Goal: Obtain resource: Obtain resource

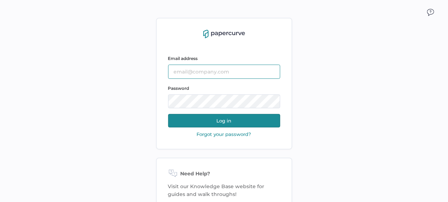
type input "[PERSON_NAME][EMAIL_ADDRESS][PERSON_NAME][DOMAIN_NAME]"
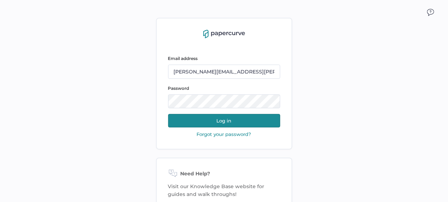
click at [239, 120] on button "Log in" at bounding box center [224, 120] width 112 height 13
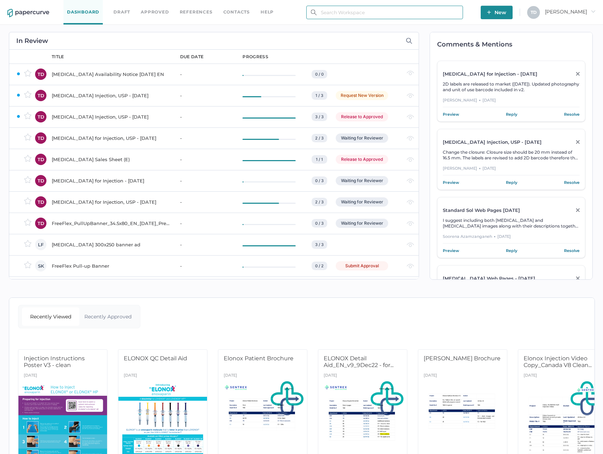
click at [429, 9] on input "text" at bounding box center [384, 12] width 157 height 13
type input "209E"
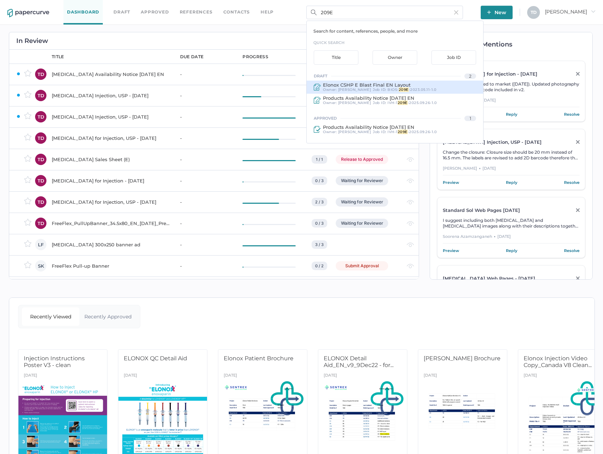
click at [428, 87] on div "Elonox CSHP E Blast Final EN Layout Owner: Sarah Khouri Job ID : BIOS- 209E -20…" at bounding box center [395, 87] width 177 height 13
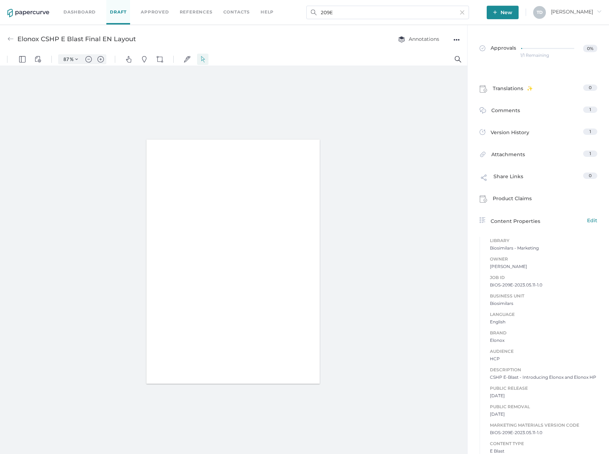
type input "87"
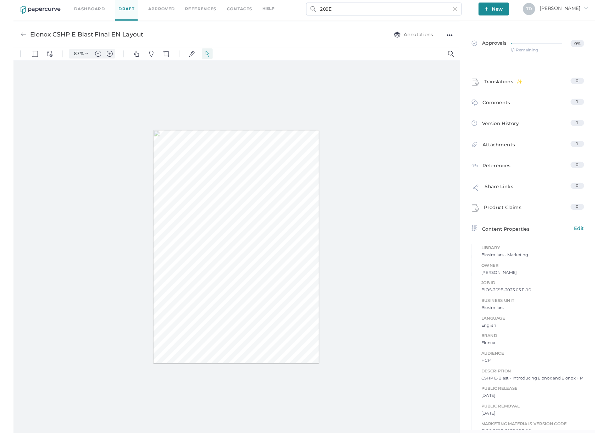
scroll to position [3, 0]
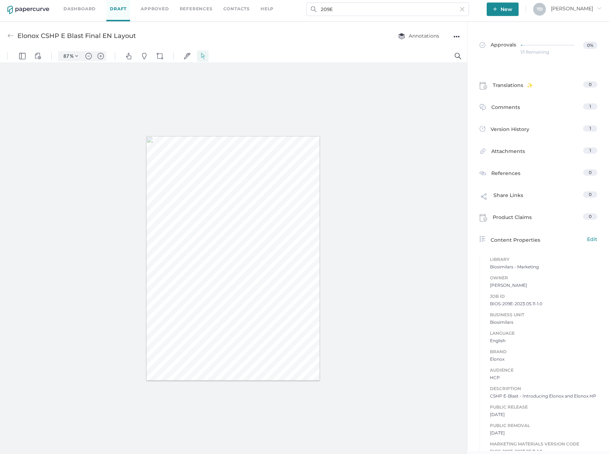
click at [438, 39] on div "●●●" at bounding box center [457, 37] width 6 height 10
click at [438, 48] on span "Download" at bounding box center [428, 49] width 49 height 13
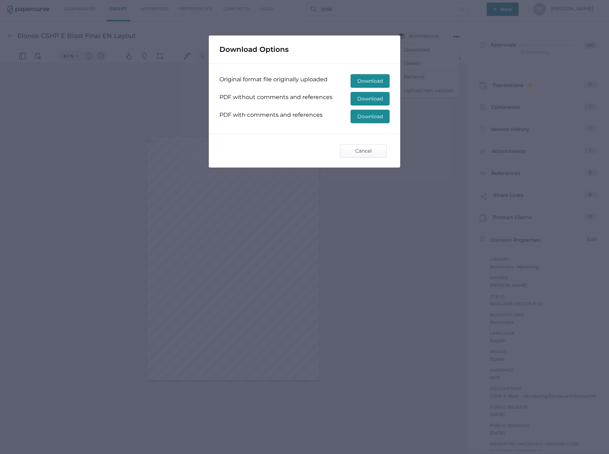
click at [360, 111] on span "Download" at bounding box center [370, 116] width 26 height 13
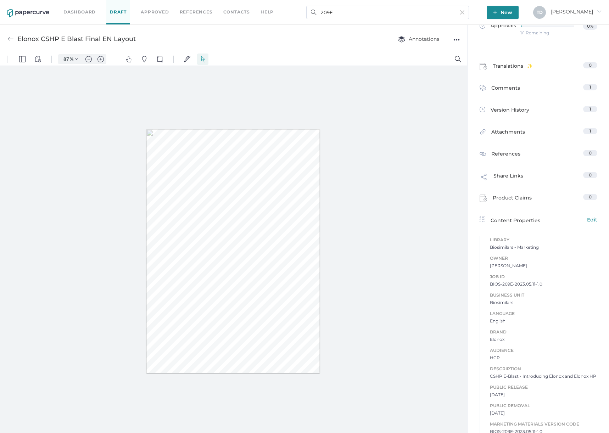
scroll to position [35, 0]
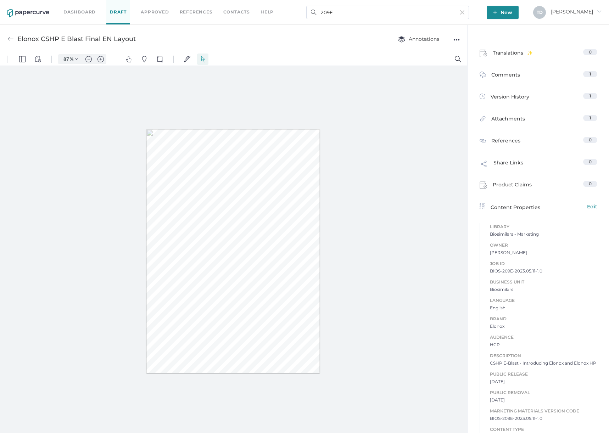
click at [438, 191] on span "BIOS-209E-2023.05.11-1.0" at bounding box center [543, 271] width 107 height 7
copy span "BIOS-209E-2023.05.11-1.0"
click at [438, 10] on input "209E" at bounding box center [387, 12] width 163 height 13
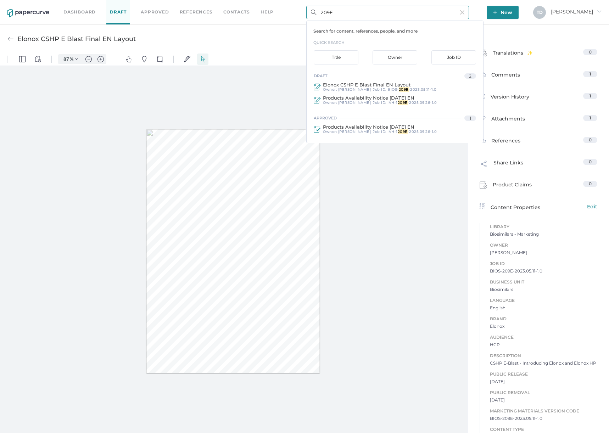
click at [438, 10] on input "209E" at bounding box center [387, 12] width 163 height 13
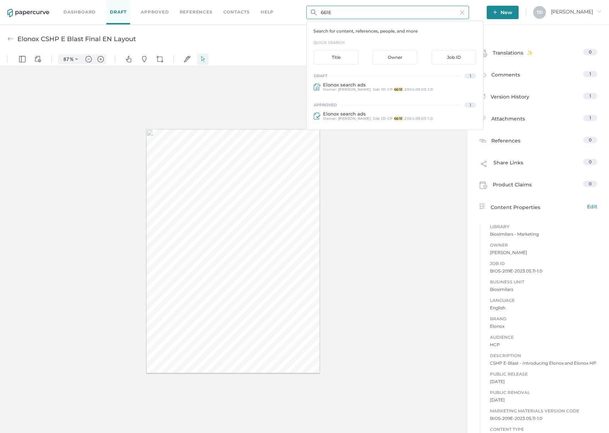
type input "661E"
click at [391, 93] on div "Elonox search ads Owner: Lee Fulford Job ID : CF- 661E -2024.09.03-1.0" at bounding box center [395, 87] width 177 height 13
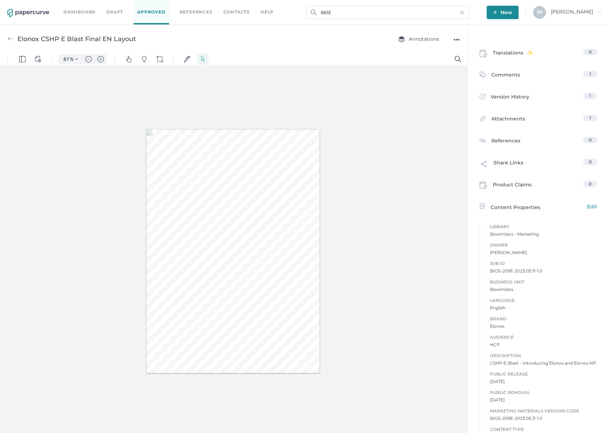
type input "Elonox search ads"
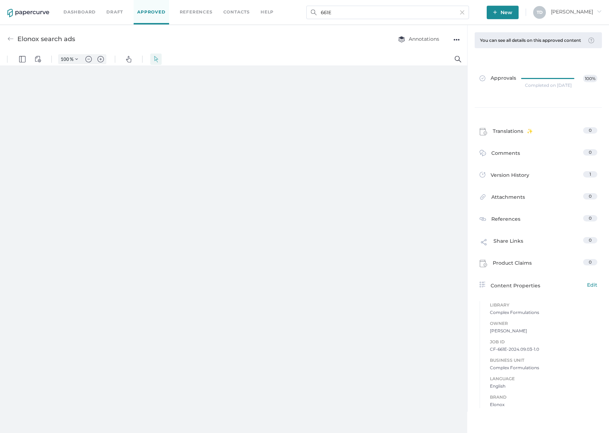
type input "87"
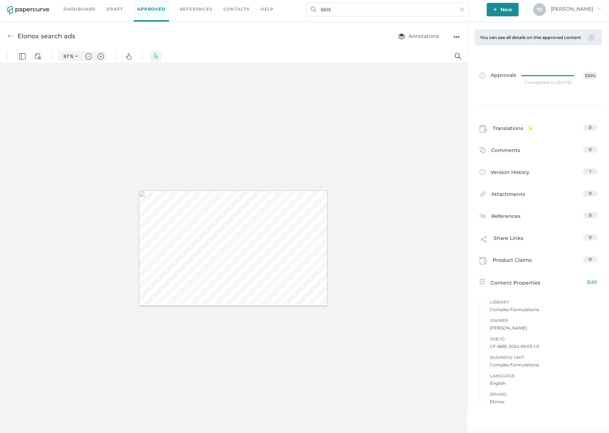
scroll to position [3, 0]
click at [438, 191] on span "CF-661E-2024.09.03-1.0" at bounding box center [543, 346] width 107 height 7
copy span "CF-661E-2024.09.03-1.0"
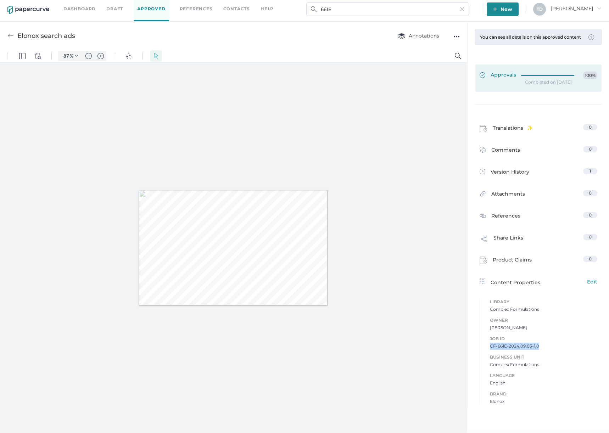
click at [438, 75] on span "Approvals" at bounding box center [498, 76] width 37 height 8
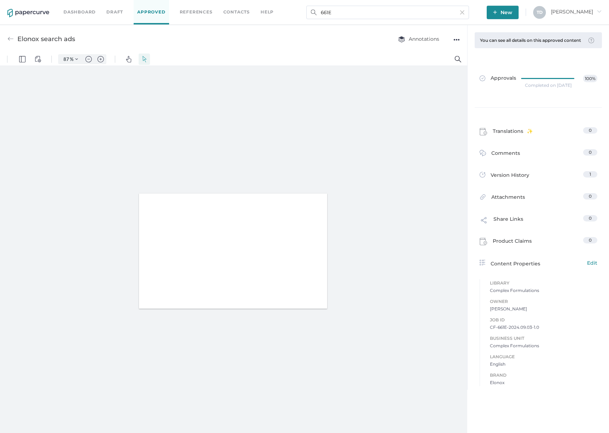
type input "87"
click at [438, 40] on div "●●●" at bounding box center [457, 40] width 6 height 10
click at [438, 56] on span "Download" at bounding box center [434, 52] width 37 height 13
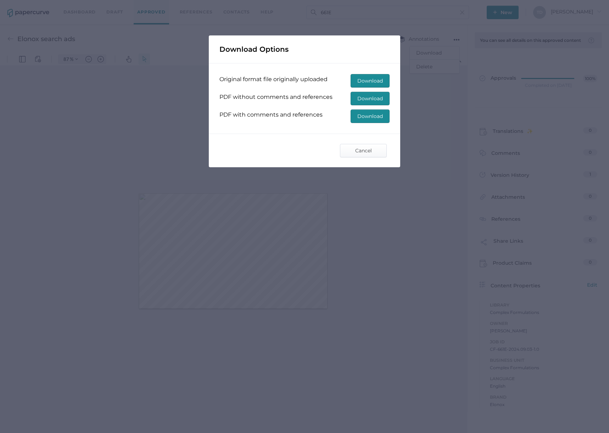
click at [359, 118] on span "Download" at bounding box center [370, 116] width 26 height 13
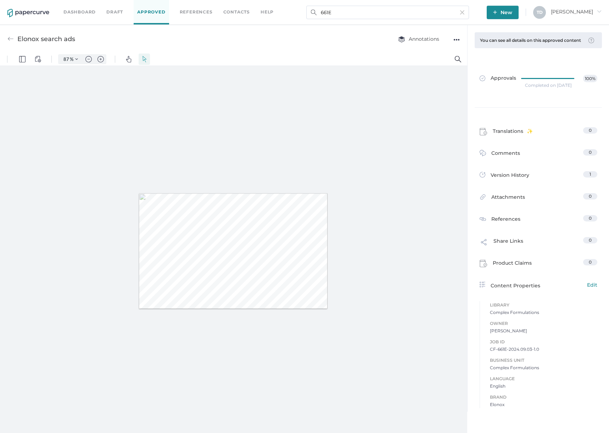
click at [438, 85] on div "Completed on Sep 11, 2024" at bounding box center [548, 85] width 47 height 0
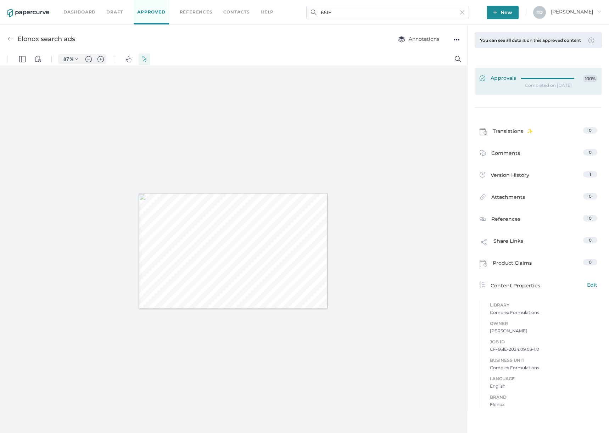
click at [438, 79] on div at bounding box center [549, 77] width 57 height 5
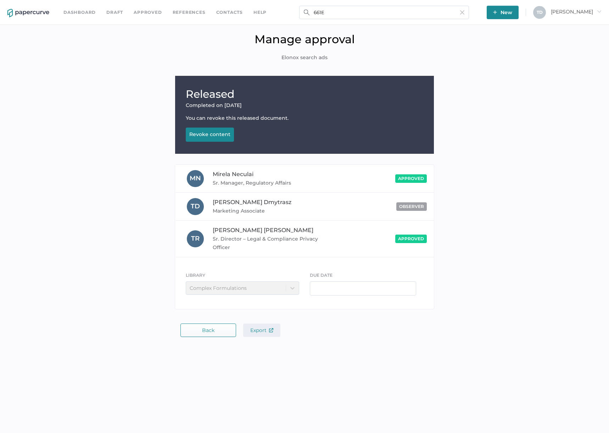
click at [260, 191] on span "Export" at bounding box center [261, 330] width 23 height 6
click at [417, 11] on input "661E" at bounding box center [384, 12] width 170 height 13
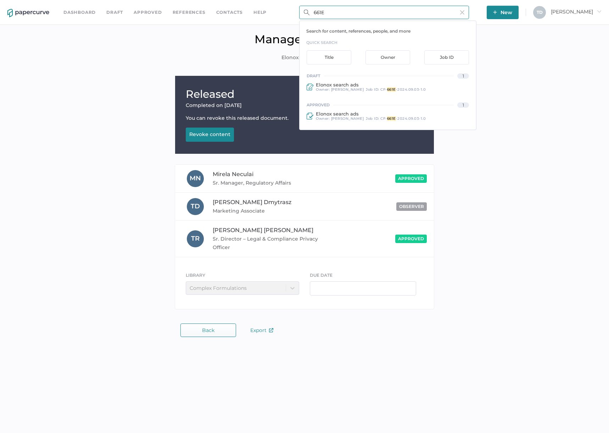
click at [417, 11] on input "661E" at bounding box center [384, 12] width 170 height 13
type input "744E"
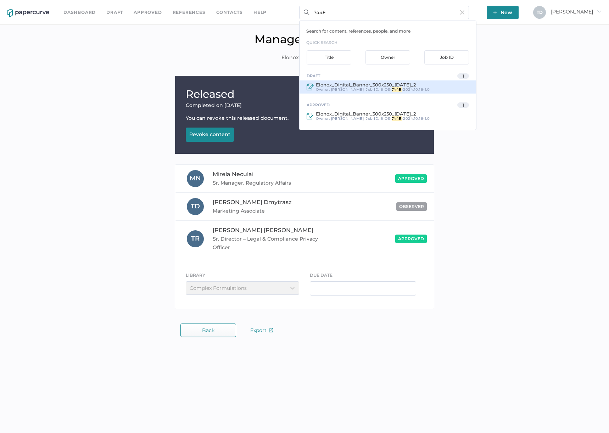
click at [410, 85] on span "Elonox_Digital_Banner_300x250_10Oct2024_2" at bounding box center [366, 85] width 100 height 6
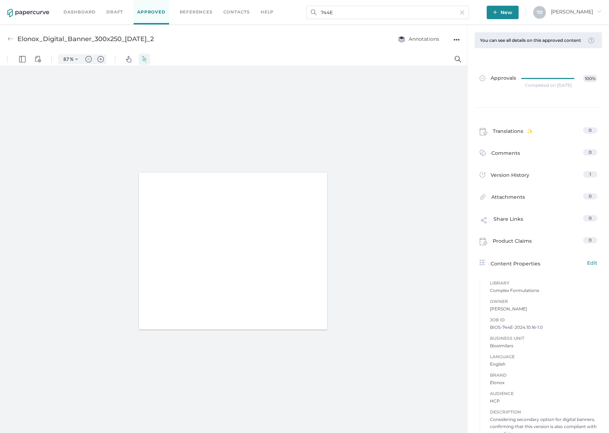
type input "87"
click at [438, 191] on div "Job ID BIOS-744E-2024.10.16-1.0 Business Unit Biosimilars Language English Bran…" at bounding box center [539, 410] width 118 height 202
click at [438, 191] on div "Job ID BIOS-744E-2024.10.16-1.0 Business Unit Biosimilars Language English Bran…" at bounding box center [539, 432] width 118 height 202
click at [438, 40] on div "●●●" at bounding box center [457, 40] width 6 height 10
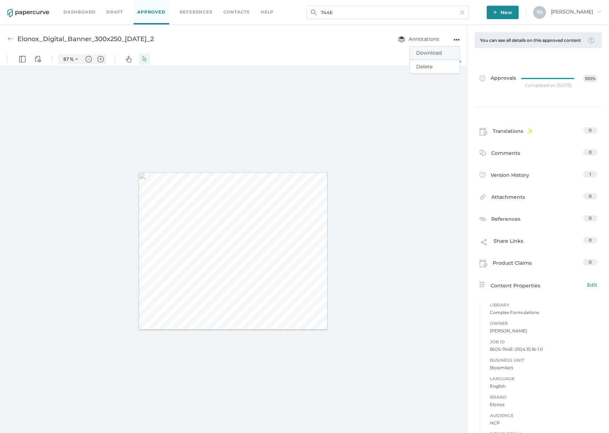
click at [438, 52] on span "Download" at bounding box center [434, 52] width 37 height 13
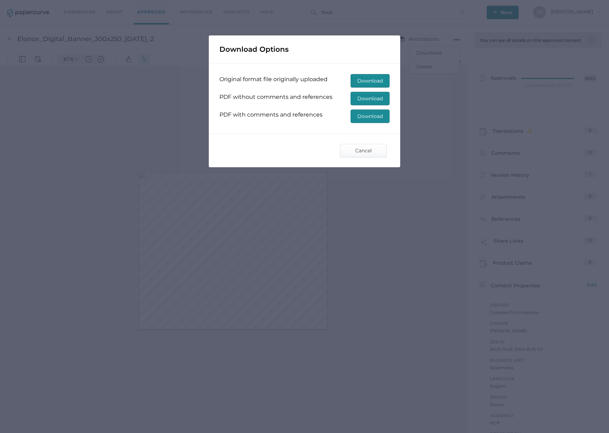
click at [369, 121] on span "Download" at bounding box center [370, 116] width 26 height 13
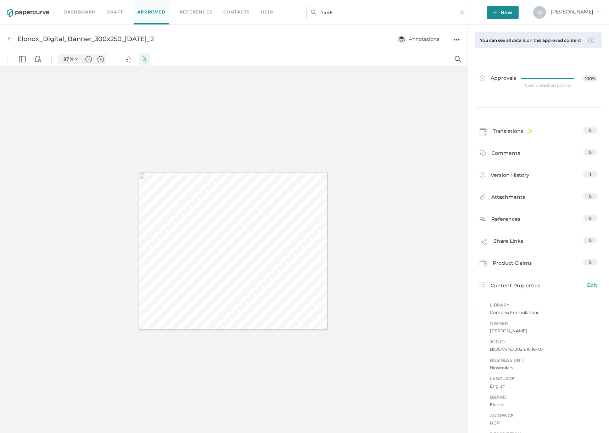
click at [438, 85] on div "Completed on Oct 16, 2024" at bounding box center [548, 85] width 47 height 0
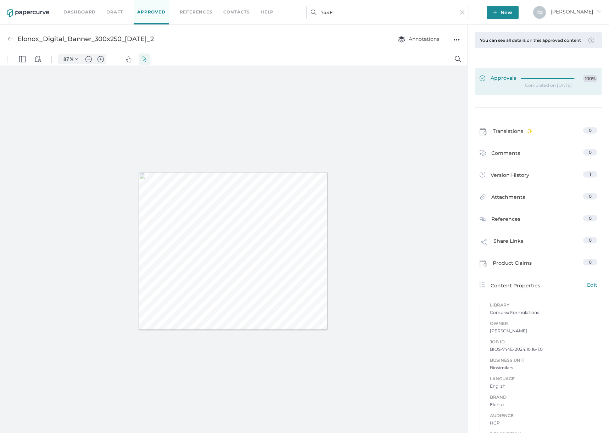
click at [438, 80] on div at bounding box center [549, 77] width 57 height 5
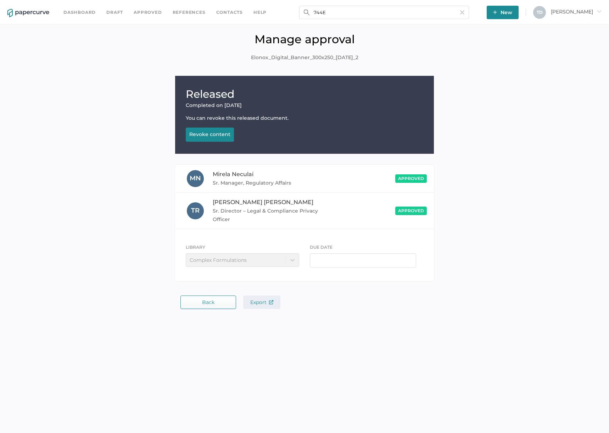
click at [267, 191] on button "Export" at bounding box center [261, 302] width 37 height 13
click at [340, 13] on input "744E" at bounding box center [384, 12] width 170 height 13
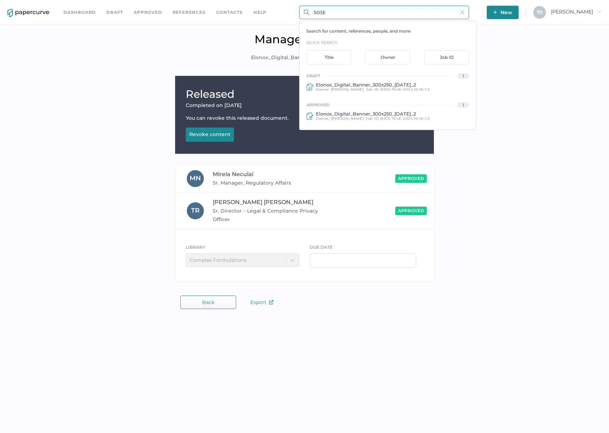
type input "503E"
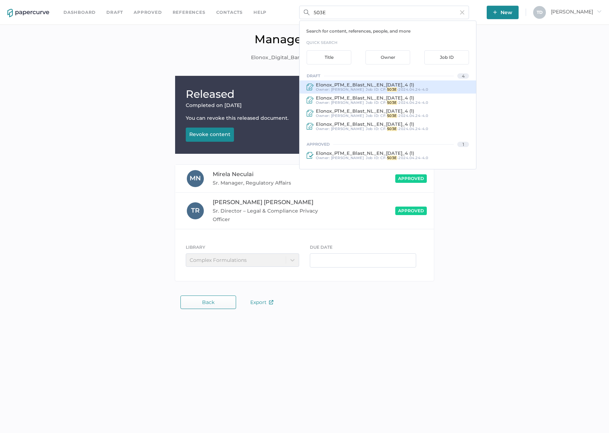
click at [433, 91] on div "Elonox_PTM_E_Blast_NL_EN_22Apr2024_4 (1) Owner: Lee Fulford Job ID : CF- 503E -…" at bounding box center [388, 87] width 177 height 13
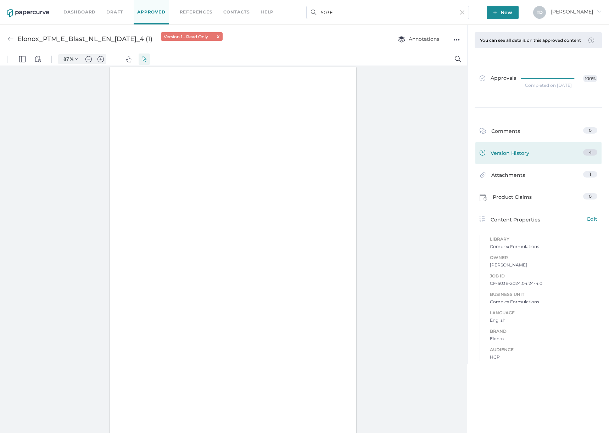
click at [438, 153] on span "Version History" at bounding box center [510, 154] width 39 height 10
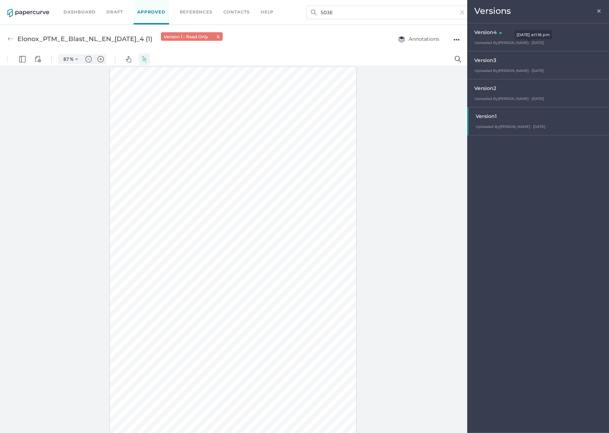
click at [438, 43] on span "Uploaded By Lee Fulford · May 8" at bounding box center [510, 42] width 70 height 5
type input "87"
click at [438, 9] on span "×" at bounding box center [599, 10] width 6 height 6
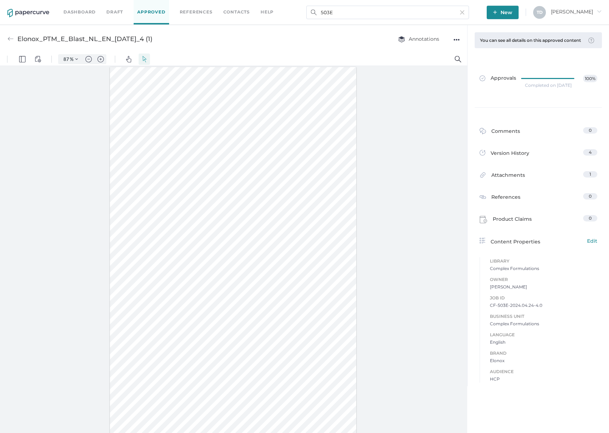
click at [438, 37] on div "●●●" at bounding box center [457, 40] width 6 height 10
click at [435, 54] on span "Download" at bounding box center [434, 52] width 37 height 13
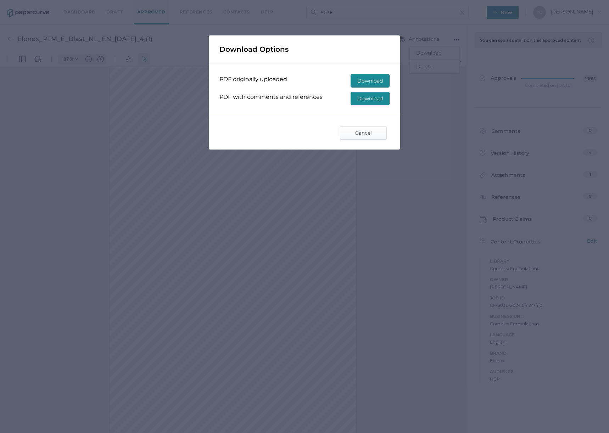
click at [382, 95] on span "Download" at bounding box center [370, 98] width 26 height 13
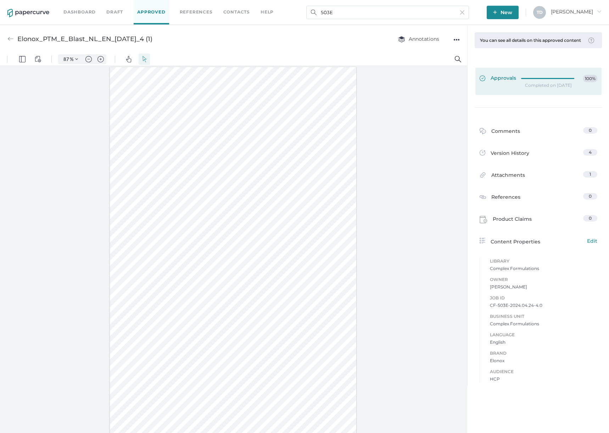
click at [438, 78] on icon at bounding box center [550, 78] width 56 height 0
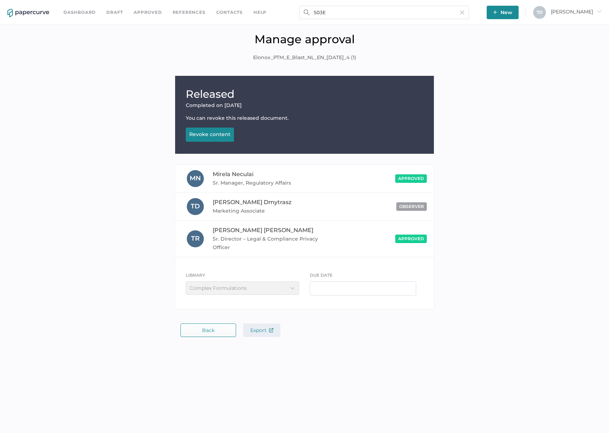
click at [257, 191] on span "Export" at bounding box center [261, 330] width 23 height 6
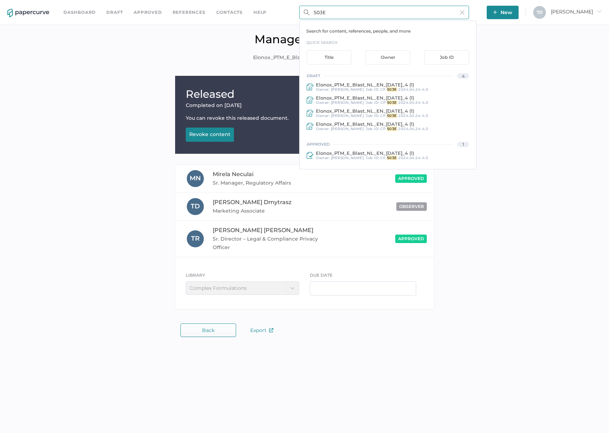
click at [420, 9] on input "503E" at bounding box center [384, 12] width 170 height 13
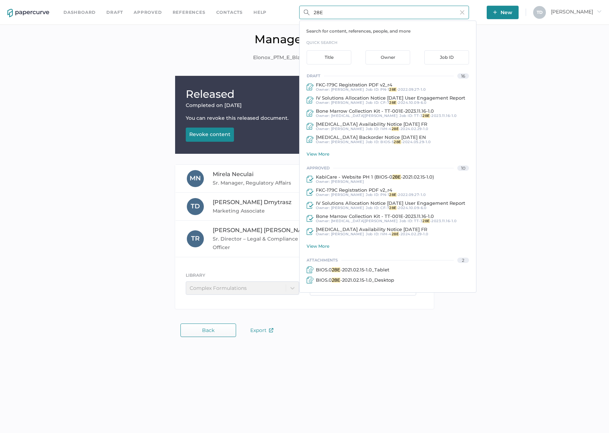
click at [420, 9] on input "28E" at bounding box center [384, 12] width 170 height 13
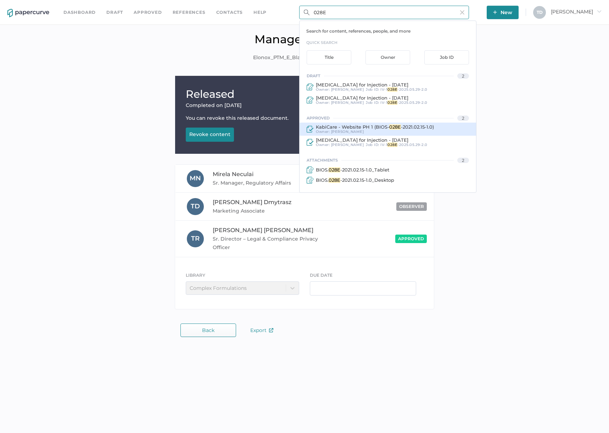
type input "028E"
click at [433, 130] on div "KabiCare - Website PH 1 (BIOS- 028E -2021.02.15-1.0) Owner: Lorraine Teodosio" at bounding box center [388, 129] width 177 height 13
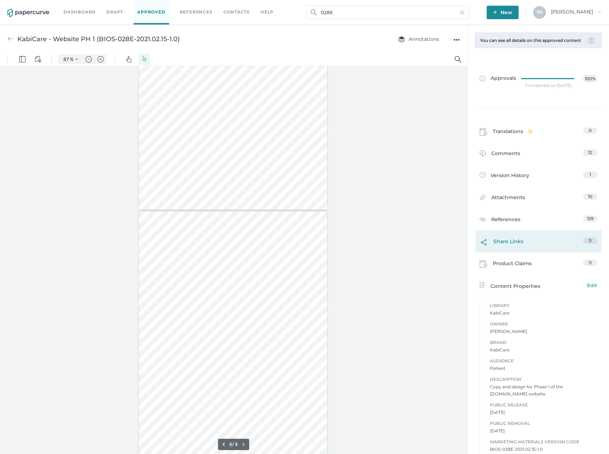
scroll to position [1086, 0]
type input "1"
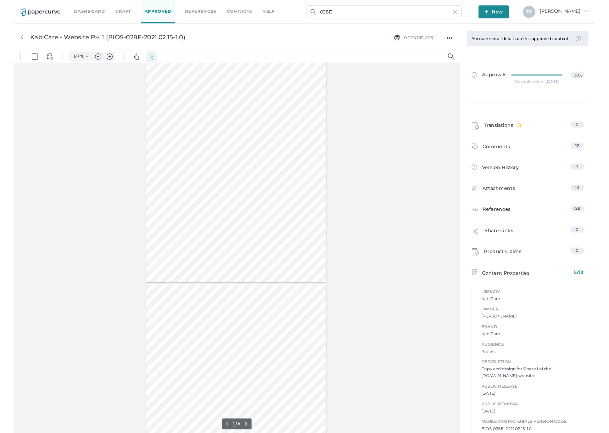
scroll to position [0, 0]
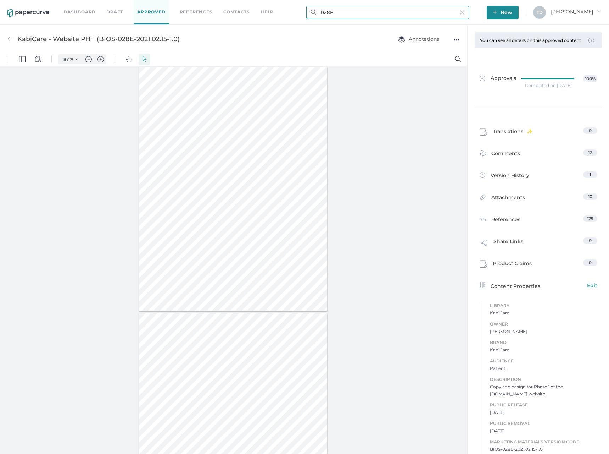
click at [412, 13] on input "028E" at bounding box center [387, 12] width 163 height 13
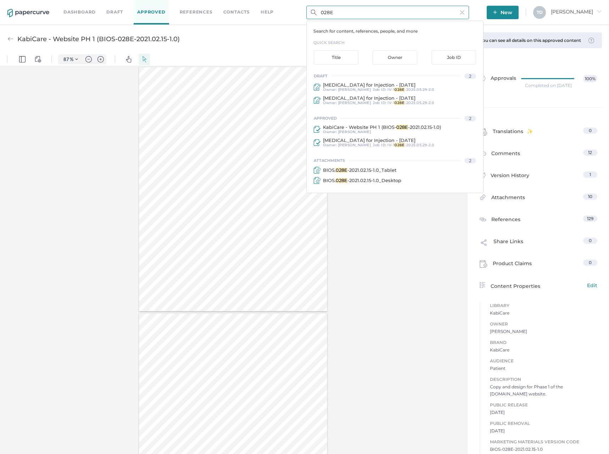
click at [412, 13] on input "028E" at bounding box center [387, 12] width 163 height 13
type input "199E"
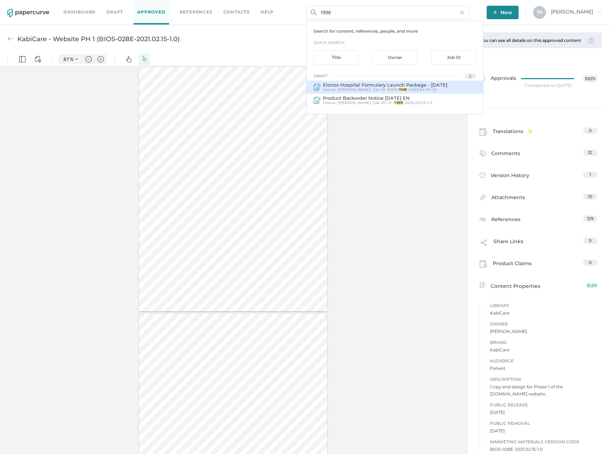
click at [438, 90] on div "Elonox Hospital Formulary Launch Package - 19Apr2023 Owner: Sarah Khouri Job ID…" at bounding box center [395, 87] width 177 height 13
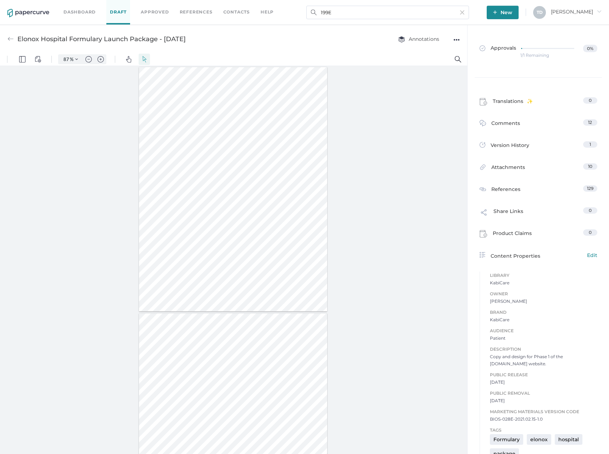
type input "Elonox Hospital Formulary Launch Package - 19Apr2023"
type input "100"
type input "87"
click at [438, 41] on div "●●●" at bounding box center [457, 40] width 6 height 10
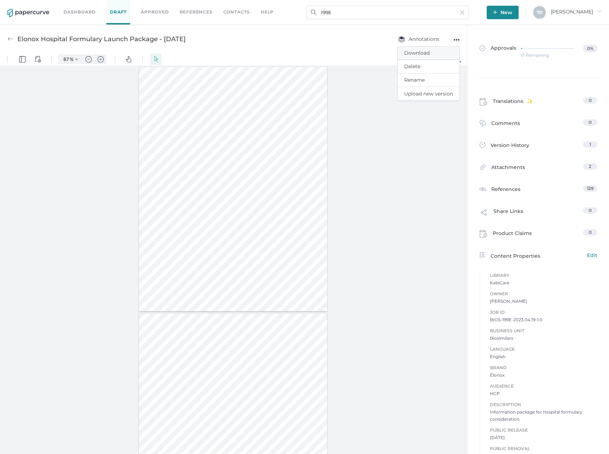
click at [438, 53] on span "Download" at bounding box center [428, 52] width 49 height 13
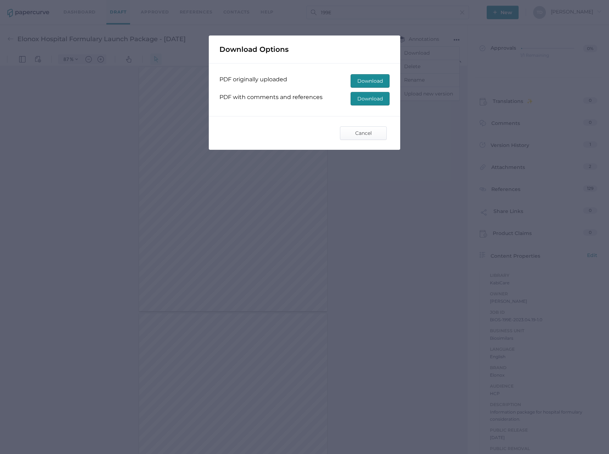
click at [368, 96] on span "Download" at bounding box center [370, 98] width 26 height 13
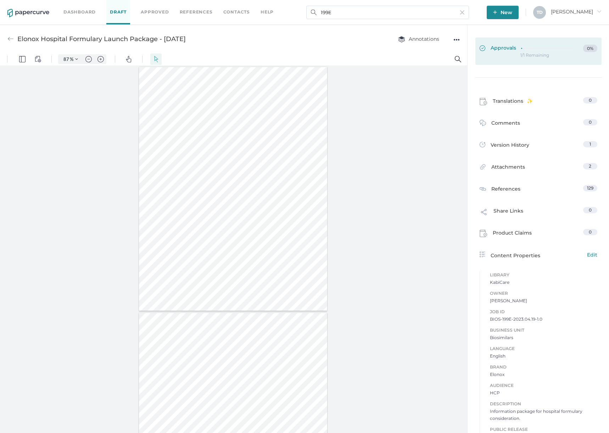
click at [438, 49] on div at bounding box center [549, 47] width 57 height 5
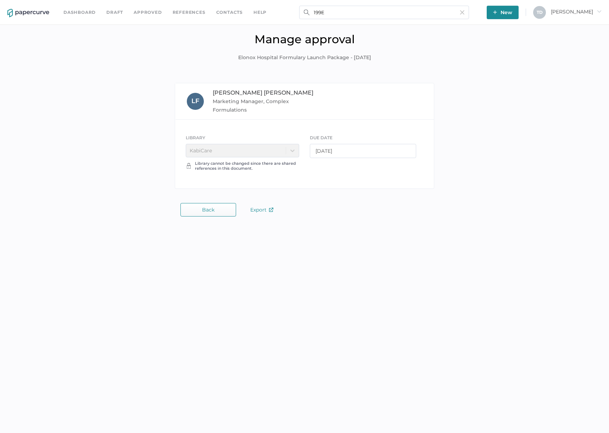
click at [224, 191] on button "Back" at bounding box center [209, 209] width 56 height 13
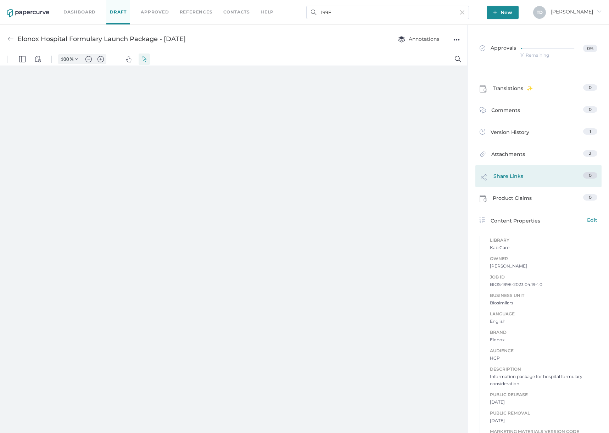
type input "87"
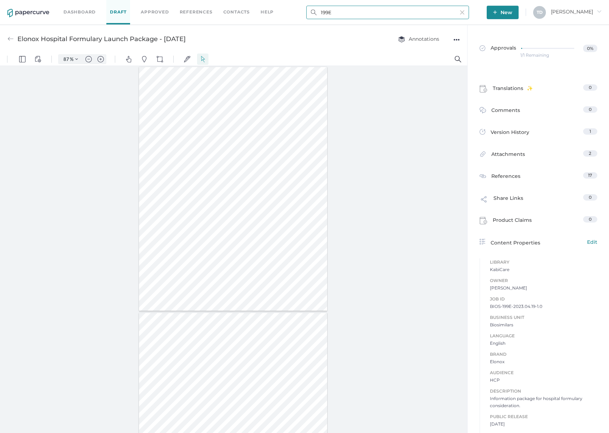
click at [379, 17] on input "199E" at bounding box center [387, 12] width 163 height 13
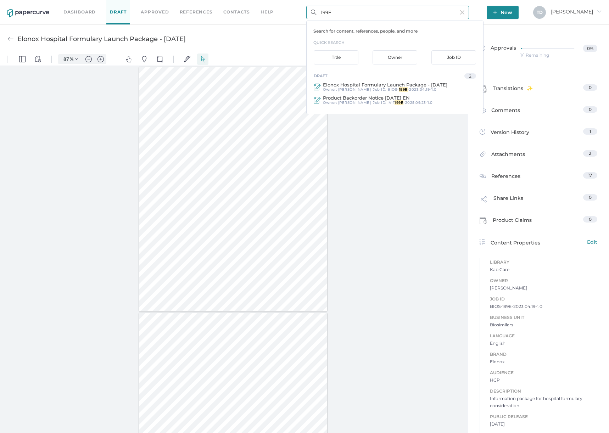
click at [379, 17] on input "199E" at bounding box center [387, 12] width 163 height 13
type input "1127E"
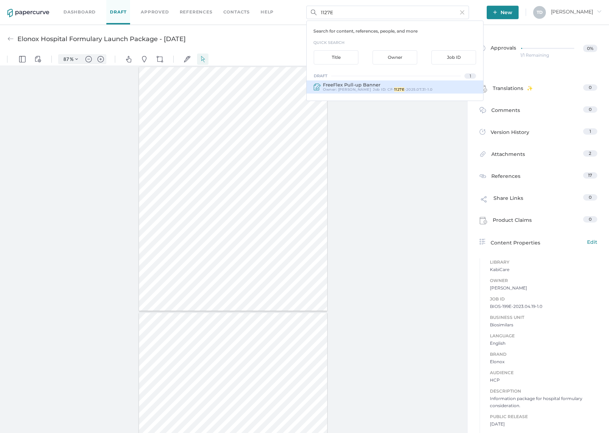
click at [405, 93] on div "FreeFlex Pull-up Banner Owner: Sarah Khouri Job ID : CF- 1127E -2025.07.31-1.0" at bounding box center [395, 87] width 177 height 13
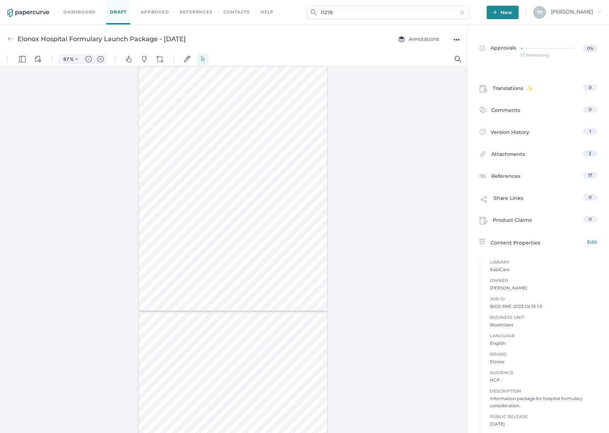
type input "FreeFlex Pull-up Banner"
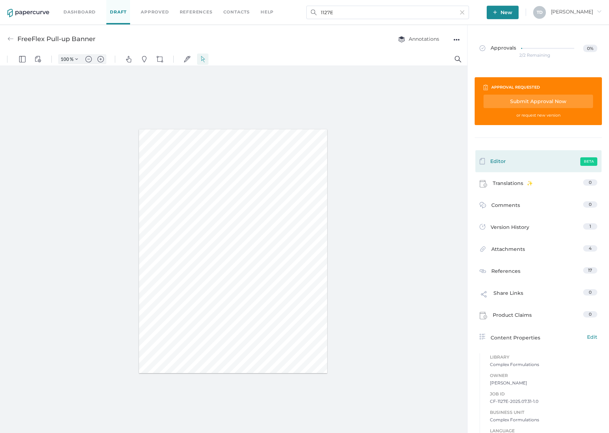
type input "87"
type input "2"
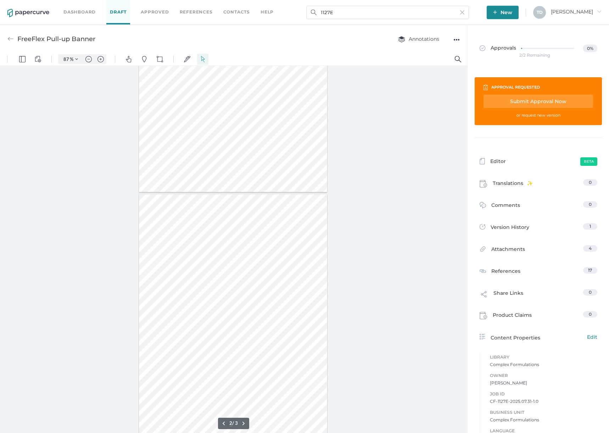
scroll to position [142, 0]
click at [348, 15] on input "1127E" at bounding box center [387, 12] width 163 height 13
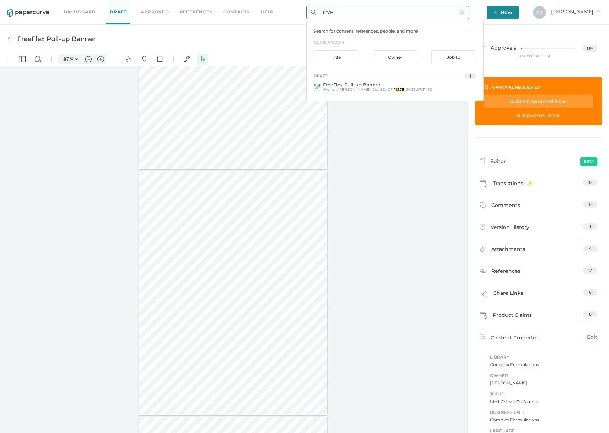
click at [348, 15] on input "1127E" at bounding box center [387, 12] width 163 height 13
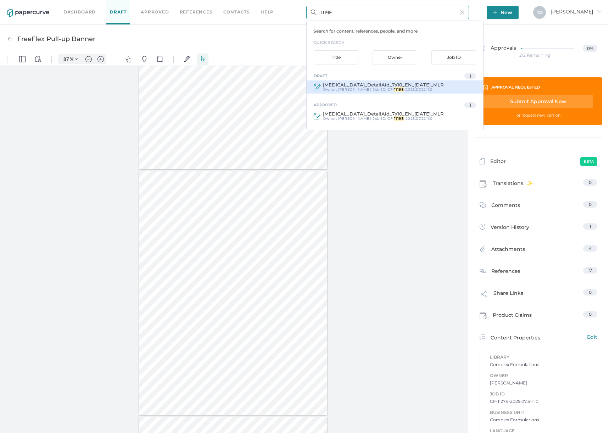
type input "1119E"
click at [392, 85] on span "Iodixanol_DetailAid_7x10_EN_10Jul25_MLR" at bounding box center [383, 85] width 121 height 6
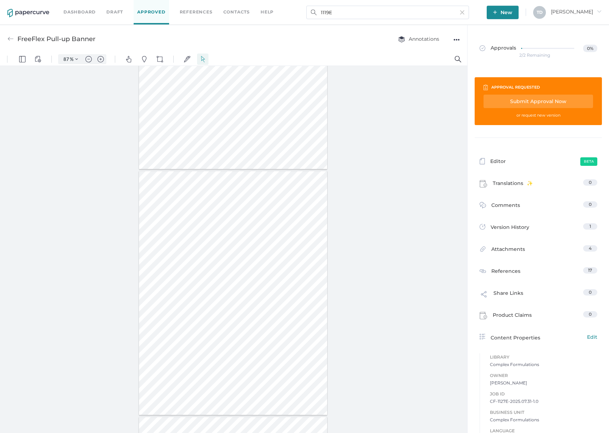
type input "Iodixanol_DetailAid_7x10_EN_10Jul25_MLR"
type input "100"
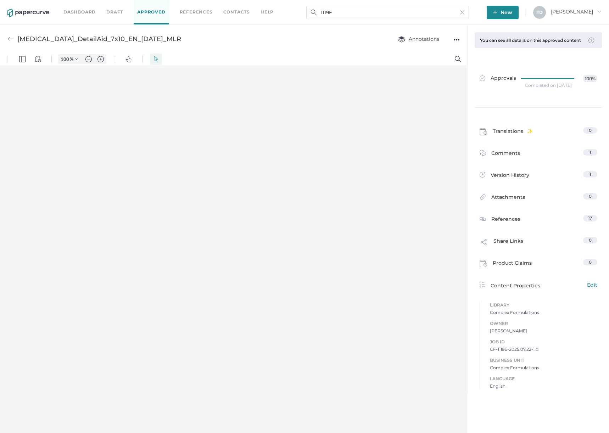
type input "87"
type input "2"
click at [406, 16] on input "1119E" at bounding box center [387, 12] width 163 height 13
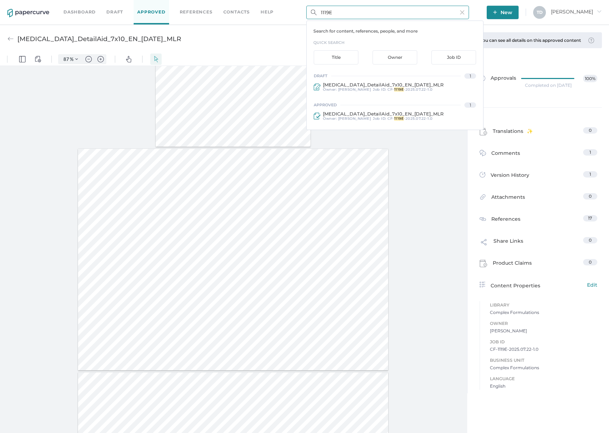
click at [406, 16] on input "1119E" at bounding box center [387, 12] width 163 height 13
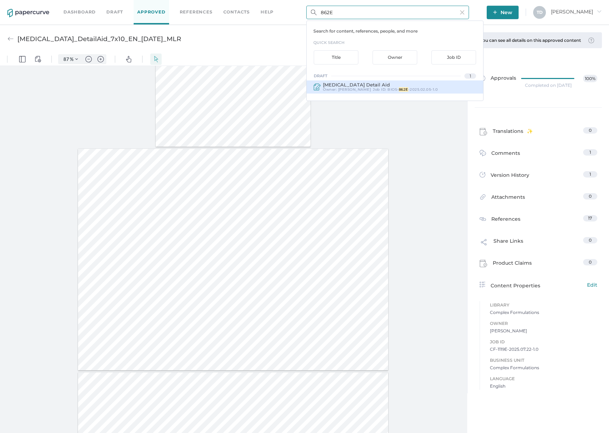
type input "862E"
click at [399, 89] on span "862E" at bounding box center [404, 89] width 10 height 5
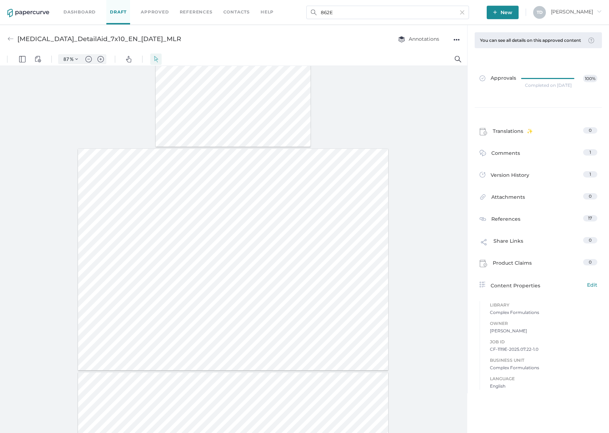
type input "100"
type input "Iodixanol Detail Aid"
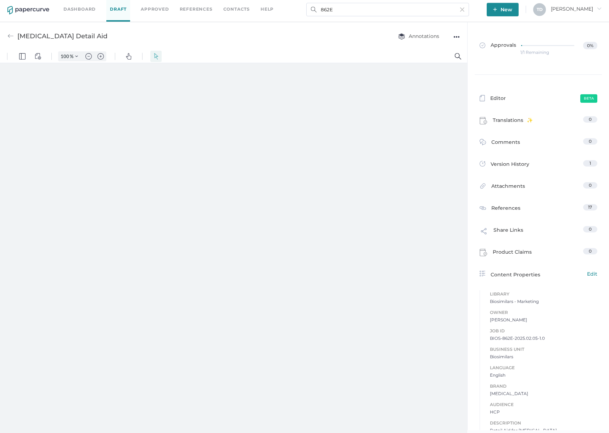
type input "87"
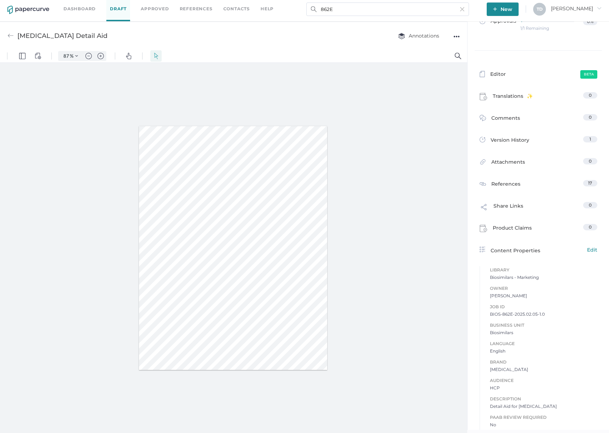
scroll to position [41, 0]
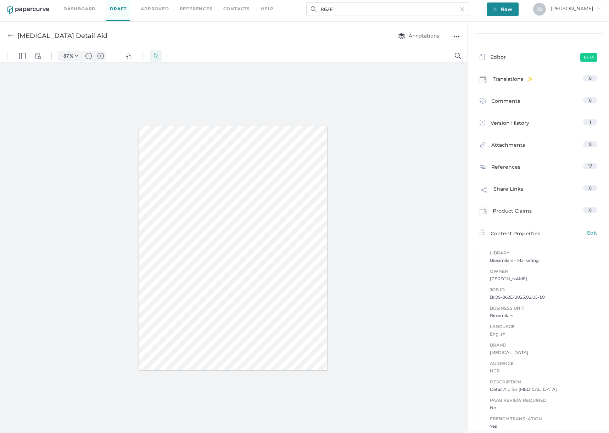
click at [438, 191] on span "BIOS-862E-2025.02.05-1.0" at bounding box center [543, 297] width 107 height 7
copy span "BIOS-862E-2025.02.05-1.0"
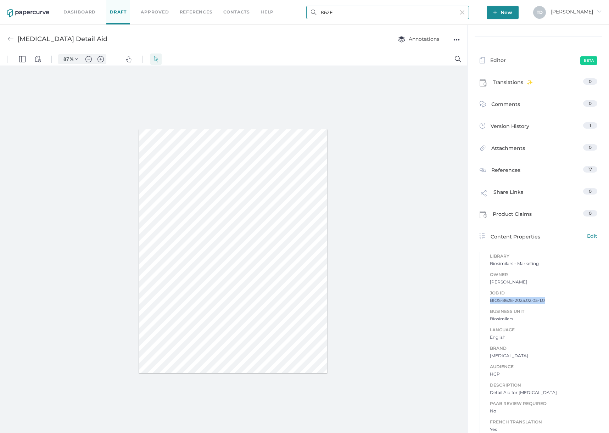
click at [408, 8] on input "862E" at bounding box center [387, 12] width 163 height 13
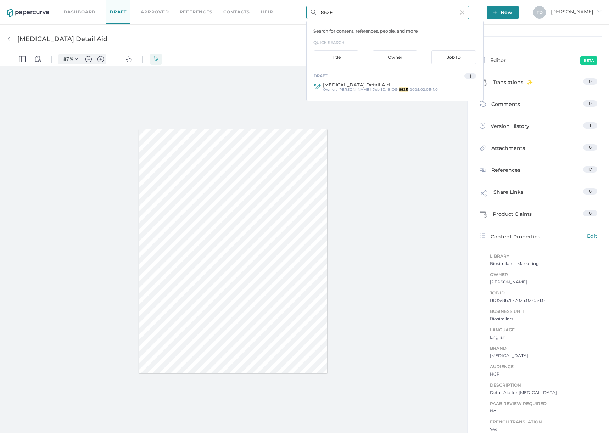
click at [408, 8] on input "862E" at bounding box center [387, 12] width 163 height 13
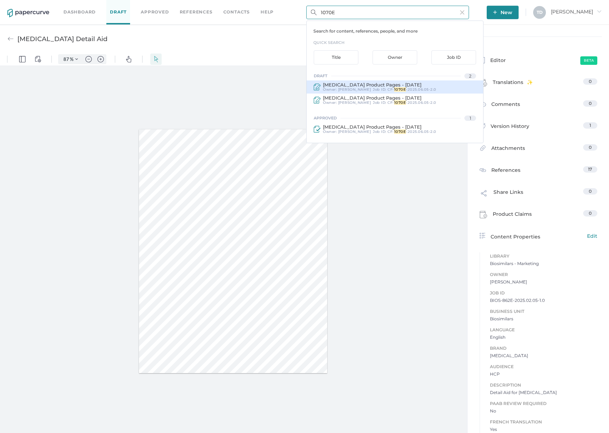
type input "1070E"
click at [388, 89] on span "CF-" at bounding box center [391, 89] width 7 height 5
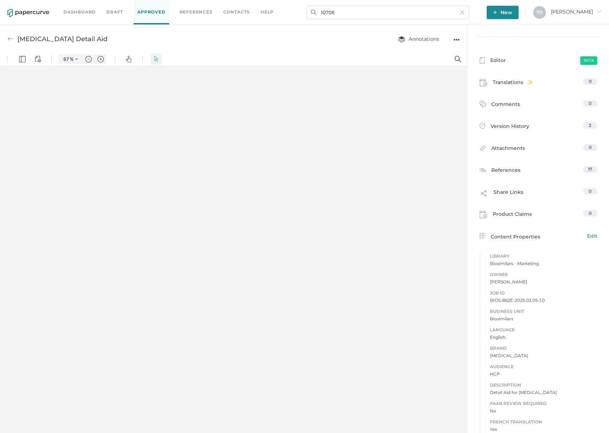
type input "Iodixanol Product Pages - June 5, 2025"
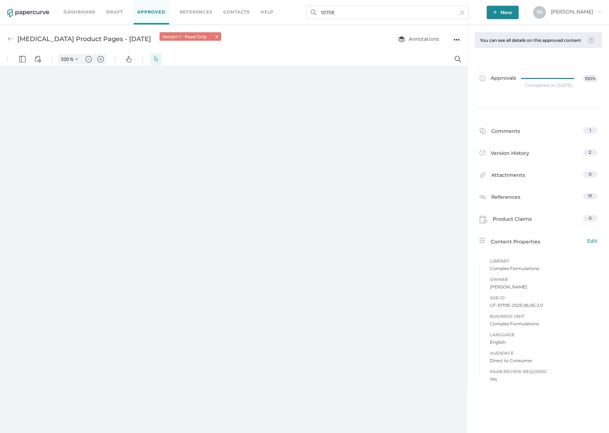
type input "87"
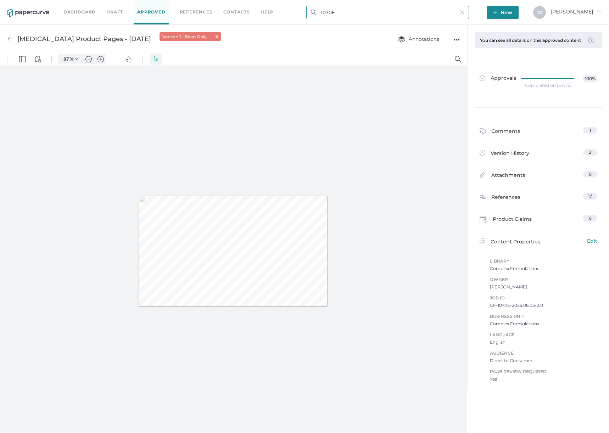
click at [429, 15] on input "1070E" at bounding box center [387, 12] width 163 height 13
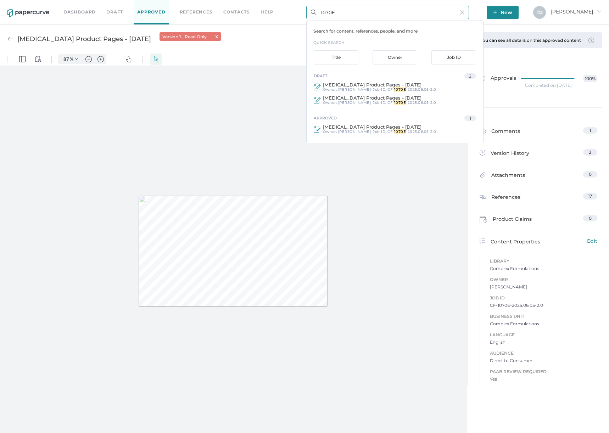
click at [429, 15] on input "1070E" at bounding box center [387, 12] width 163 height 13
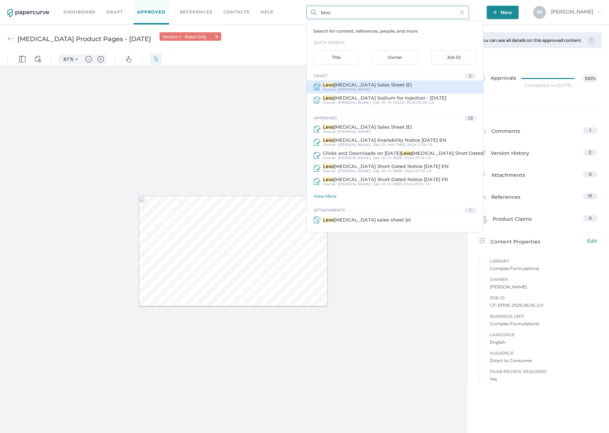
type input "levo"
click at [411, 81] on div "Levo thyroxine Sales Sheet (E) Owner: Tania Dmytrasz" at bounding box center [395, 87] width 177 height 13
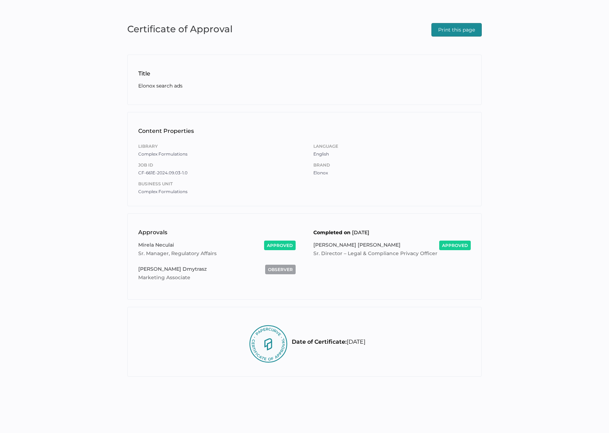
click at [444, 30] on span "Print this page" at bounding box center [456, 29] width 37 height 13
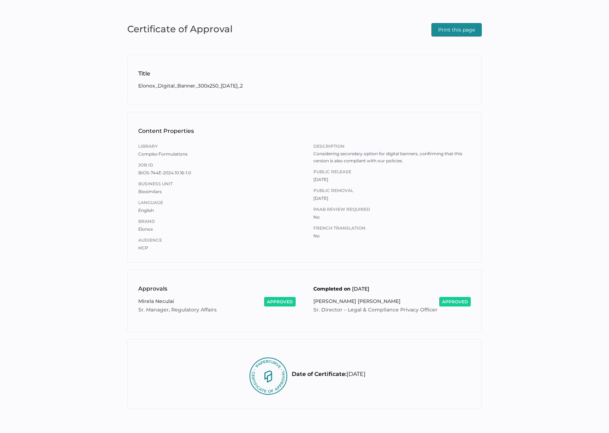
click at [456, 32] on span "Print this page" at bounding box center [456, 29] width 37 height 13
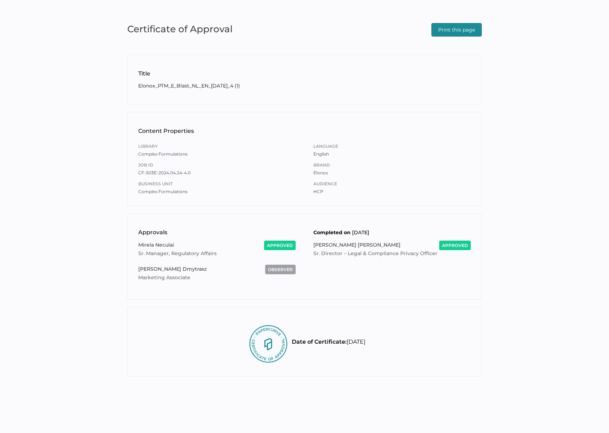
click at [448, 28] on span "Print this page" at bounding box center [456, 29] width 37 height 13
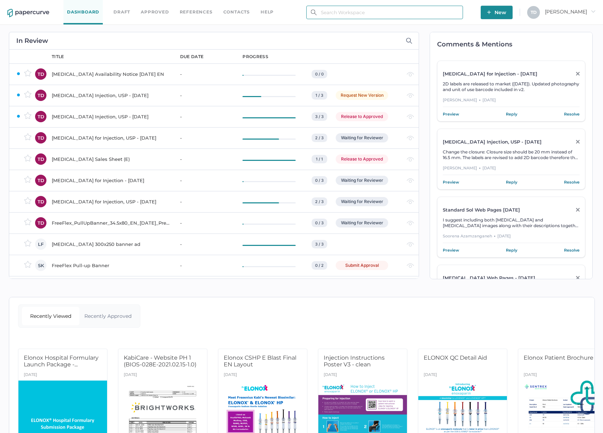
click at [391, 17] on input "text" at bounding box center [384, 12] width 157 height 13
paste input "IV-1067E-2025.06.04-2.0"
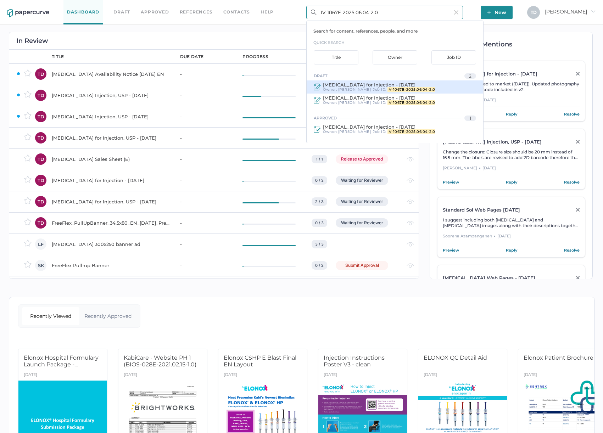
type input "IV-1067E-2025.06.04-2.0"
click at [380, 88] on div "Job ID : IV-1067E-2025.06.04-2.0" at bounding box center [404, 90] width 62 height 4
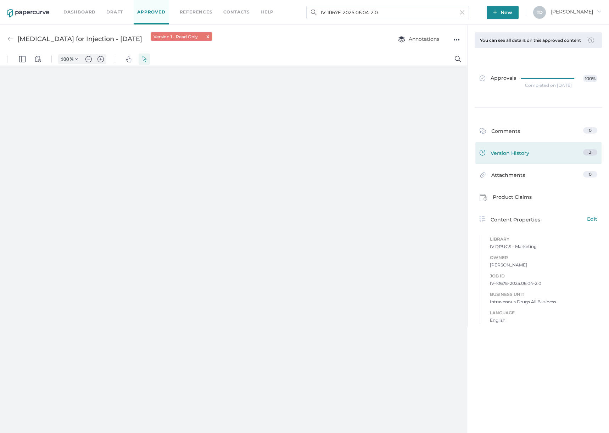
click at [515, 156] on span "Version History" at bounding box center [510, 154] width 39 height 10
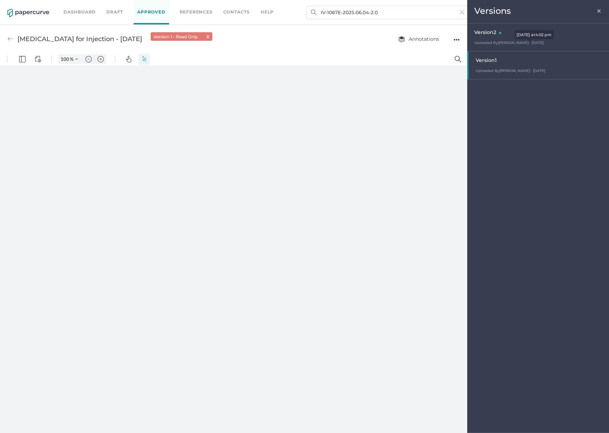
click at [512, 40] on span "Uploaded By [PERSON_NAME] · [DATE]" at bounding box center [510, 42] width 70 height 5
type input "87"
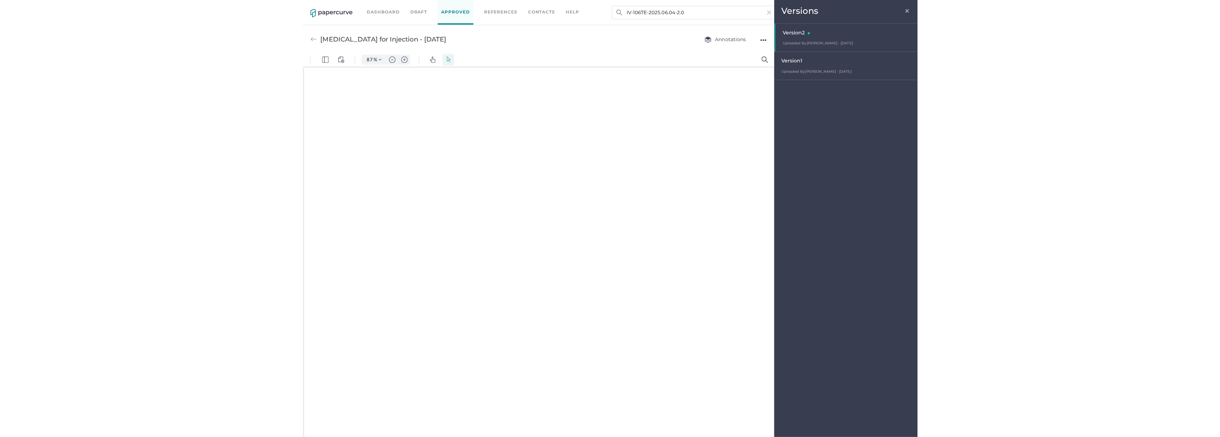
scroll to position [0, 0]
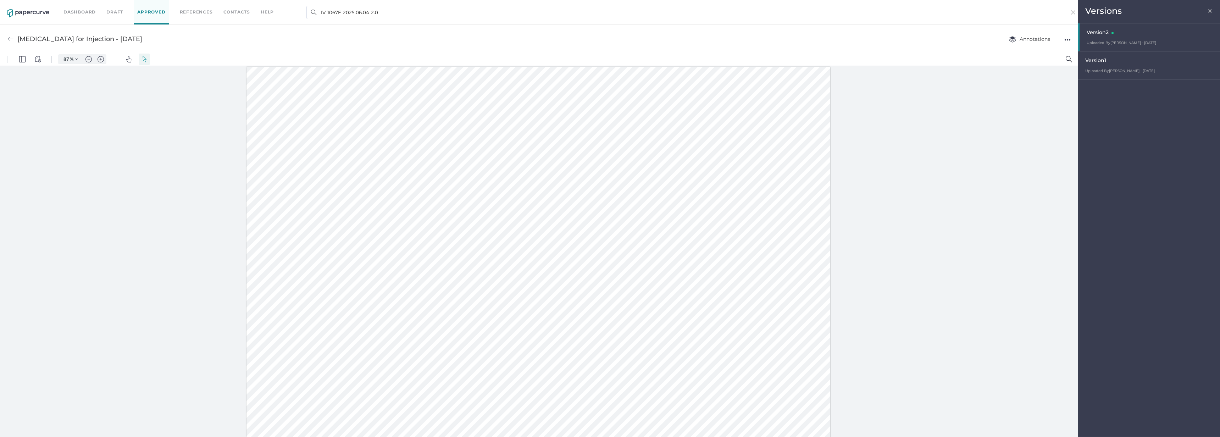
drag, startPoint x: 1036, startPoint y: 177, endPoint x: 1053, endPoint y: 164, distance: 21.4
click at [609, 174] on div at bounding box center [539, 253] width 1078 height 374
click at [609, 8] on div "Versions ×" at bounding box center [1149, 11] width 142 height 23
click at [609, 11] on span "×" at bounding box center [1210, 10] width 6 height 6
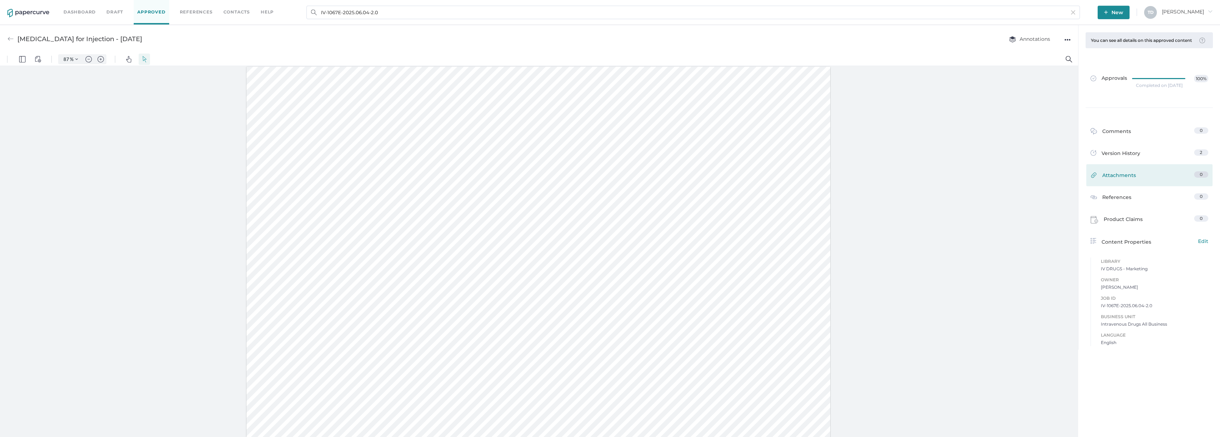
click at [609, 181] on link "Attachments 0" at bounding box center [1150, 176] width 118 height 11
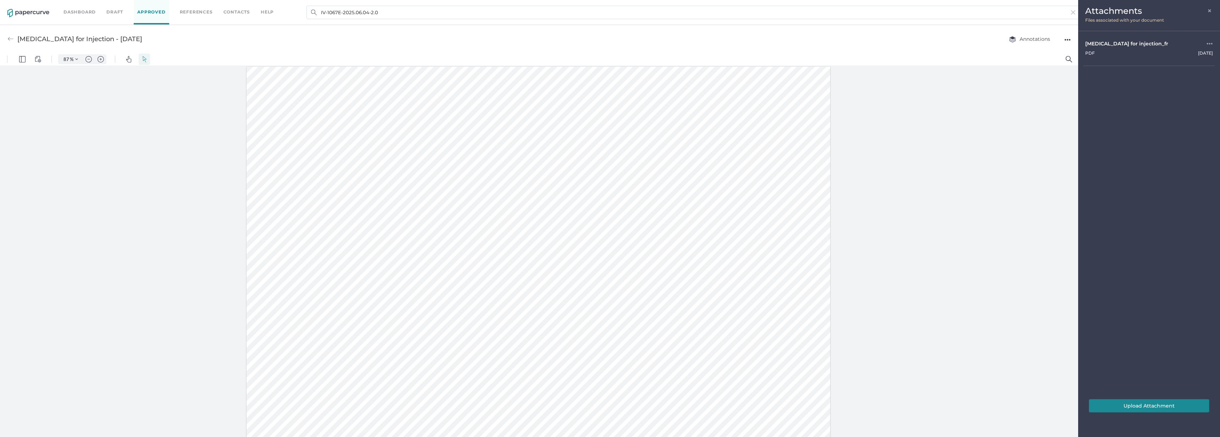
click at [609, 404] on button "Upload Attachment" at bounding box center [1149, 405] width 121 height 13
click at [609, 7] on span "×" at bounding box center [1210, 10] width 6 height 6
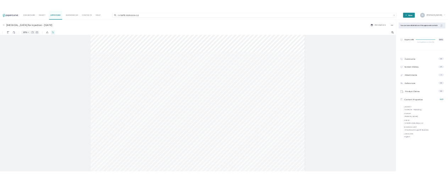
scroll to position [0, 0]
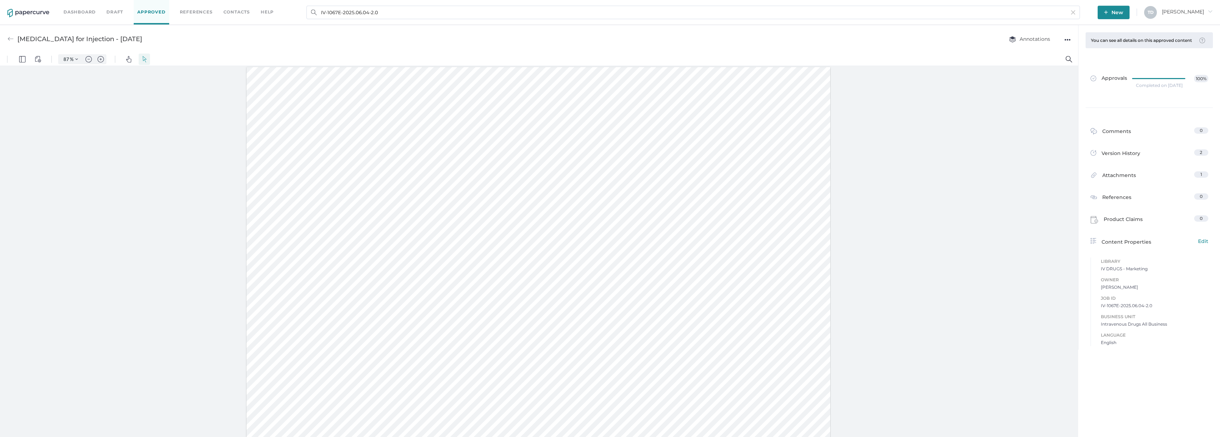
click at [609, 41] on div "●●●" at bounding box center [1067, 40] width 6 height 10
click at [609, 52] on span "Download" at bounding box center [1045, 52] width 37 height 13
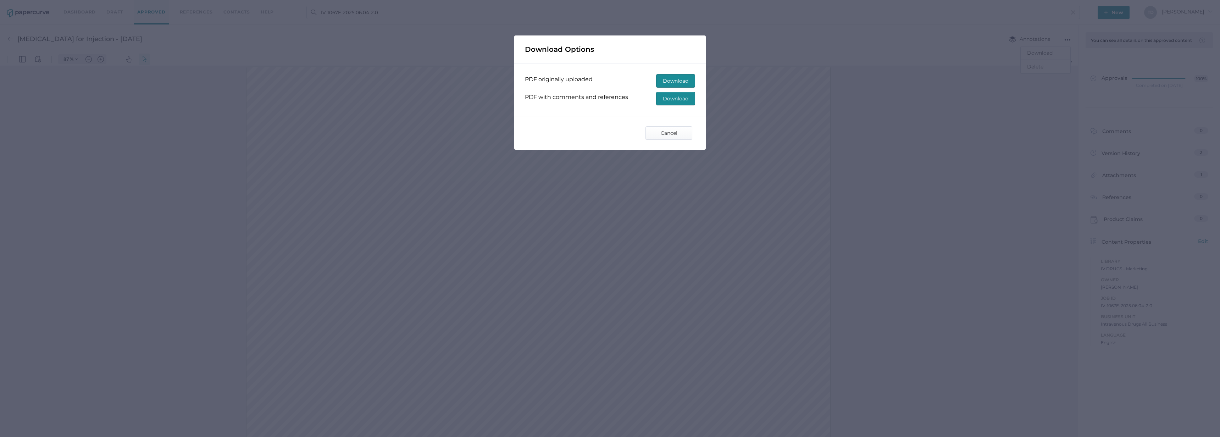
click at [609, 99] on span "Download" at bounding box center [676, 98] width 26 height 13
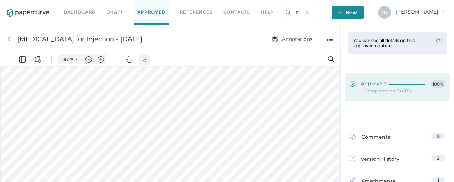
click at [398, 87] on div at bounding box center [408, 84] width 39 height 8
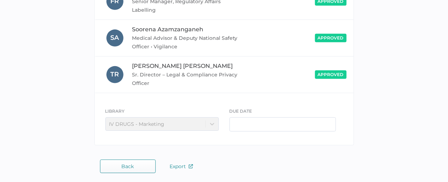
scroll to position [182, 0]
click at [192, 165] on img "button" at bounding box center [191, 166] width 4 height 4
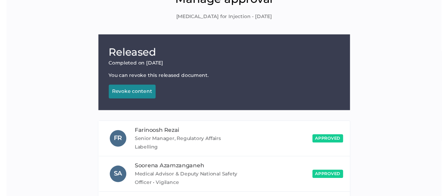
scroll to position [0, 0]
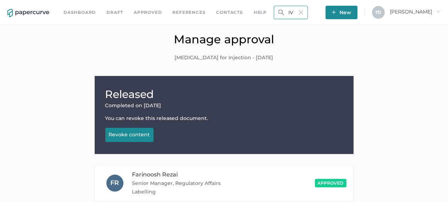
click at [308, 10] on input "IV-1067E-2025.06.04-2.0" at bounding box center [291, 12] width 34 height 13
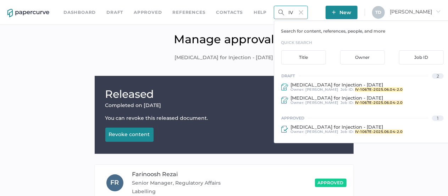
click at [308, 10] on input "IV-1067E-2025.06.04-2.0" at bounding box center [291, 12] width 34 height 13
click at [308, 14] on input "IV-1067E-2025.06.04-2.0" at bounding box center [291, 12] width 34 height 13
click at [303, 13] on img at bounding box center [301, 12] width 4 height 4
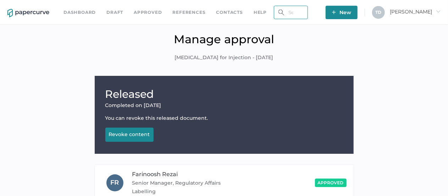
click at [307, 13] on input "text" at bounding box center [291, 12] width 34 height 13
paste input "IV-1066E-2025.06.04-2.0"
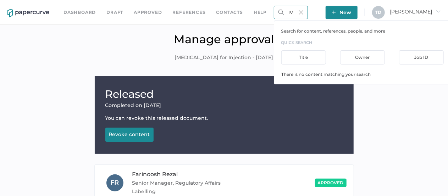
scroll to position [0, 20]
type input "IV-1066E-2025.06.04-2.0"
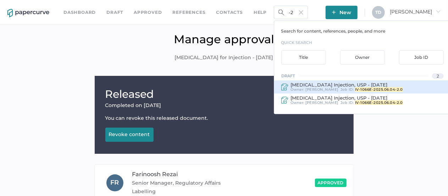
click at [315, 86] on span "Zinc Sulfate Injection, USP - January 20, 2023" at bounding box center [338, 85] width 97 height 6
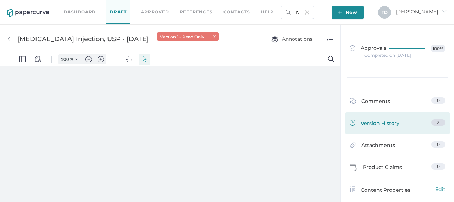
click at [397, 122] on link "Version History 2" at bounding box center [398, 124] width 96 height 10
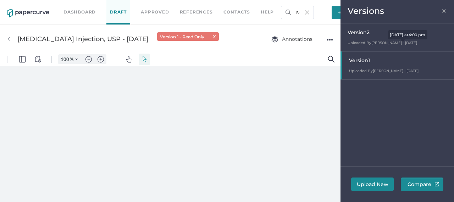
click at [386, 41] on span "Uploaded By Tania Dmytrasz · Aug 29" at bounding box center [383, 42] width 70 height 5
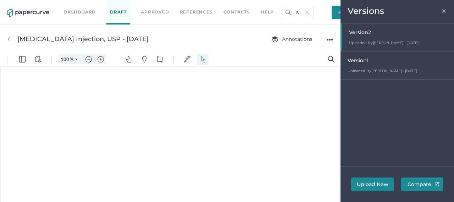
type input "87"
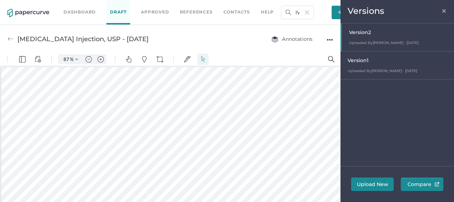
click at [445, 10] on span "×" at bounding box center [444, 10] width 6 height 6
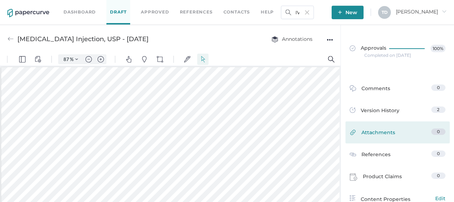
scroll to position [35, 0]
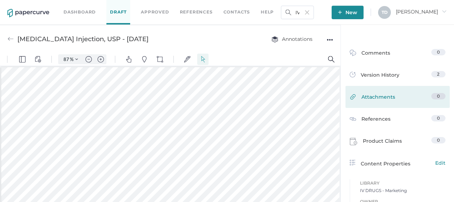
click at [376, 93] on span "Attachments" at bounding box center [378, 98] width 34 height 11
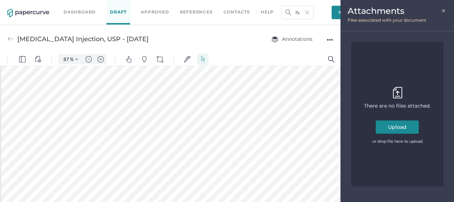
scroll to position [0, 0]
click at [442, 7] on span "×" at bounding box center [444, 10] width 6 height 6
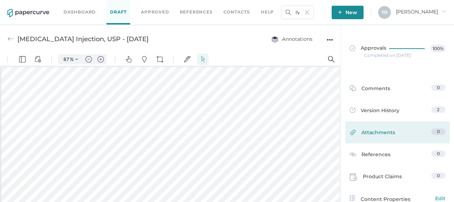
click at [383, 130] on span "Attachments" at bounding box center [378, 133] width 34 height 11
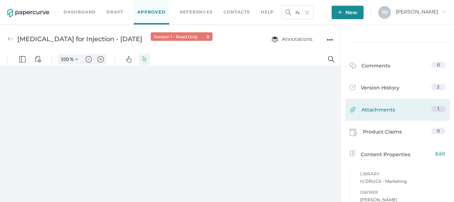
click at [389, 112] on span "Attachments" at bounding box center [378, 111] width 34 height 11
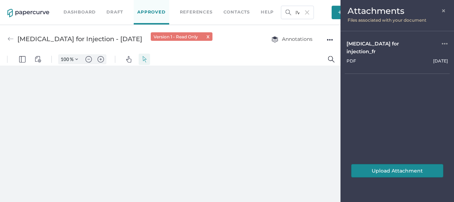
type input "87"
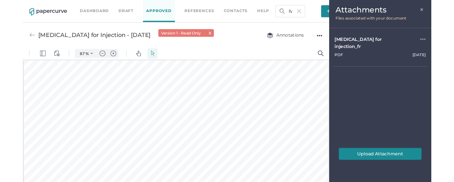
scroll to position [1, 0]
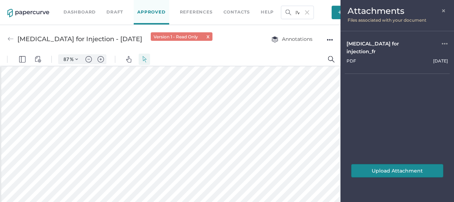
click at [445, 45] on div "●●●" at bounding box center [445, 48] width 6 height 16
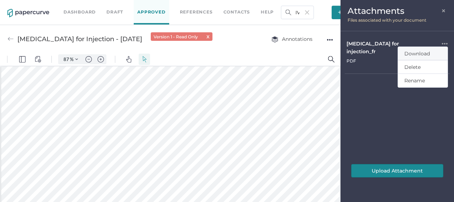
click at [433, 50] on link "Download" at bounding box center [422, 53] width 37 height 13
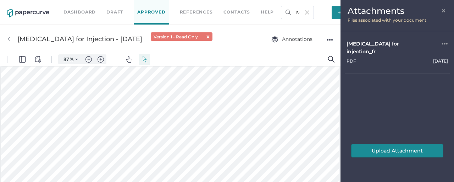
click at [449, 8] on div "Attachments × Files associated with your document" at bounding box center [396, 15] width 113 height 31
click at [442, 11] on span "×" at bounding box center [444, 10] width 6 height 6
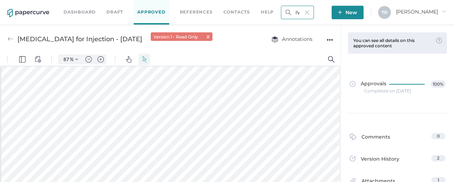
click at [314, 11] on input "IV-1066E-2025.06.04-2.0" at bounding box center [297, 12] width 33 height 13
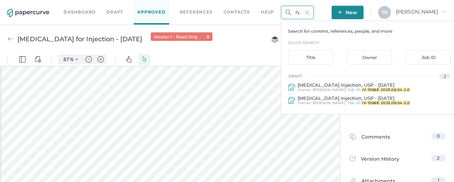
click at [314, 11] on input "IV-1066E-2025.06.04-2.0" at bounding box center [297, 12] width 33 height 13
click at [309, 11] on img at bounding box center [307, 12] width 4 height 4
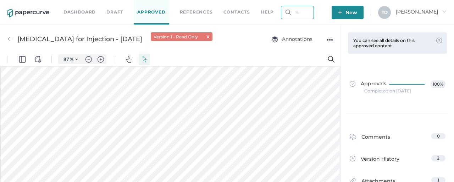
click at [295, 12] on input "text" at bounding box center [297, 12] width 33 height 13
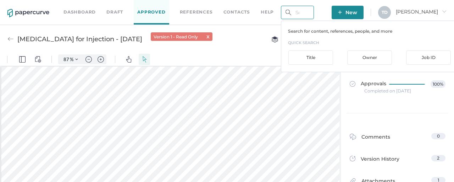
paste input "IV-1065E-2025.06.04-2.0"
type input "IV-1065E-2025.06.04-2.0"
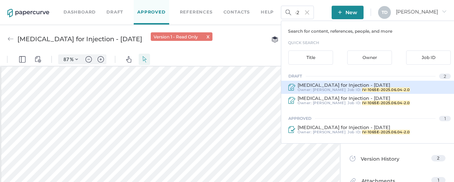
click at [326, 84] on span "Voriconazole for Injection - OCT 25, 2024" at bounding box center [344, 85] width 93 height 6
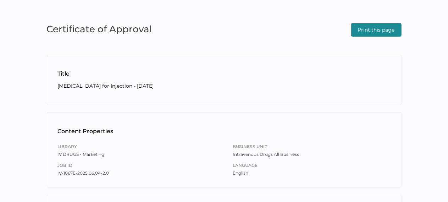
drag, startPoint x: 390, startPoint y: 30, endPoint x: 177, endPoint y: 160, distance: 250.3
click at [390, 30] on span "Print this page" at bounding box center [376, 29] width 37 height 13
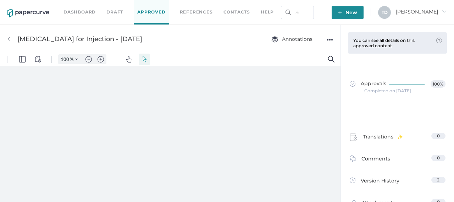
type input "87"
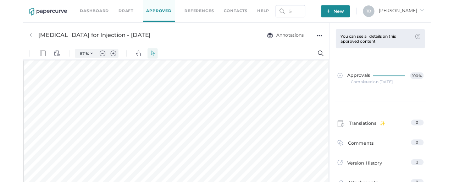
scroll to position [1, 0]
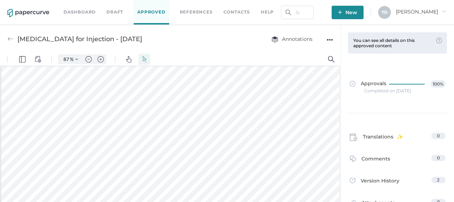
click at [330, 39] on div "●●●" at bounding box center [330, 40] width 6 height 10
click at [325, 49] on span "Download" at bounding box center [307, 52] width 37 height 13
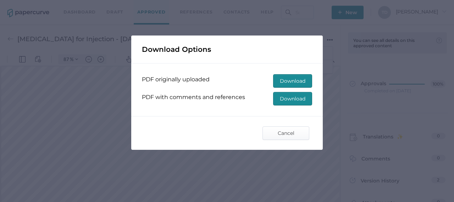
click at [301, 96] on span "Download" at bounding box center [293, 98] width 26 height 13
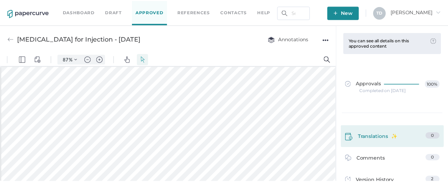
scroll to position [71, 0]
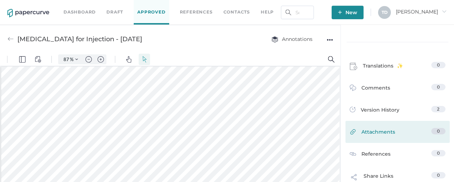
click at [374, 132] on span "Attachments" at bounding box center [378, 133] width 34 height 11
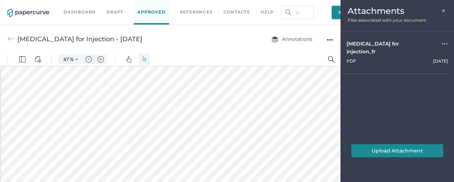
click at [444, 43] on div "●●●" at bounding box center [445, 48] width 6 height 16
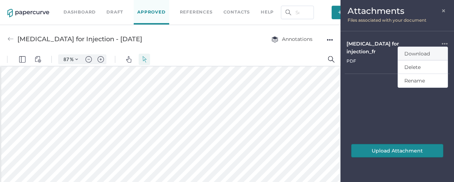
click at [428, 50] on span "Download" at bounding box center [417, 53] width 26 height 6
click at [443, 12] on span "×" at bounding box center [444, 10] width 6 height 6
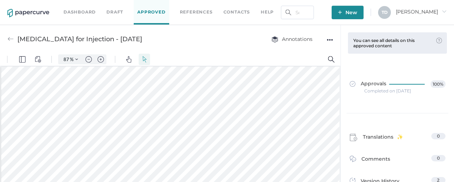
click at [329, 38] on div "●●●" at bounding box center [330, 40] width 6 height 10
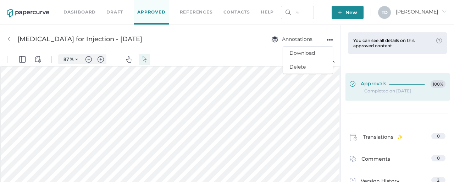
click at [390, 83] on div at bounding box center [408, 82] width 39 height 5
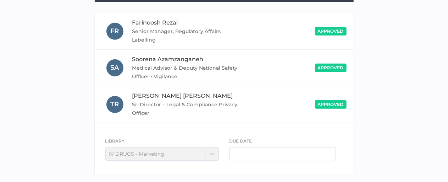
scroll to position [182, 0]
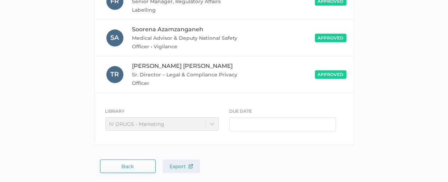
click at [186, 163] on span "Export" at bounding box center [181, 166] width 23 height 6
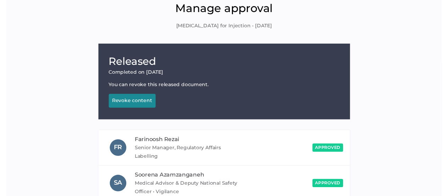
scroll to position [0, 0]
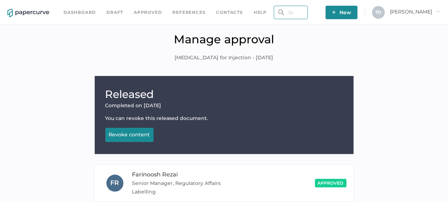
click at [308, 14] on input "text" at bounding box center [291, 12] width 34 height 13
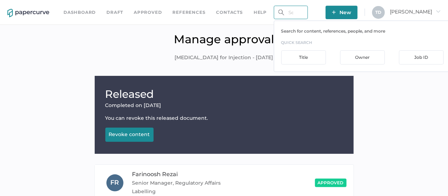
paste input "IV-1063E-2025.06.04-2.0"
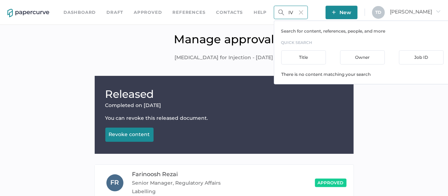
scroll to position [0, 20]
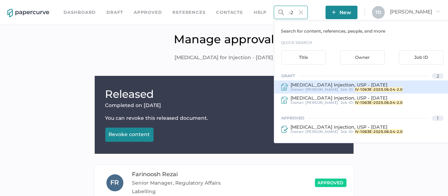
type input "IV-1063E-2025.06.04-2.0"
click at [322, 87] on span "Tania Dmytrasz" at bounding box center [322, 89] width 33 height 5
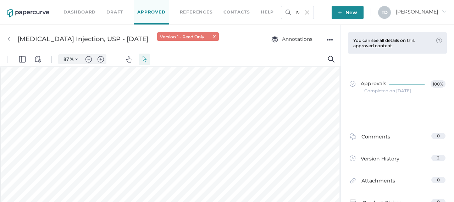
scroll to position [1, 0]
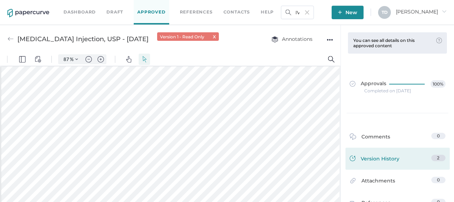
click at [393, 162] on span "Version History" at bounding box center [380, 160] width 39 height 10
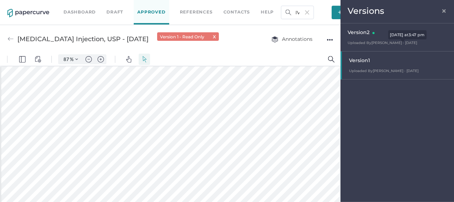
click at [377, 41] on span "Uploaded By Tania Dmytrasz · Aug 29" at bounding box center [383, 42] width 70 height 5
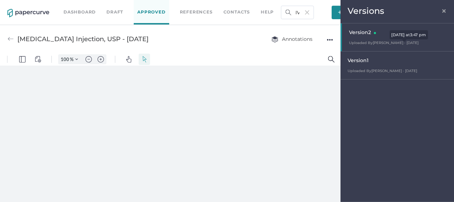
scroll to position [0, 0]
type input "87"
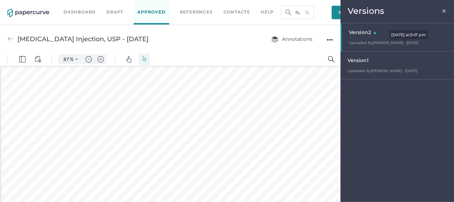
scroll to position [1, 0]
click at [444, 13] on span "×" at bounding box center [444, 10] width 6 height 6
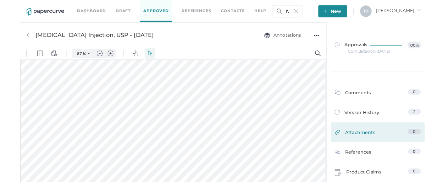
scroll to position [35, 0]
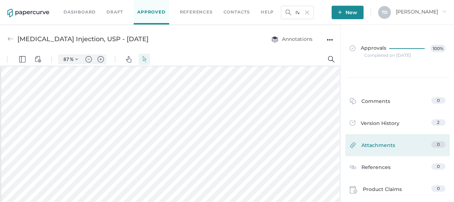
click at [392, 141] on link "Attachments 0" at bounding box center [398, 146] width 96 height 11
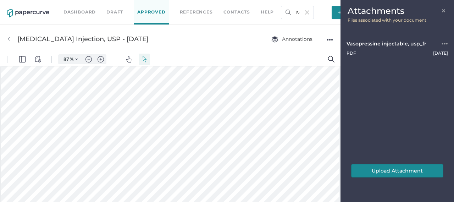
click at [446, 43] on div "●●●" at bounding box center [445, 44] width 6 height 8
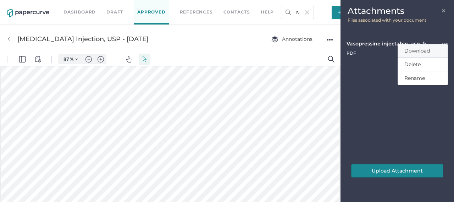
click at [423, 49] on span "Download" at bounding box center [417, 51] width 26 height 6
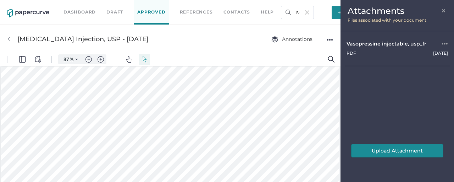
click at [441, 12] on span "×" at bounding box center [444, 10] width 6 height 6
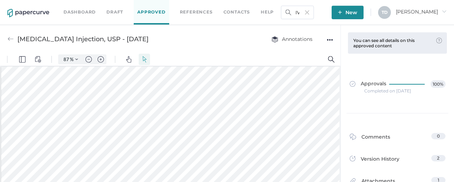
click at [327, 40] on div "●●●" at bounding box center [330, 40] width 6 height 10
click at [318, 52] on span "Download" at bounding box center [307, 52] width 37 height 13
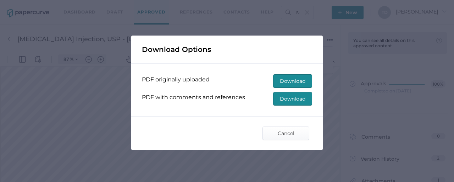
click at [291, 98] on span "Download" at bounding box center [293, 98] width 26 height 13
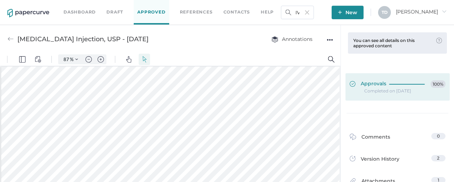
click at [392, 81] on div at bounding box center [408, 82] width 39 height 5
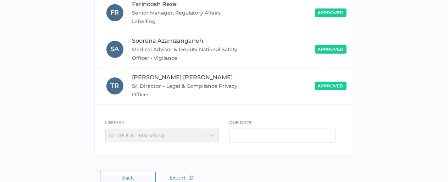
scroll to position [182, 0]
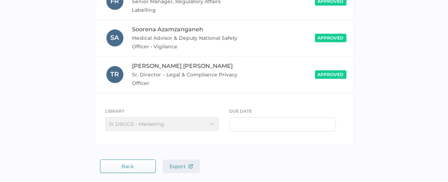
click at [187, 165] on span "Export" at bounding box center [181, 166] width 23 height 6
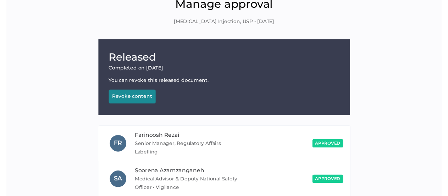
scroll to position [0, 0]
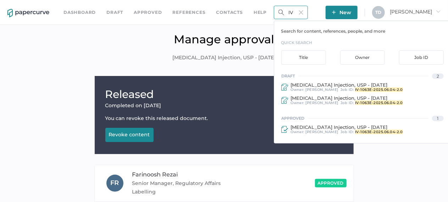
click at [300, 11] on input "IV-1063E-2025.06.04-2.0" at bounding box center [291, 12] width 34 height 13
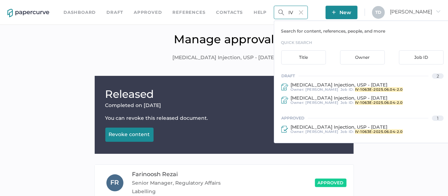
click at [300, 11] on input "IV-1063E-2025.06.04-2.0" at bounding box center [291, 12] width 34 height 13
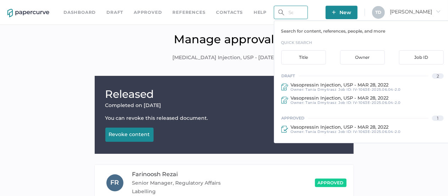
paste input "IV-1059E-2025.06.04-2.0"
type input "IV-1059E-2025.06.04-2.0"
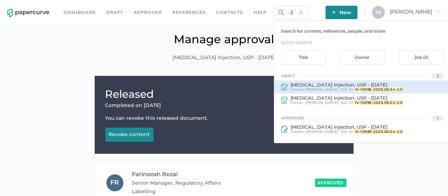
click at [337, 85] on span "Sodium Bicarbonate Injection, USP - March 12, 2019" at bounding box center [338, 85] width 97 height 6
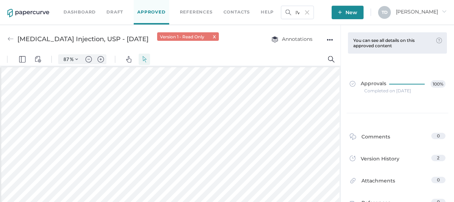
scroll to position [1, 0]
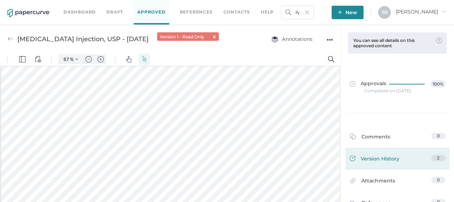
click at [394, 160] on span "Version History" at bounding box center [380, 160] width 39 height 10
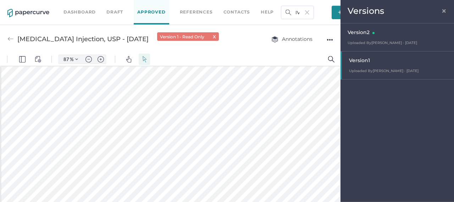
click at [380, 39] on div "Version 2 Uploaded By Tania Dmytrasz · Aug 29 August 29, 2025 at 9:08 am" at bounding box center [396, 37] width 113 height 28
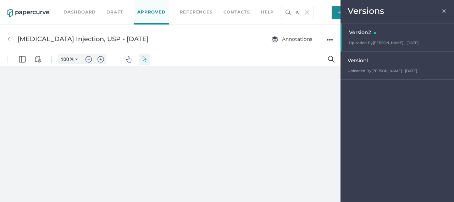
scroll to position [0, 0]
type input "87"
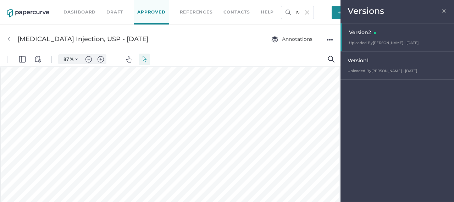
scroll to position [1, 0]
click at [442, 10] on span "×" at bounding box center [444, 10] width 6 height 6
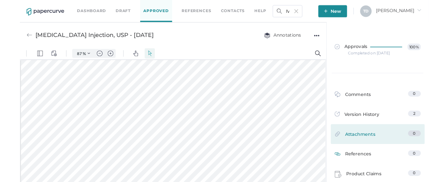
scroll to position [35, 0]
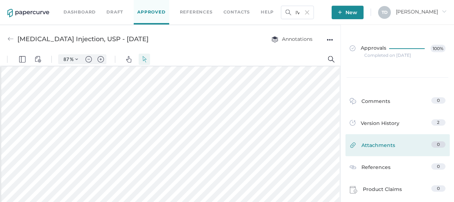
click at [378, 135] on div "Attachments 0" at bounding box center [397, 145] width 104 height 22
click at [379, 147] on span "Attachments" at bounding box center [378, 146] width 34 height 11
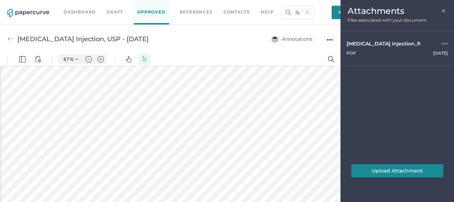
click at [443, 13] on span "×" at bounding box center [444, 10] width 6 height 6
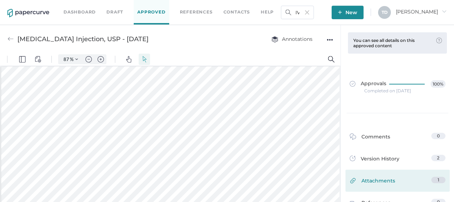
click at [377, 179] on span "Attachments" at bounding box center [378, 182] width 34 height 11
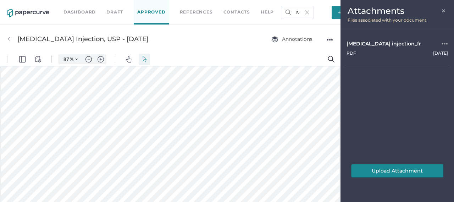
click at [444, 44] on div "●●●" at bounding box center [445, 44] width 6 height 8
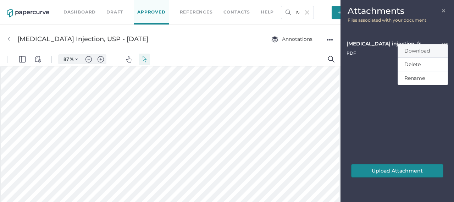
click at [424, 50] on span "Download" at bounding box center [417, 51] width 26 height 6
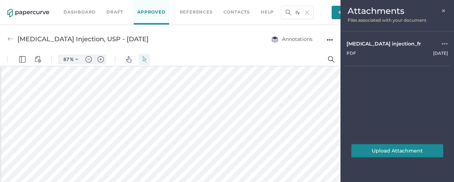
click at [440, 11] on div "Attachments ×" at bounding box center [397, 11] width 99 height 9
click at [446, 11] on span "×" at bounding box center [444, 10] width 6 height 6
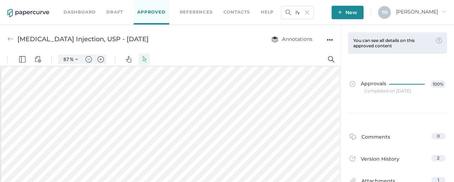
click at [331, 37] on div "●●●" at bounding box center [330, 40] width 6 height 10
click at [312, 53] on span "Download" at bounding box center [307, 52] width 37 height 13
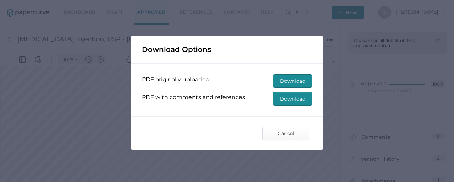
click at [292, 98] on span "Download" at bounding box center [293, 98] width 26 height 13
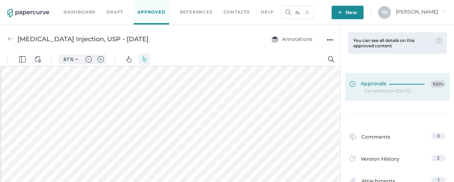
click at [369, 80] on span "Approvals" at bounding box center [368, 84] width 37 height 8
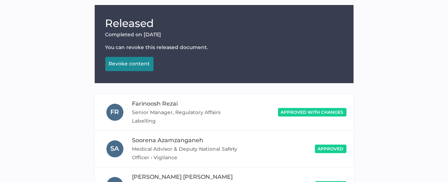
scroll to position [182, 0]
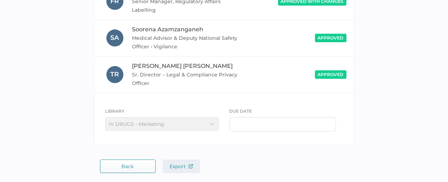
click at [187, 166] on span "Export" at bounding box center [181, 166] width 23 height 6
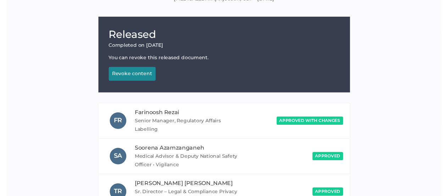
scroll to position [0, 0]
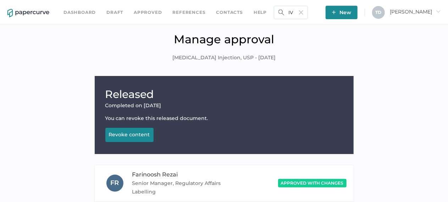
click at [303, 11] on img at bounding box center [301, 12] width 4 height 4
click at [308, 11] on input "text" at bounding box center [291, 12] width 34 height 13
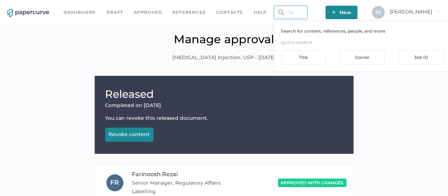
paste input "IVAH-1056E-2025.06.04-2.0"
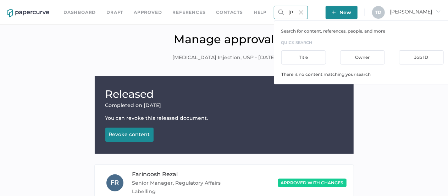
scroll to position [0, 27]
type input "IVAH-1056E-2025.06.04-2.0"
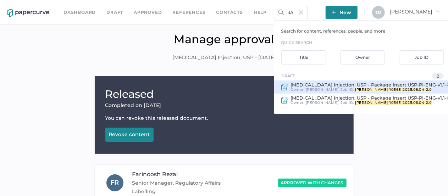
click at [342, 85] on span "Protamine Sulfate Injection, USP - Package Insert USP-PI-ENG-v1.1-Clean" at bounding box center [375, 85] width 170 height 6
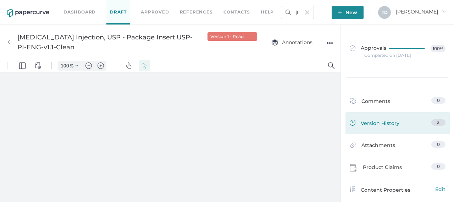
click at [377, 121] on span "Version History" at bounding box center [380, 124] width 39 height 10
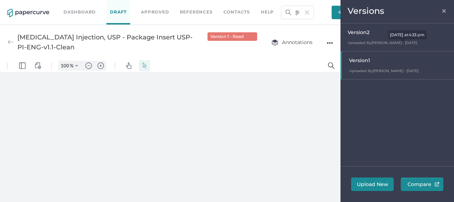
click at [384, 39] on div "Version 2 Uploaded By Tania Dmytrasz · Aug 29 August 29, 2025 at 4:33 pm" at bounding box center [396, 37] width 113 height 28
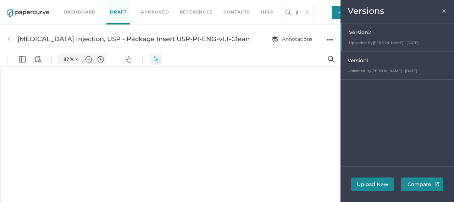
click at [378, 38] on div at bounding box center [398, 37] width 112 height 28
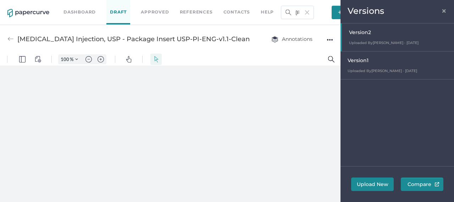
click at [442, 13] on span "×" at bounding box center [444, 10] width 6 height 6
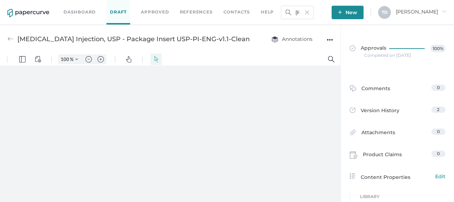
click at [334, 41] on div "Protamine Sulfate Injection, USP - Package Insert USP-PI-ENG-v1.1-Clean Annotat…" at bounding box center [170, 39] width 340 height 28
type input "87"
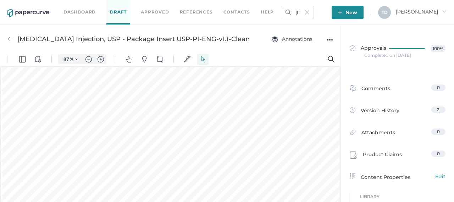
scroll to position [1, 0]
click at [330, 39] on div "●●●" at bounding box center [330, 40] width 6 height 10
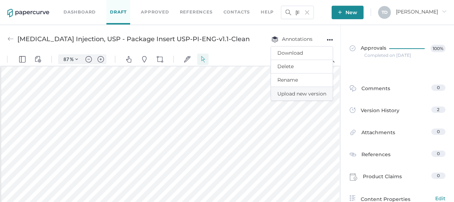
click at [306, 94] on span "Upload new version" at bounding box center [301, 93] width 49 height 13
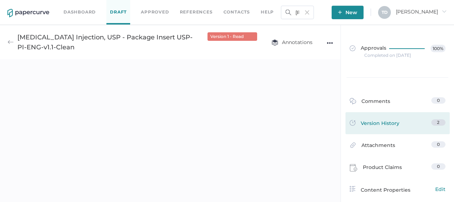
click at [388, 125] on span "Version History" at bounding box center [380, 124] width 39 height 10
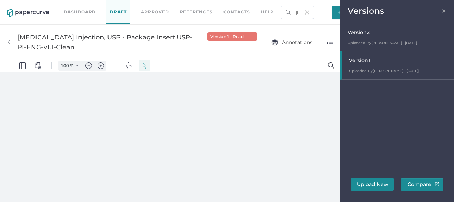
click at [377, 38] on div "Version 2" at bounding box center [399, 33] width 103 height 10
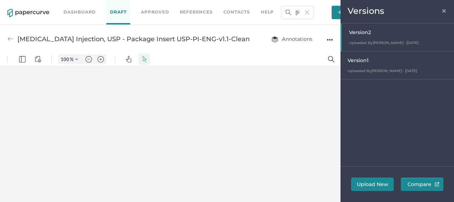
click at [333, 38] on div "Protamine Sulfate Injection, USP - Package Insert USP-PI-ENG-v1.1-Clean Annotat…" at bounding box center [170, 39] width 340 height 28
click at [331, 40] on div "●●●" at bounding box center [330, 40] width 6 height 10
click at [444, 11] on span "×" at bounding box center [444, 10] width 6 height 6
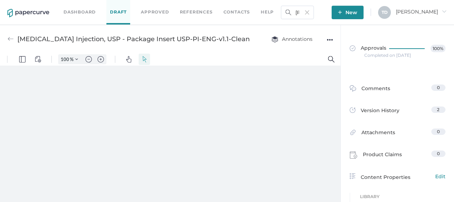
type input "87"
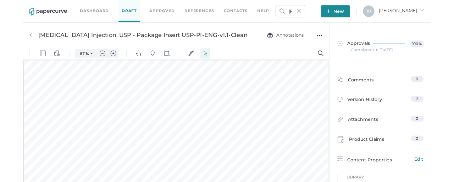
scroll to position [1, 0]
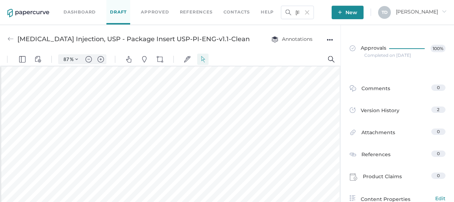
click at [328, 40] on div "●●●" at bounding box center [330, 40] width 6 height 10
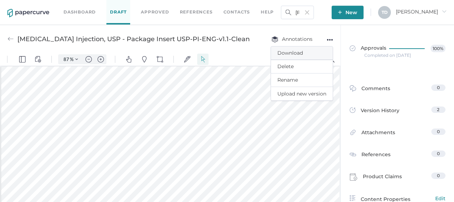
click at [301, 54] on span "Download" at bounding box center [301, 52] width 49 height 13
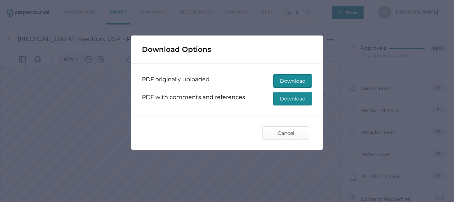
click at [285, 100] on span "Download" at bounding box center [293, 98] width 26 height 13
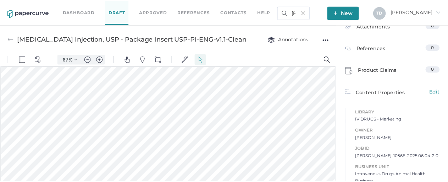
scroll to position [0, 0]
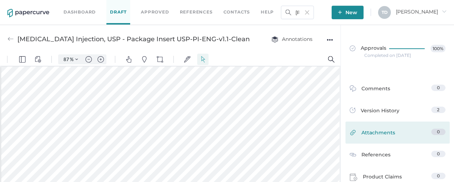
click at [377, 137] on span "Attachments" at bounding box center [378, 133] width 34 height 11
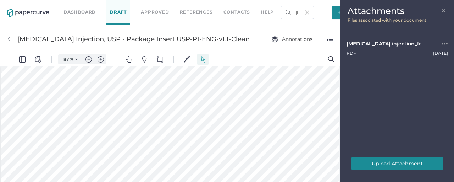
click at [447, 45] on div "●●●" at bounding box center [445, 44] width 6 height 8
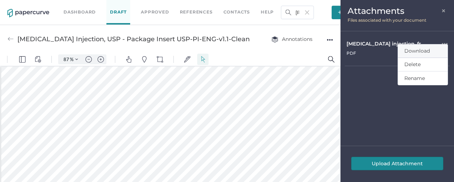
click at [415, 50] on span "Download" at bounding box center [417, 51] width 26 height 6
click at [446, 12] on span "×" at bounding box center [444, 10] width 6 height 6
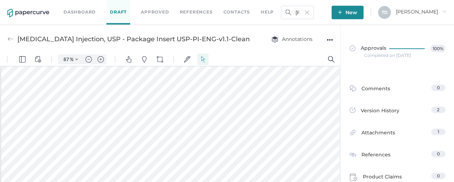
click at [407, 55] on div "Completed on Aug 29, 2025" at bounding box center [387, 55] width 47 height 0
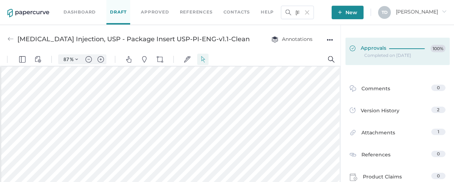
click at [396, 50] on div at bounding box center [408, 49] width 39 height 8
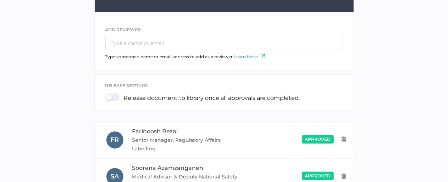
scroll to position [281, 0]
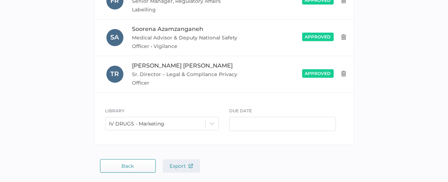
click at [174, 161] on button "Export" at bounding box center [181, 165] width 37 height 13
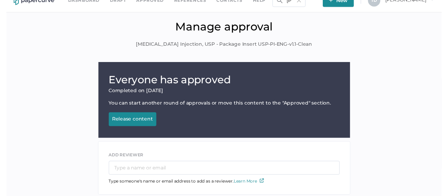
scroll to position [0, 0]
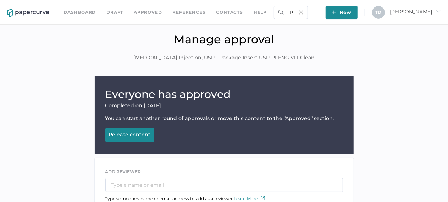
click at [303, 11] on img at bounding box center [301, 12] width 4 height 4
click at [308, 12] on input "text" at bounding box center [291, 12] width 34 height 13
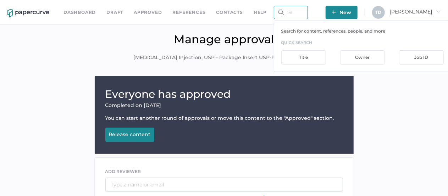
paste input "IV-1054E-2025.06.04-2.0"
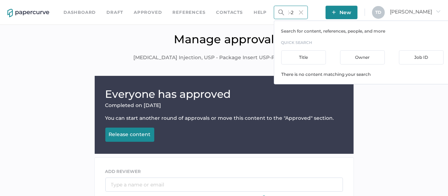
type input "IV-1054E-2025.06.04-2.0"
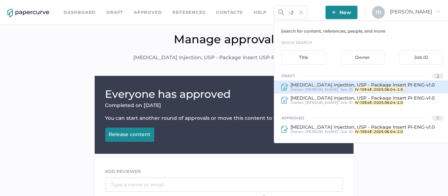
click at [336, 89] on div "Owner: Tania Dmytrasz Job ID : IV-1054E-2025.06.04-2.0" at bounding box center [361, 90] width 146 height 4
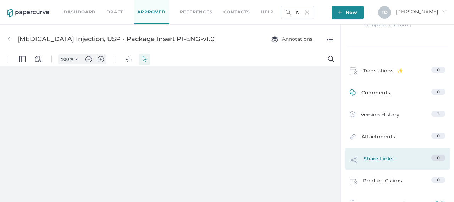
scroll to position [71, 0]
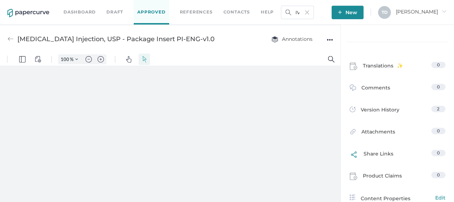
click at [381, 137] on span "Attachments" at bounding box center [378, 133] width 34 height 11
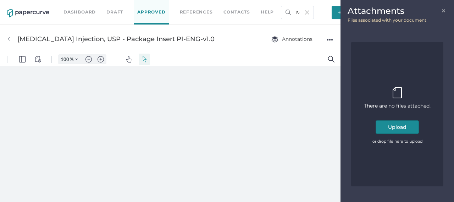
type input "87"
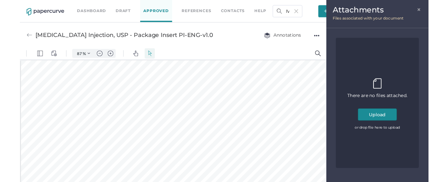
scroll to position [1, 0]
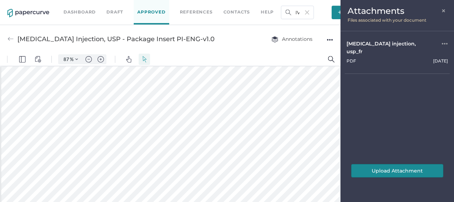
click at [446, 41] on div "●●●" at bounding box center [445, 48] width 6 height 16
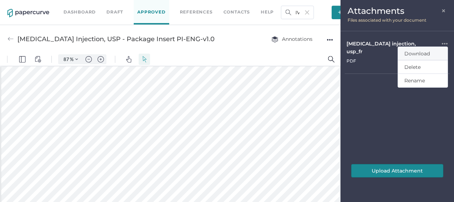
click at [421, 54] on span "Download" at bounding box center [417, 53] width 26 height 6
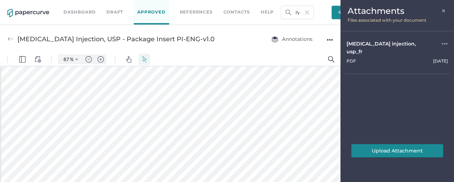
click at [445, 13] on span "×" at bounding box center [444, 10] width 6 height 6
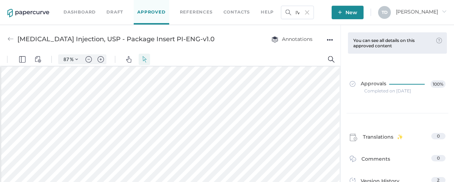
click at [328, 40] on div "●●●" at bounding box center [330, 40] width 6 height 10
click at [318, 54] on span "Download" at bounding box center [307, 52] width 37 height 13
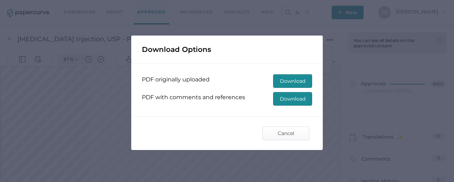
click at [295, 98] on span "Download" at bounding box center [293, 98] width 26 height 13
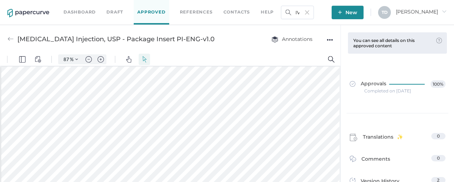
click at [399, 91] on div "Completed on Aug 29, 2025" at bounding box center [387, 91] width 47 height 0
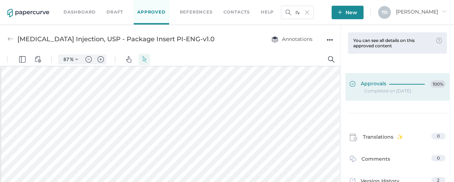
click at [389, 80] on div at bounding box center [408, 82] width 39 height 5
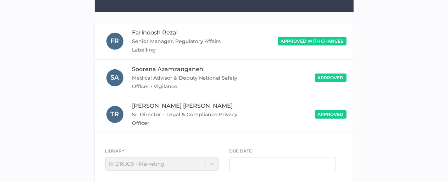
scroll to position [182, 0]
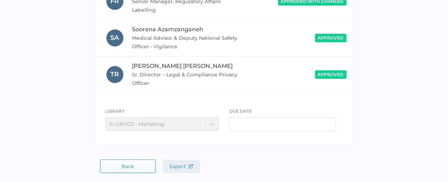
click at [177, 163] on span "Export" at bounding box center [181, 166] width 23 height 6
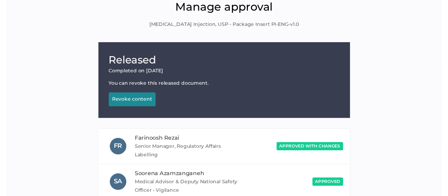
scroll to position [0, 0]
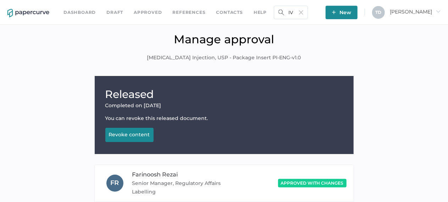
click at [303, 12] on img at bounding box center [301, 12] width 4 height 4
click at [304, 8] on input "text" at bounding box center [291, 12] width 34 height 13
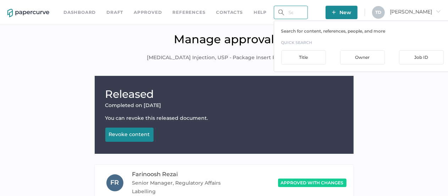
paste input "IV-1053E-2025.06.04-2.0"
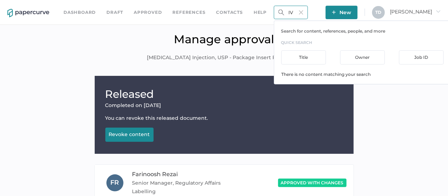
scroll to position [0, 20]
type input "IV-1053E-2025.06.04-2.0"
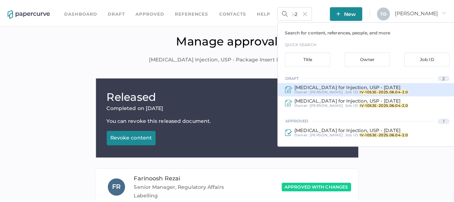
scroll to position [0, 0]
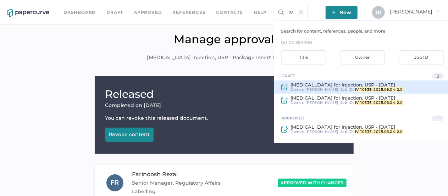
click at [326, 89] on span "Tania Dmytrasz" at bounding box center [322, 89] width 33 height 5
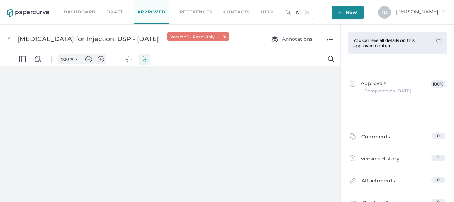
click at [328, 40] on div "●●●" at bounding box center [330, 40] width 6 height 10
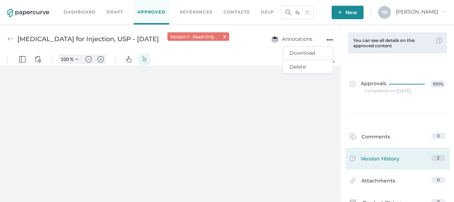
click at [405, 157] on link "Version History 2" at bounding box center [398, 160] width 96 height 10
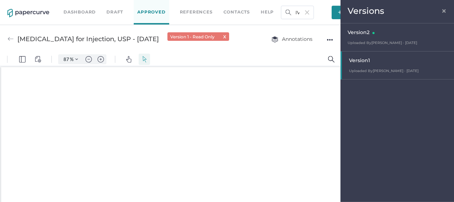
scroll to position [1, 0]
click at [382, 39] on div "Version 2 Uploaded By Tania Dmytrasz · Aug 29 August 29, 2025 at 4:23 pm" at bounding box center [396, 37] width 113 height 28
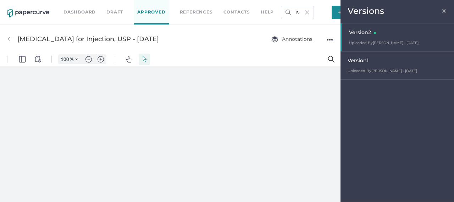
scroll to position [0, 0]
type input "87"
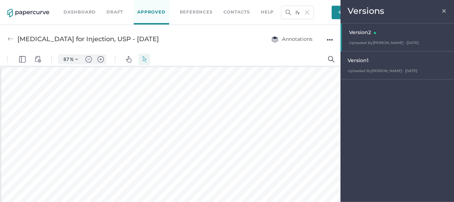
scroll to position [1, 0]
click at [446, 13] on span "×" at bounding box center [444, 10] width 6 height 6
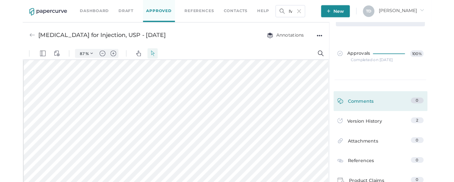
scroll to position [35, 0]
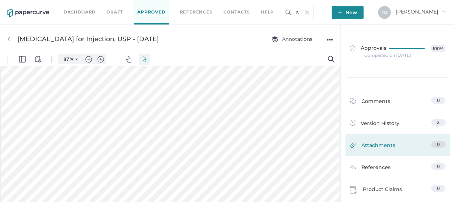
click at [374, 141] on span "Attachments" at bounding box center [378, 146] width 34 height 11
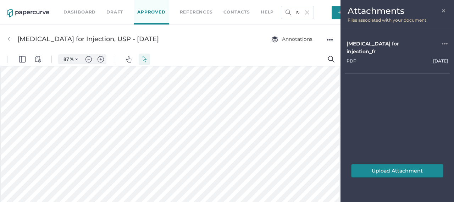
click at [451, 43] on div "Penicillin g sodium for injection_fr ●●● pdf October 1 Uploaded by Tania Dmytra…" at bounding box center [396, 92] width 113 height 122
click at [447, 43] on div "●●●" at bounding box center [445, 48] width 6 height 16
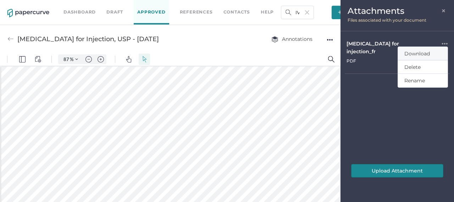
click at [428, 55] on span "Download" at bounding box center [417, 53] width 26 height 6
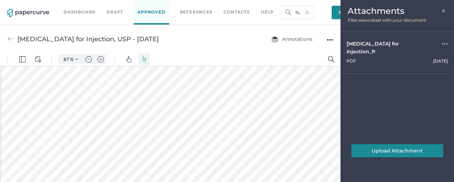
click at [447, 11] on div "Attachments × Files associated with your document" at bounding box center [396, 15] width 113 height 31
click at [444, 12] on span "×" at bounding box center [444, 10] width 6 height 6
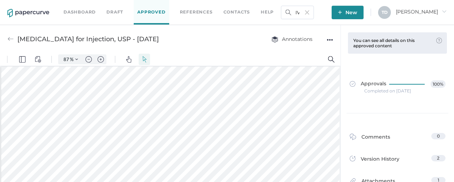
click at [328, 39] on div "●●●" at bounding box center [330, 40] width 6 height 10
click at [312, 55] on span "Download" at bounding box center [307, 52] width 37 height 13
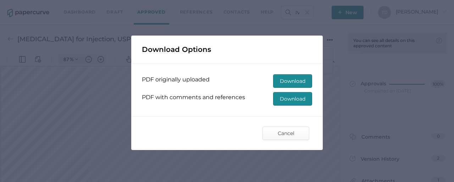
click at [292, 100] on span "Download" at bounding box center [293, 98] width 26 height 13
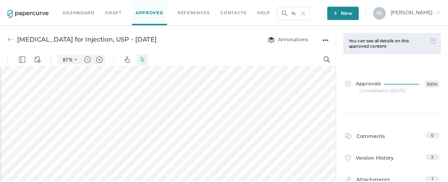
scroll to position [0, 0]
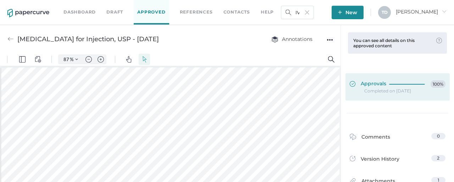
click at [389, 84] on icon at bounding box center [408, 84] width 38 height 0
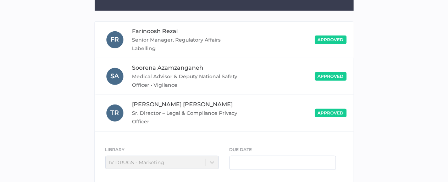
scroll to position [182, 0]
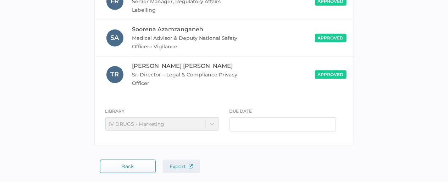
click at [182, 165] on span "Export" at bounding box center [181, 166] width 23 height 6
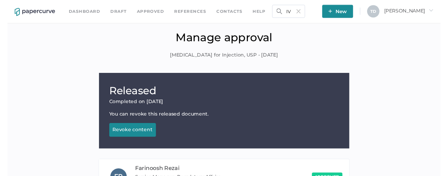
scroll to position [0, 0]
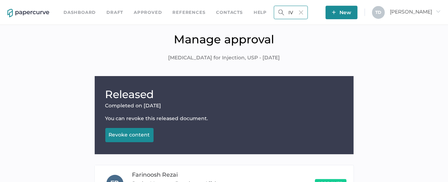
click at [308, 10] on input "IV-1053E-2025.06.04-2.0" at bounding box center [291, 12] width 34 height 13
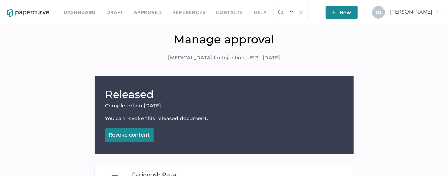
click at [303, 11] on img at bounding box center [301, 12] width 4 height 4
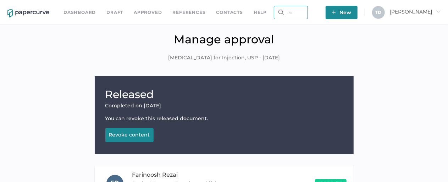
click at [308, 12] on input "text" at bounding box center [291, 12] width 34 height 13
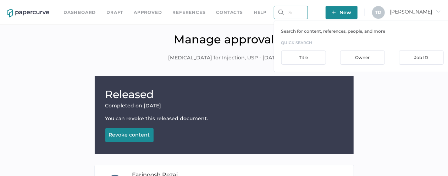
paste input "IV-1052E-2025.06.04-2.0"
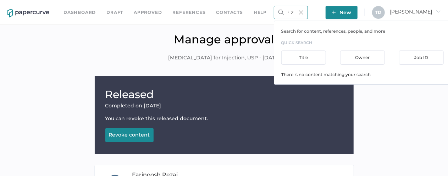
type input "IV-1052E-2025.06.04-2.0"
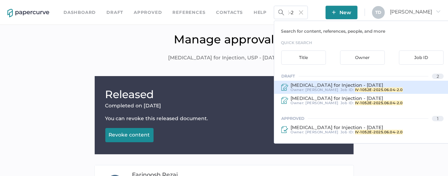
click at [333, 83] on span "Pantoprazole for Injection - May 11, 2021" at bounding box center [336, 85] width 93 height 6
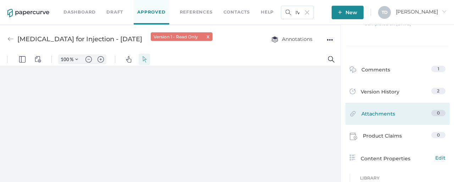
scroll to position [106, 0]
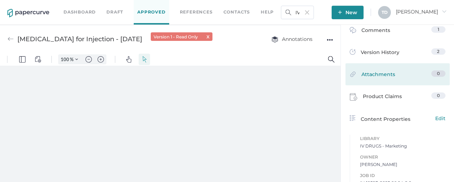
click at [376, 74] on span "Attachments" at bounding box center [378, 75] width 34 height 11
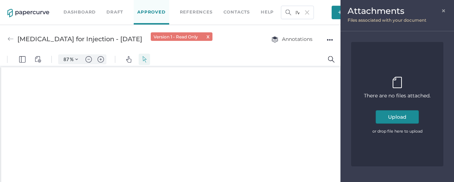
scroll to position [1, 0]
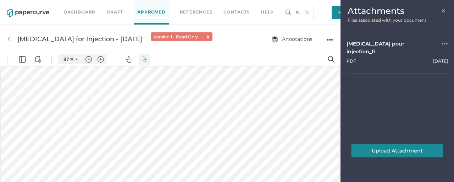
click at [443, 11] on span "×" at bounding box center [444, 10] width 6 height 6
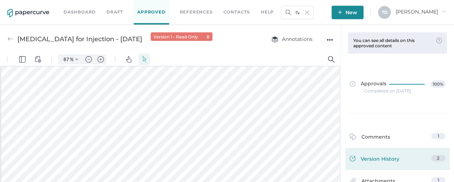
click at [367, 152] on div "Version History 2" at bounding box center [397, 159] width 104 height 22
click at [368, 157] on span "Version History" at bounding box center [380, 160] width 39 height 10
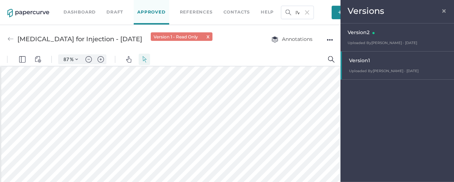
click at [354, 39] on div "Version 2 Uploaded By Tania Dmytrasz · Sep 5 September 5, 2025 at 1:52 pm" at bounding box center [396, 37] width 113 height 28
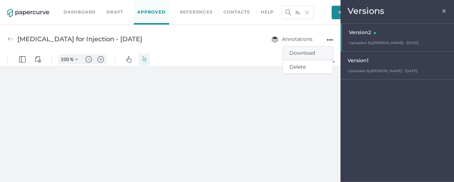
scroll to position [0, 0]
type input "87"
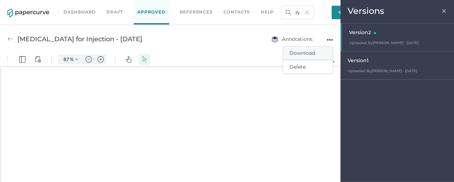
scroll to position [1, 0]
click at [316, 54] on span "Download" at bounding box center [307, 52] width 37 height 13
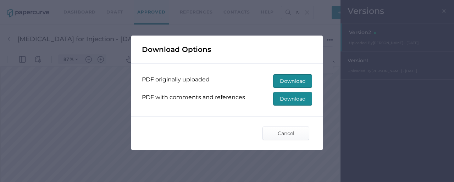
click at [294, 96] on span "Download" at bounding box center [293, 98] width 26 height 13
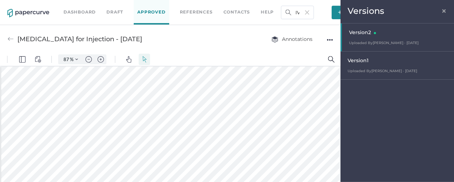
click at [443, 13] on span "×" at bounding box center [444, 10] width 6 height 6
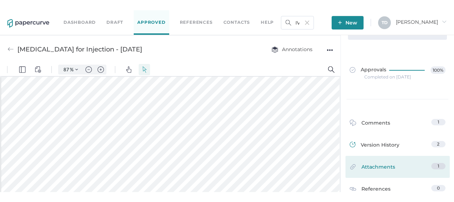
scroll to position [35, 0]
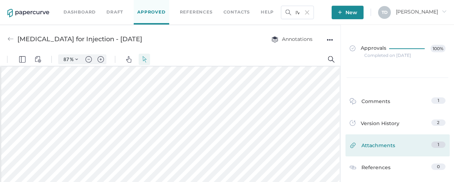
click at [378, 144] on span "Attachments" at bounding box center [378, 146] width 34 height 11
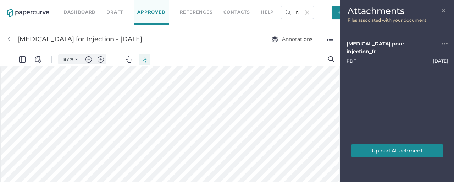
click at [443, 45] on div "●●●" at bounding box center [445, 48] width 6 height 16
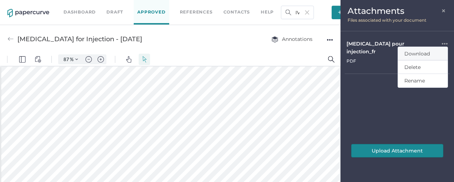
click at [421, 50] on span "Download" at bounding box center [417, 53] width 26 height 6
click at [443, 11] on span "×" at bounding box center [444, 10] width 6 height 6
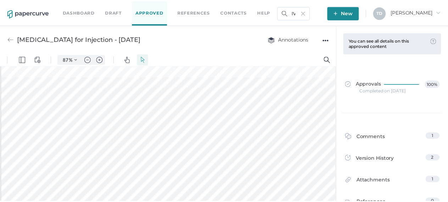
scroll to position [0, 0]
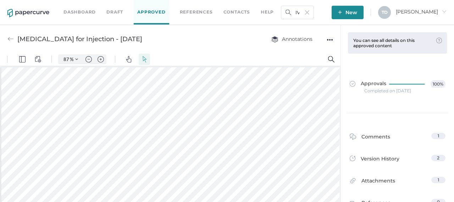
click at [398, 91] on div "Completed on Sep 5, 2025" at bounding box center [387, 91] width 47 height 0
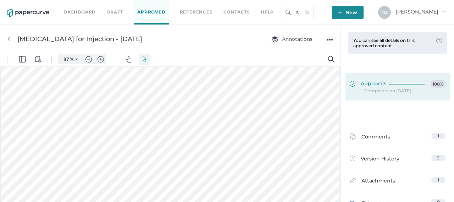
click at [395, 81] on div at bounding box center [408, 82] width 39 height 5
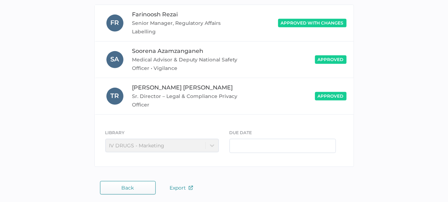
scroll to position [161, 0]
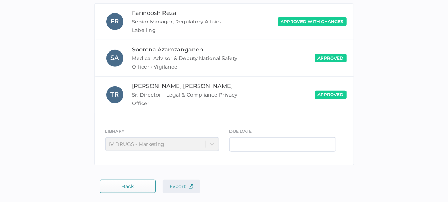
click at [185, 184] on span "Export" at bounding box center [181, 186] width 23 height 6
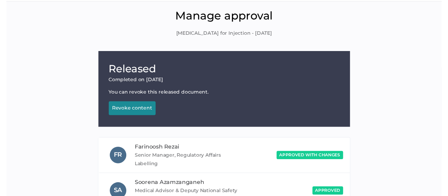
scroll to position [0, 0]
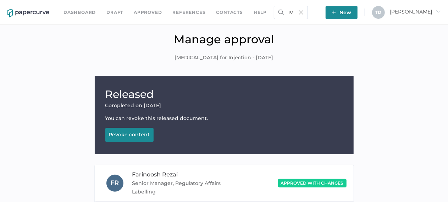
click at [303, 10] on img at bounding box center [301, 12] width 4 height 4
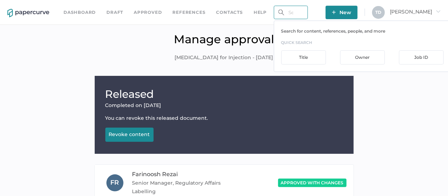
click at [308, 12] on input "text" at bounding box center [291, 12] width 34 height 13
paste input "IV-1051E-2025.06.04-2.0"
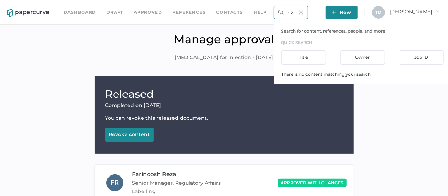
type input "IV-1051E-2025.06.04-2.0"
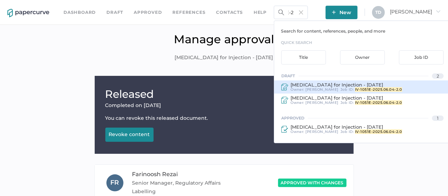
click at [330, 90] on span "Tania Dmytrasz" at bounding box center [322, 89] width 33 height 5
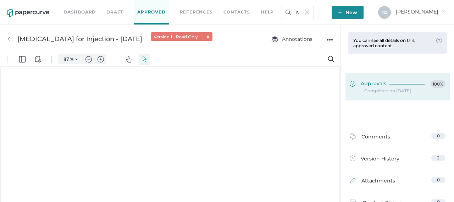
click at [380, 85] on div "Approvals 100% Completed on Aug 29, 2025" at bounding box center [397, 93] width 113 height 65
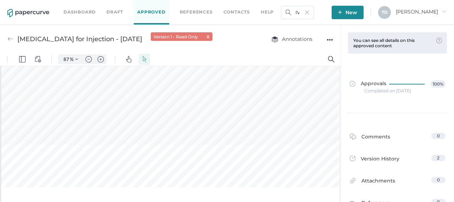
scroll to position [72, 0]
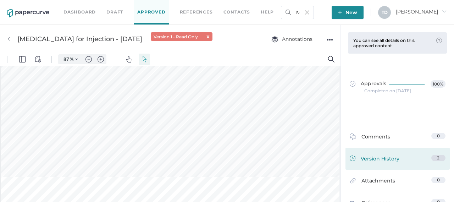
click at [376, 161] on span "Version History" at bounding box center [380, 160] width 39 height 10
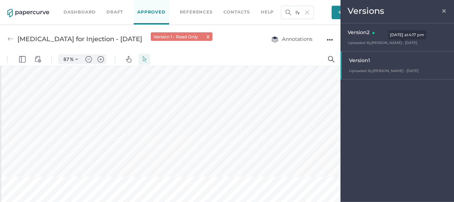
click at [379, 41] on span "Uploaded By Tania Dmytrasz · Aug 29" at bounding box center [383, 42] width 70 height 5
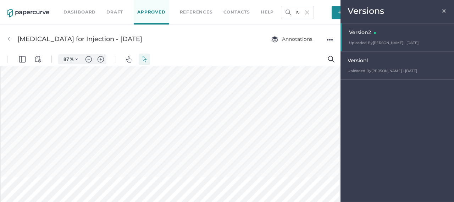
click at [324, 38] on div "Annotations ●●●" at bounding box center [295, 38] width 76 height 13
click at [331, 40] on div "●●●" at bounding box center [330, 40] width 6 height 10
type input "87"
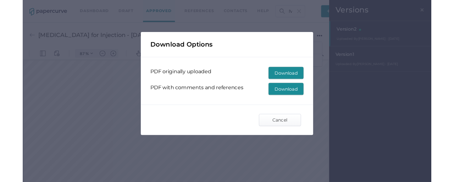
scroll to position [1, 0]
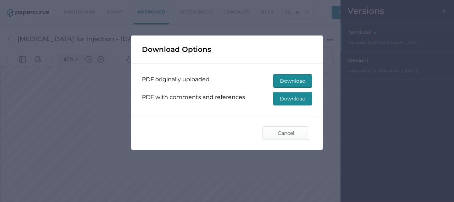
click at [305, 102] on button "Download" at bounding box center [292, 98] width 39 height 13
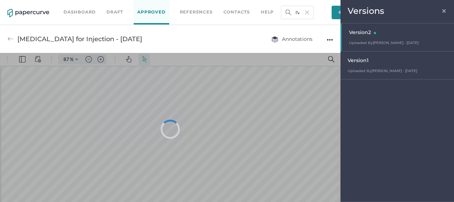
click at [445, 12] on span "×" at bounding box center [444, 10] width 6 height 6
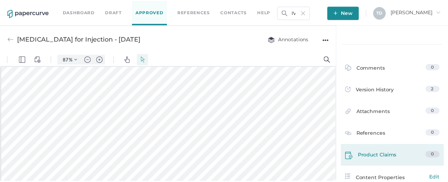
scroll to position [71, 0]
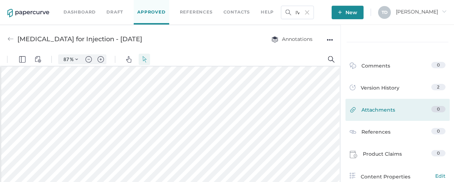
click at [370, 112] on span "Attachments" at bounding box center [378, 111] width 34 height 11
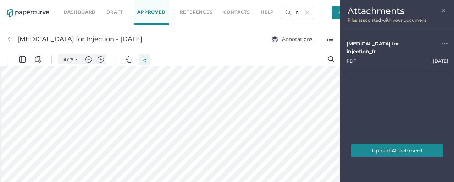
click at [445, 44] on div "●●●" at bounding box center [445, 48] width 6 height 16
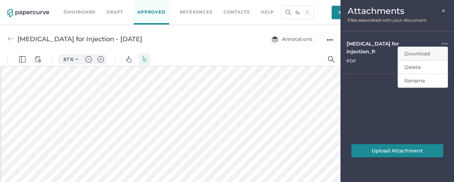
click at [423, 53] on span "Download" at bounding box center [417, 53] width 26 height 6
click at [440, 12] on div "Attachments ×" at bounding box center [397, 11] width 99 height 9
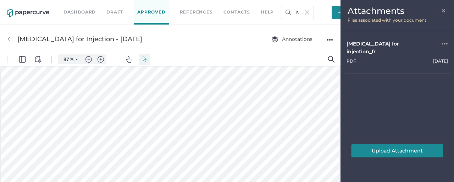
click at [442, 9] on span "×" at bounding box center [444, 10] width 6 height 6
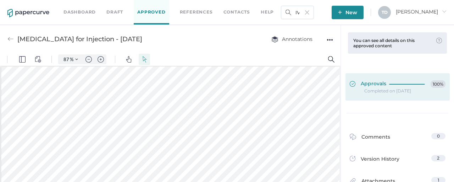
click at [394, 82] on div at bounding box center [408, 82] width 39 height 5
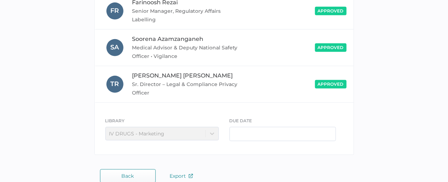
scroll to position [182, 0]
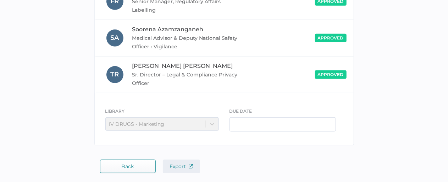
click at [181, 163] on span "Export" at bounding box center [181, 166] width 23 height 6
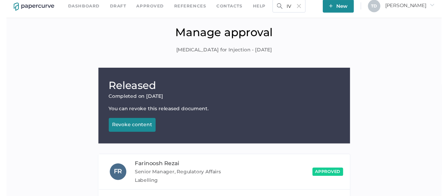
scroll to position [0, 0]
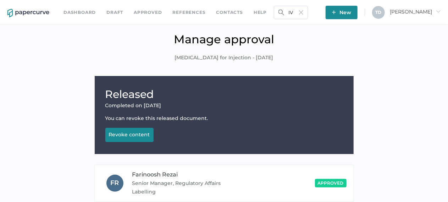
click at [303, 13] on img at bounding box center [301, 12] width 4 height 4
click at [299, 14] on input "text" at bounding box center [291, 12] width 34 height 13
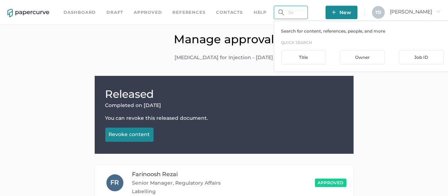
paste input "IV-1050E-2025.06.04-2.0"
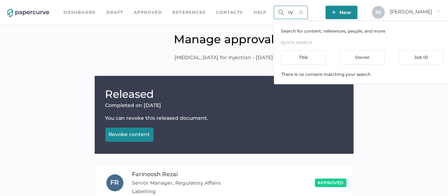
scroll to position [0, 20]
type input "IV-1050E-2025.06.04-2.0"
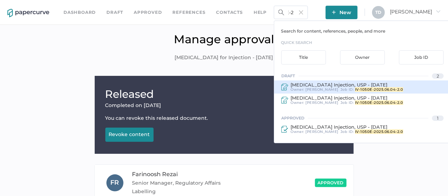
click at [337, 92] on div "Oxytocin Injection, USP - May 22, 2020 Owner: Tania Dmytrasz Job ID : IV-1050E-…" at bounding box center [362, 87] width 177 height 13
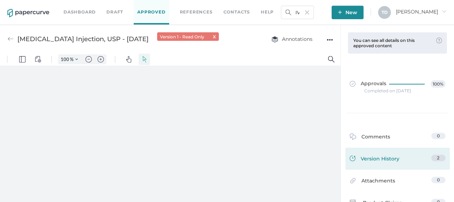
click at [375, 157] on span "Version History" at bounding box center [380, 160] width 39 height 10
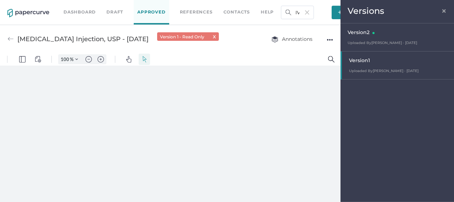
click at [383, 37] on div "Version 2" at bounding box center [399, 33] width 103 height 10
type input "87"
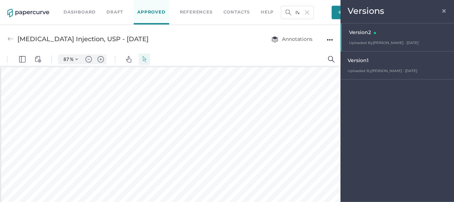
scroll to position [1, 0]
click at [445, 11] on span "×" at bounding box center [444, 10] width 6 height 6
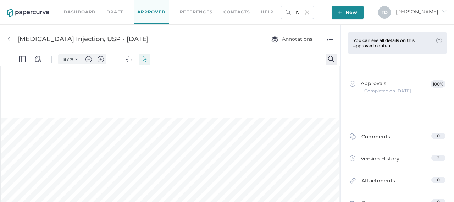
scroll to position [36, 0]
click at [330, 40] on div "●●●" at bounding box center [330, 40] width 6 height 10
click at [321, 49] on span "Download" at bounding box center [307, 52] width 37 height 13
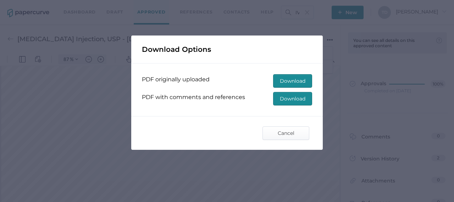
click at [298, 94] on span "Download" at bounding box center [293, 98] width 26 height 13
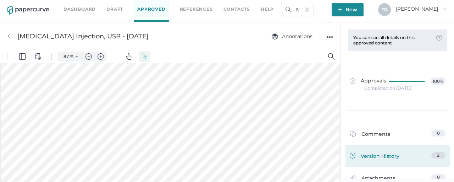
scroll to position [106, 0]
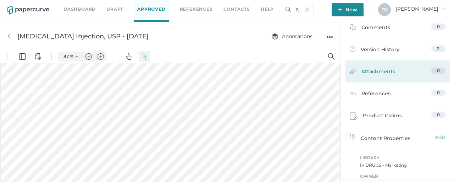
click at [367, 77] on span "Attachments" at bounding box center [378, 72] width 34 height 11
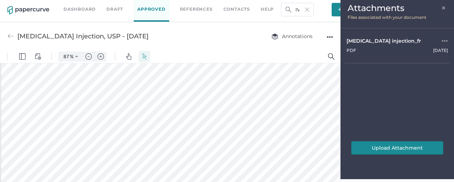
click at [446, 39] on div "●●●" at bounding box center [445, 41] width 6 height 8
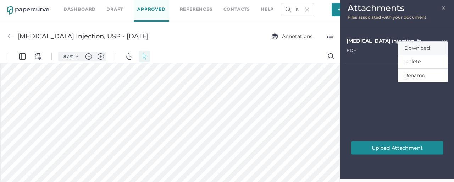
click at [421, 48] on span "Download" at bounding box center [417, 48] width 26 height 6
click at [443, 9] on span "×" at bounding box center [444, 7] width 6 height 6
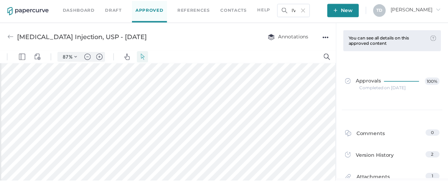
scroll to position [0, 0]
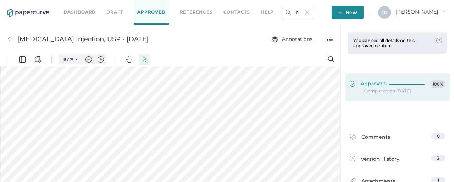
click at [389, 81] on div at bounding box center [408, 82] width 39 height 5
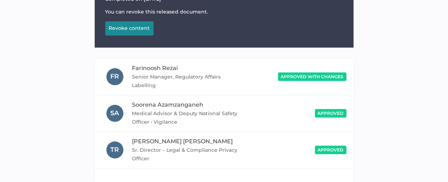
scroll to position [182, 0]
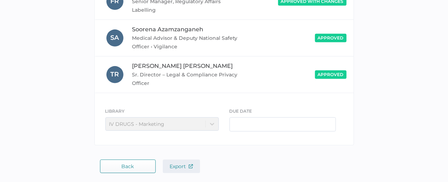
click at [176, 163] on span "Export" at bounding box center [181, 166] width 23 height 6
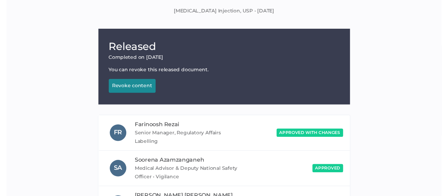
scroll to position [0, 0]
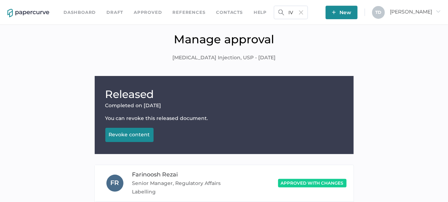
click at [303, 12] on img at bounding box center [301, 12] width 4 height 4
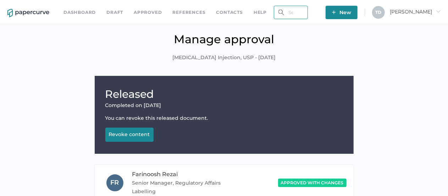
click at [302, 15] on input "text" at bounding box center [291, 12] width 34 height 13
paste input "IV-1049E-2025.06.04-2.0"
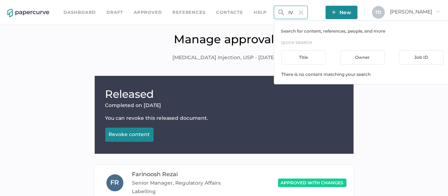
scroll to position [0, 20]
type input "IV-1049E-2025.06.04-2.0"
click at [302, 17] on input "IV-1049E-2025.06.04-2.0" at bounding box center [291, 12] width 34 height 13
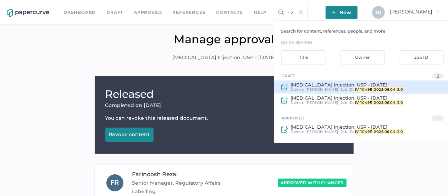
click at [323, 89] on span "Tania Dmytrasz" at bounding box center [322, 89] width 33 height 5
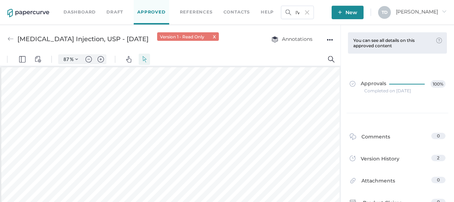
scroll to position [1, 0]
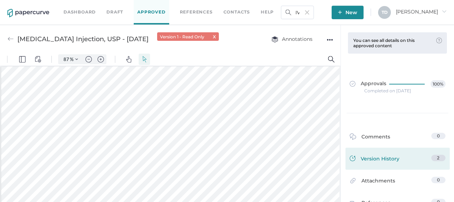
click at [384, 155] on span "Version History" at bounding box center [380, 160] width 39 height 10
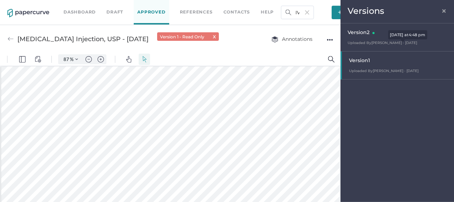
click at [375, 42] on span "Uploaded By Tania Dmytrasz · Aug 28" at bounding box center [383, 42] width 70 height 5
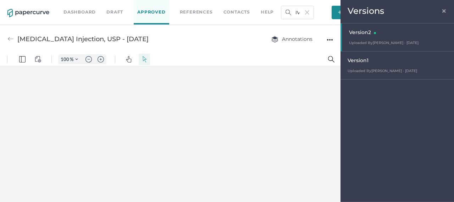
scroll to position [0, 0]
type input "87"
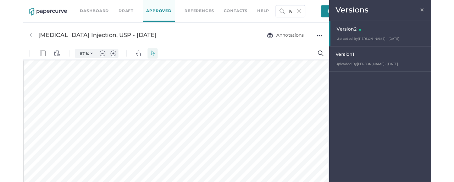
scroll to position [1, 0]
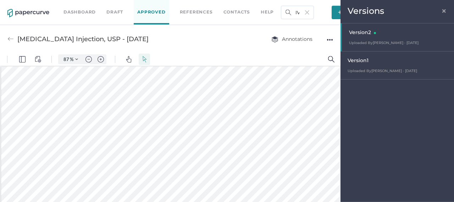
click at [330, 37] on div "●●●" at bounding box center [330, 40] width 6 height 10
click at [320, 56] on span "Download" at bounding box center [307, 52] width 37 height 13
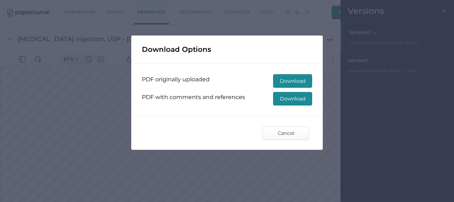
click at [290, 95] on span "Download" at bounding box center [293, 98] width 26 height 13
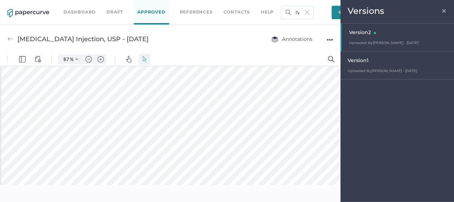
drag, startPoint x: 446, startPoint y: 9, endPoint x: 442, endPoint y: 17, distance: 8.8
click at [446, 9] on span "×" at bounding box center [444, 10] width 6 height 6
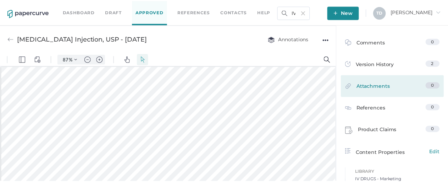
scroll to position [106, 0]
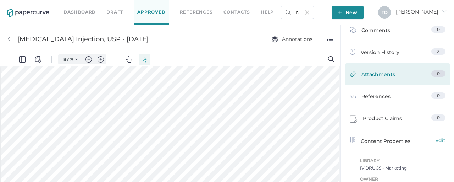
click at [390, 81] on span "Attachments" at bounding box center [378, 75] width 34 height 11
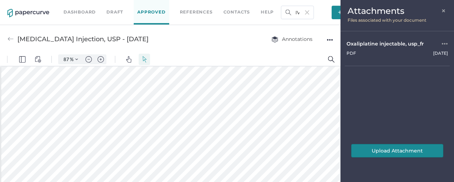
click at [445, 44] on div "●●●" at bounding box center [445, 44] width 6 height 8
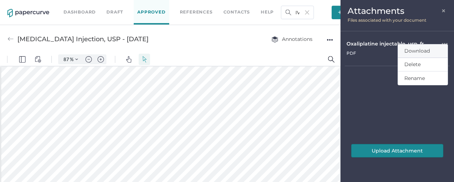
click at [421, 50] on span "Download" at bounding box center [417, 51] width 26 height 6
click at [443, 9] on span "×" at bounding box center [444, 10] width 6 height 6
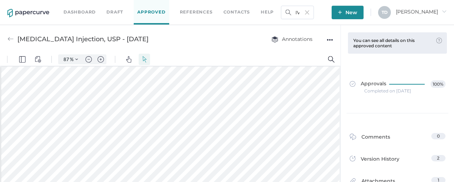
click at [331, 38] on div "●●●" at bounding box center [330, 40] width 6 height 10
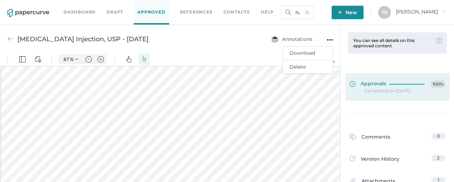
click at [413, 84] on icon at bounding box center [408, 84] width 38 height 0
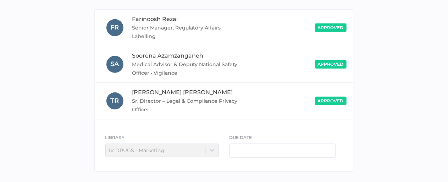
scroll to position [182, 0]
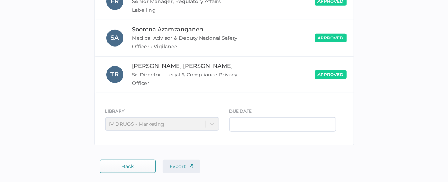
click at [189, 168] on button "Export" at bounding box center [181, 165] width 37 height 13
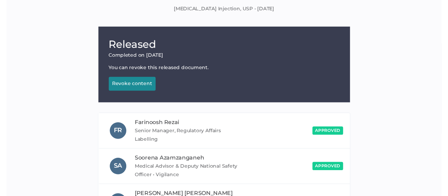
scroll to position [0, 0]
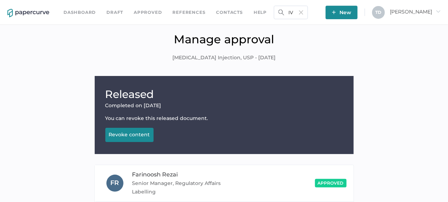
click at [303, 13] on img at bounding box center [301, 12] width 4 height 4
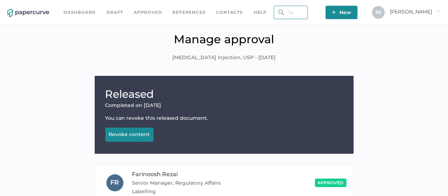
click at [290, 10] on input "text" at bounding box center [291, 12] width 34 height 13
paste input "IV-1048E-2025.06.04-2.0"
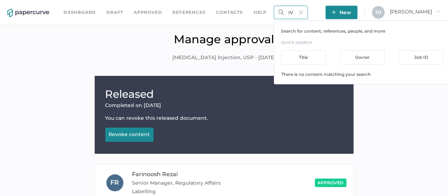
scroll to position [0, 20]
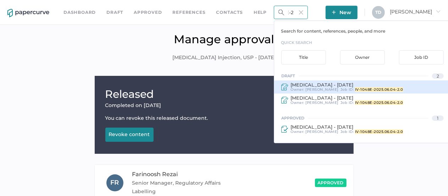
type input "IV-1048E-2025.06.04-2.0"
click at [325, 83] on span "Moxifloxacin Injection - March 19, 2020" at bounding box center [321, 85] width 63 height 6
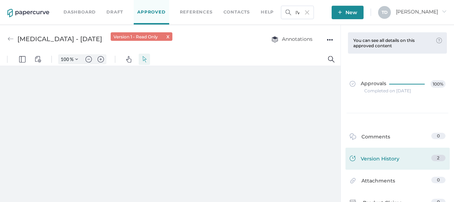
click at [380, 161] on span "Version History" at bounding box center [380, 160] width 39 height 10
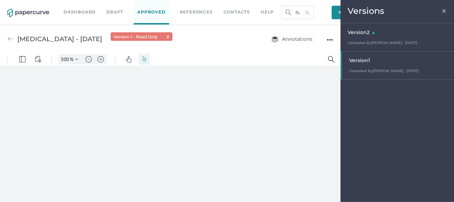
click at [380, 34] on div "Version 2" at bounding box center [399, 33] width 103 height 10
click at [329, 41] on div "●●●" at bounding box center [330, 40] width 6 height 10
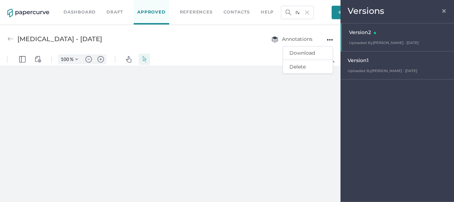
type input "87"
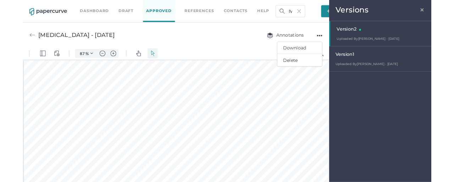
scroll to position [1, 0]
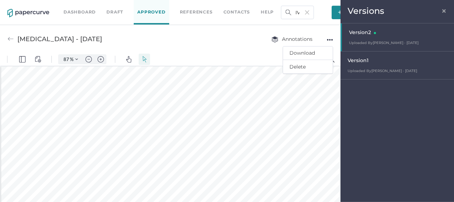
click at [444, 12] on span "×" at bounding box center [444, 10] width 6 height 6
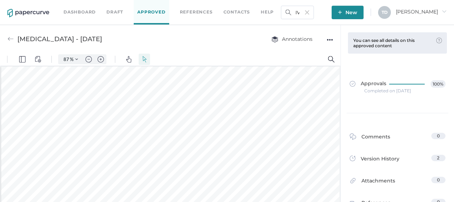
click at [330, 42] on div "●●●" at bounding box center [330, 40] width 6 height 10
click at [310, 50] on span "Download" at bounding box center [307, 52] width 37 height 13
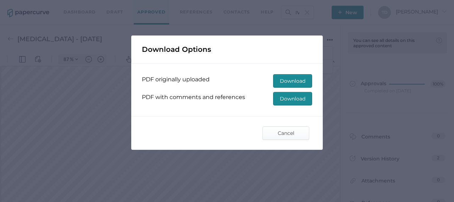
click at [292, 99] on span "Download" at bounding box center [293, 98] width 26 height 13
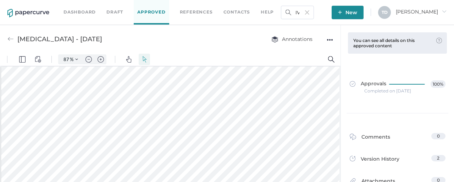
scroll to position [71, 0]
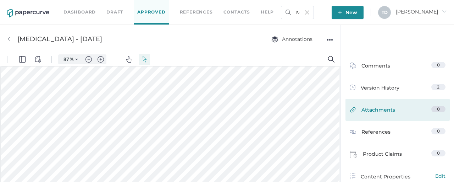
click at [370, 113] on span "Attachments" at bounding box center [378, 111] width 34 height 11
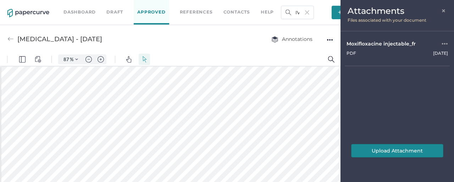
click at [443, 44] on div "●●●" at bounding box center [445, 44] width 6 height 8
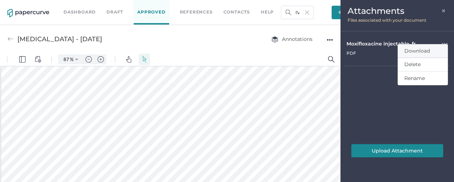
click at [431, 52] on link "Download" at bounding box center [422, 50] width 37 height 13
drag, startPoint x: 244, startPoint y: 120, endPoint x: 253, endPoint y: 114, distance: 10.7
click at [443, 12] on span "×" at bounding box center [444, 10] width 6 height 6
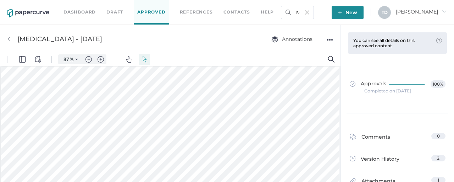
click at [395, 91] on div "Completed on Aug 28, 2025" at bounding box center [387, 91] width 47 height 0
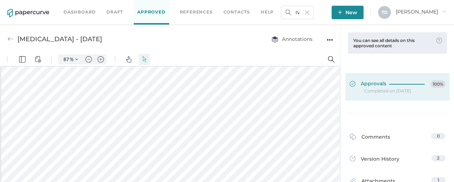
click at [394, 82] on div at bounding box center [408, 82] width 39 height 5
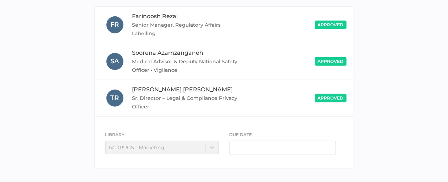
scroll to position [182, 0]
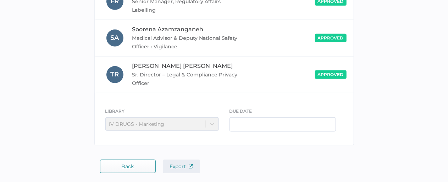
click at [177, 163] on span "Export" at bounding box center [181, 166] width 23 height 6
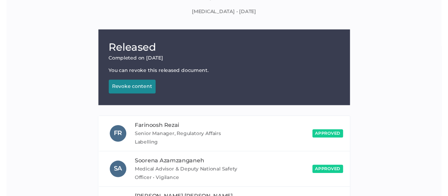
scroll to position [0, 0]
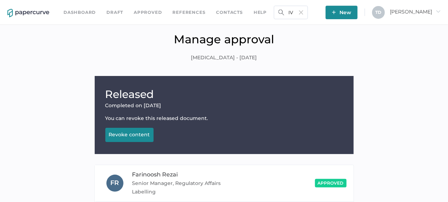
click at [303, 13] on img at bounding box center [301, 12] width 4 height 4
click at [308, 13] on input "text" at bounding box center [291, 12] width 34 height 13
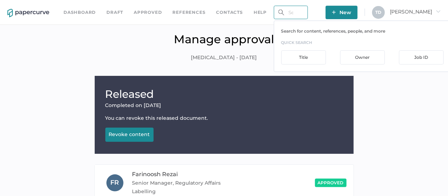
paste input "IV-1028E-2025.05.29-2.0"
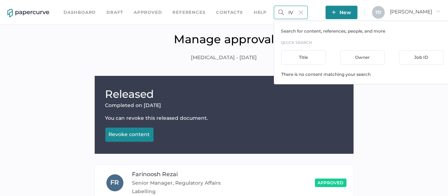
scroll to position [0, 19]
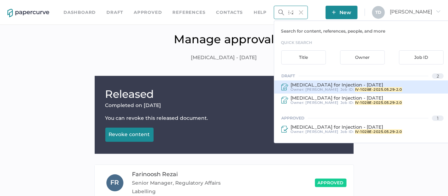
type input "IV-1028E-2025.05.29-2.0"
click at [350, 82] on span "Mesna for Injection - July 30, 2019" at bounding box center [336, 85] width 93 height 6
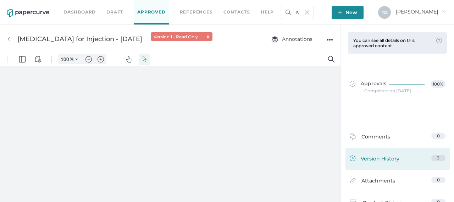
click at [376, 161] on span "Version History" at bounding box center [380, 160] width 39 height 10
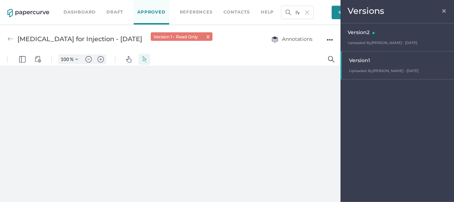
click at [359, 37] on div "Version 2" at bounding box center [399, 33] width 103 height 10
click at [444, 13] on span "×" at bounding box center [444, 10] width 6 height 6
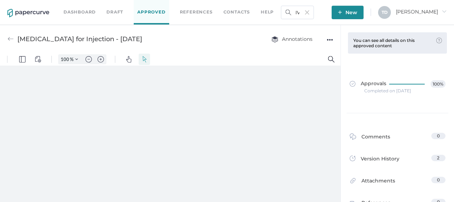
type input "87"
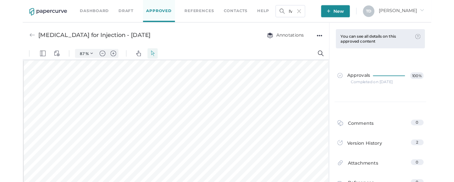
scroll to position [1, 0]
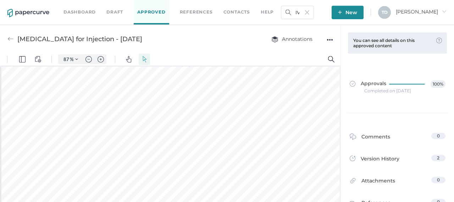
click at [331, 40] on div "●●●" at bounding box center [330, 40] width 6 height 10
click at [321, 49] on span "Download" at bounding box center [307, 52] width 37 height 13
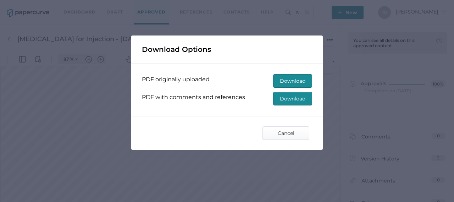
click at [287, 97] on span "Download" at bounding box center [293, 98] width 26 height 13
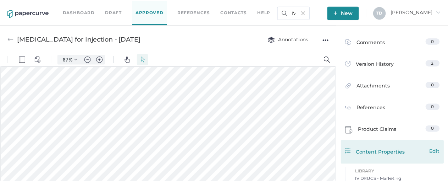
scroll to position [106, 0]
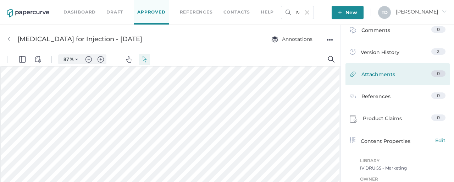
click at [376, 80] on span "Attachments" at bounding box center [378, 75] width 34 height 11
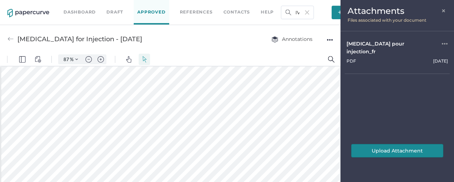
click at [446, 45] on div "●●●" at bounding box center [445, 48] width 6 height 16
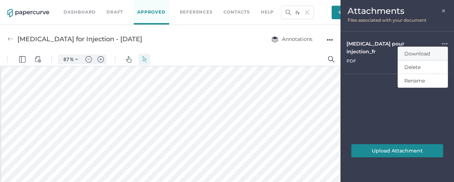
click at [420, 50] on span "Download" at bounding box center [417, 53] width 26 height 6
click at [442, 8] on span "×" at bounding box center [444, 10] width 6 height 6
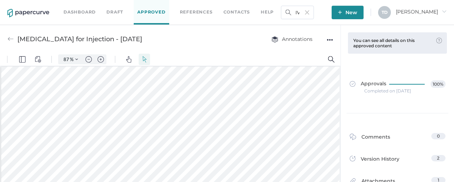
click at [329, 40] on div "●●●" at bounding box center [330, 40] width 6 height 10
drag, startPoint x: 307, startPoint y: 50, endPoint x: 228, endPoint y: 43, distance: 79.8
click at [228, 43] on div "Mesna for Injection - July 30, 2019 Annotations ●●● Download Delete" at bounding box center [170, 39] width 340 height 28
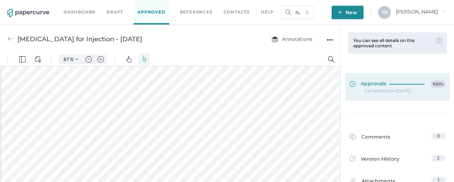
click at [406, 81] on div at bounding box center [408, 82] width 39 height 5
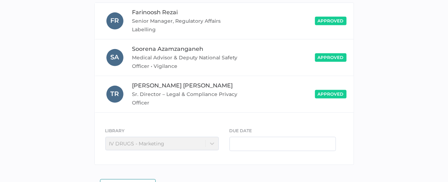
scroll to position [182, 0]
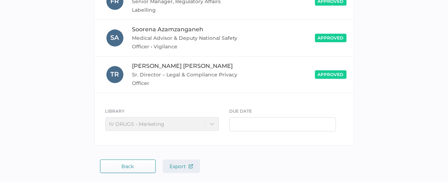
click at [176, 165] on span "Export" at bounding box center [181, 166] width 23 height 6
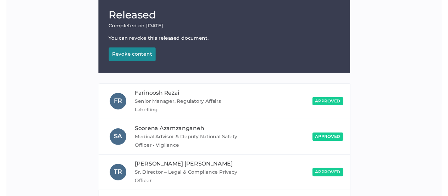
scroll to position [0, 0]
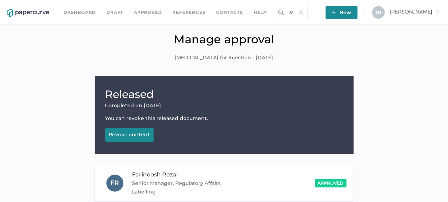
click at [303, 11] on img at bounding box center [301, 12] width 4 height 4
click at [308, 15] on input "text" at bounding box center [291, 12] width 34 height 13
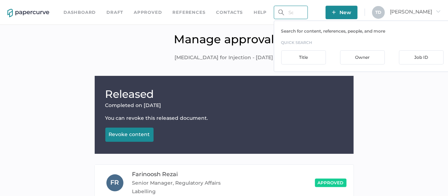
paste input "IV-1027E-2025.05.29-2.0"
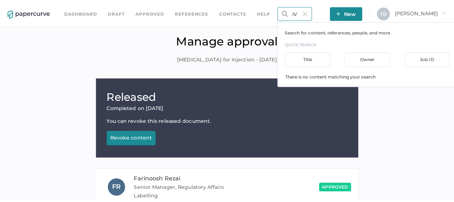
scroll to position [0, 19]
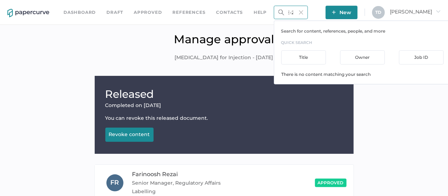
type input "IV-1027E-2025.05.29-2.0"
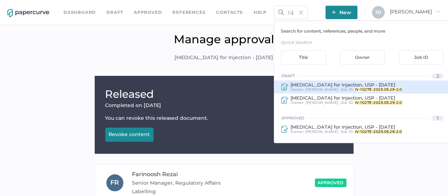
click at [320, 86] on span "Meropenem for Injection, USP - March 16, 2021" at bounding box center [342, 85] width 105 height 6
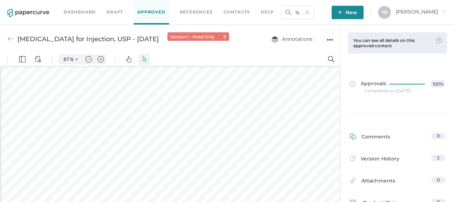
scroll to position [1, 0]
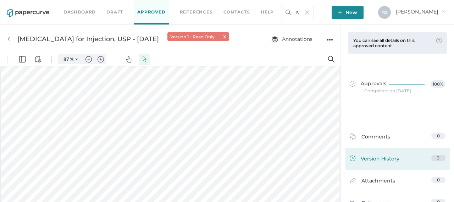
click at [389, 161] on span "Version History" at bounding box center [380, 160] width 39 height 10
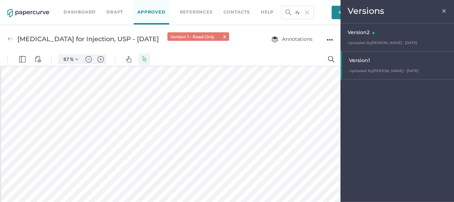
click at [377, 36] on div "Version 2" at bounding box center [399, 33] width 103 height 10
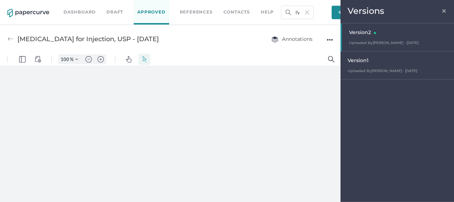
scroll to position [0, 0]
click at [446, 13] on span "×" at bounding box center [444, 10] width 6 height 6
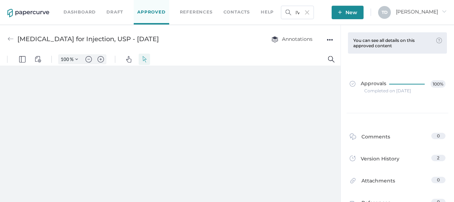
type input "87"
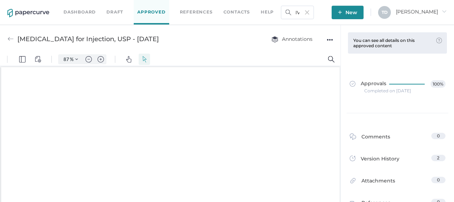
click at [443, 14] on div "Dashboard Draft Approved References Contacts help IV-1027E-2025.05.29-2.0 New T…" at bounding box center [227, 101] width 454 height 202
click at [328, 40] on div "●●●" at bounding box center [330, 40] width 6 height 10
click at [323, 54] on span "Download" at bounding box center [307, 52] width 37 height 13
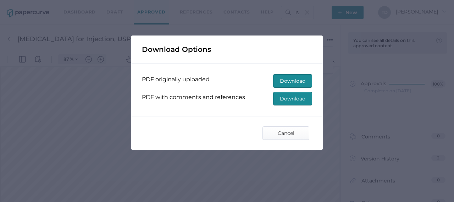
click at [295, 96] on span "Download" at bounding box center [293, 98] width 26 height 13
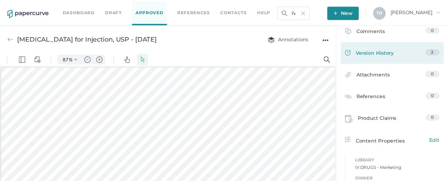
scroll to position [106, 0]
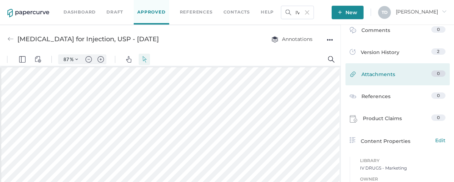
click at [374, 80] on span "Attachments" at bounding box center [378, 75] width 34 height 11
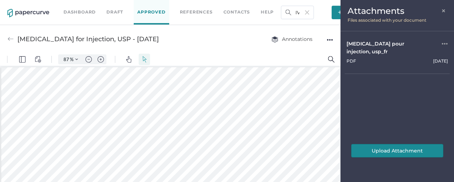
click at [446, 41] on div "●●●" at bounding box center [445, 48] width 6 height 16
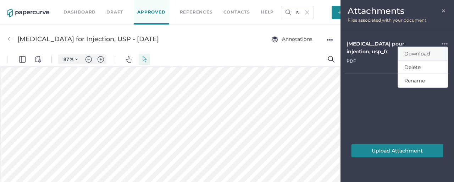
click at [417, 53] on span "Download" at bounding box center [417, 53] width 26 height 6
click at [443, 8] on span "×" at bounding box center [444, 10] width 6 height 6
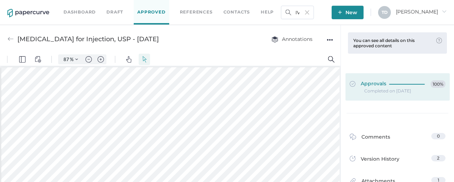
click at [389, 84] on icon at bounding box center [408, 84] width 38 height 0
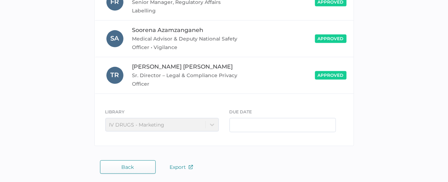
scroll to position [182, 0]
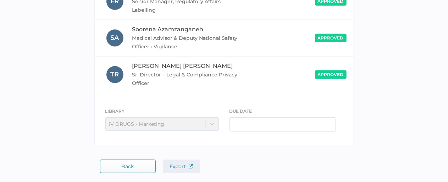
click at [182, 163] on span "Export" at bounding box center [181, 166] width 23 height 6
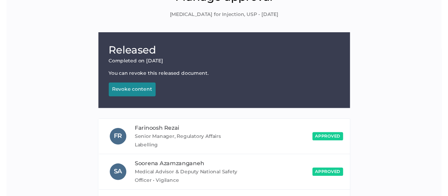
scroll to position [0, 0]
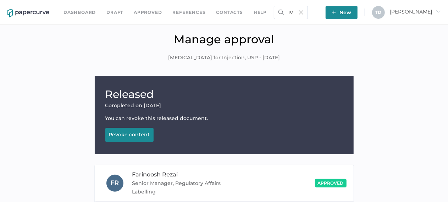
click at [303, 11] on img at bounding box center [301, 12] width 4 height 4
click at [308, 14] on input "text" at bounding box center [291, 12] width 34 height 13
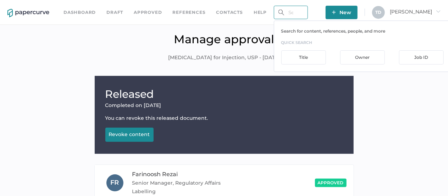
paste input "IV-1025E-2025.05.29-2.0"
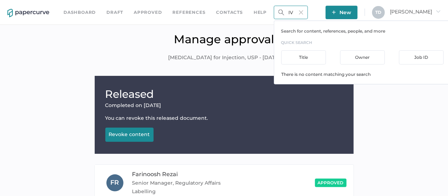
scroll to position [0, 18]
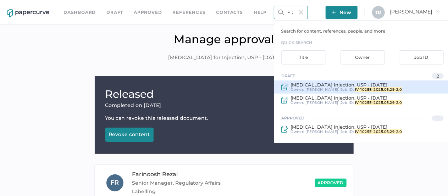
type input "IV-1025E-2025.05.29-2.0"
click at [311, 90] on span "Tania Dmytrasz" at bounding box center [322, 89] width 33 height 5
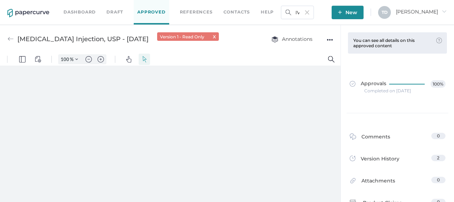
click at [376, 161] on span "Version History" at bounding box center [380, 160] width 39 height 10
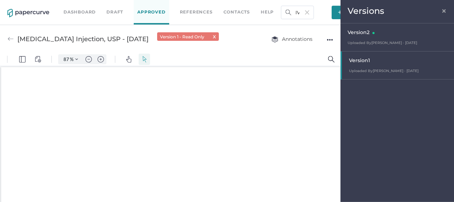
scroll to position [1, 0]
click at [387, 41] on span "Uploaded By Tania Dmytrasz · Sep 1" at bounding box center [383, 42] width 70 height 5
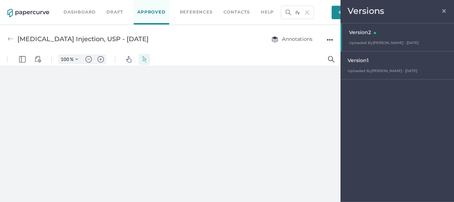
scroll to position [0, 0]
click at [444, 10] on span "×" at bounding box center [444, 10] width 6 height 6
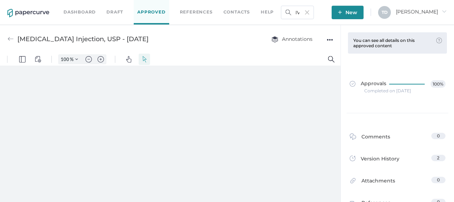
type input "87"
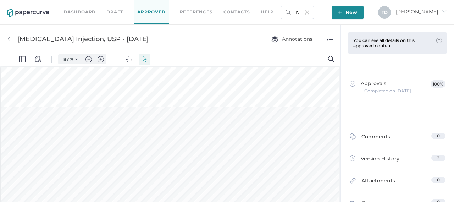
click at [333, 39] on div "Mannitol Injection, USP - September 3, 2021 Annotations ●●●" at bounding box center [170, 39] width 340 height 28
click at [330, 40] on div "●●●" at bounding box center [330, 40] width 6 height 10
click at [314, 51] on span "Download" at bounding box center [307, 52] width 37 height 13
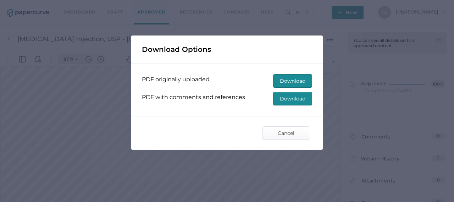
click at [294, 102] on span "Download" at bounding box center [293, 98] width 26 height 13
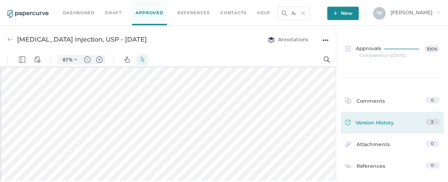
scroll to position [142, 0]
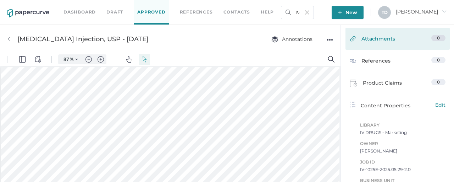
click at [379, 44] on span "Attachments" at bounding box center [378, 40] width 34 height 11
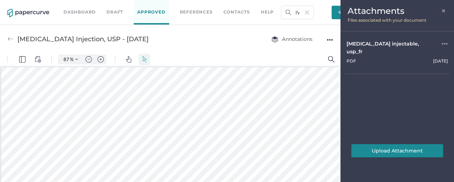
click at [446, 45] on div "●●●" at bounding box center [445, 48] width 6 height 16
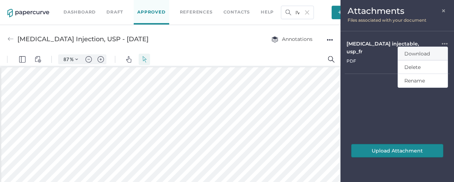
click at [420, 50] on span "Download" at bounding box center [417, 53] width 26 height 6
click at [443, 11] on span "×" at bounding box center [444, 10] width 6 height 6
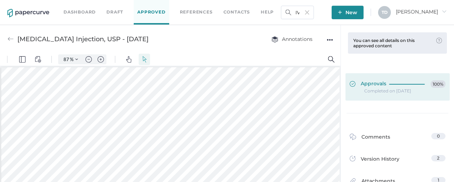
click at [405, 82] on div at bounding box center [408, 82] width 39 height 5
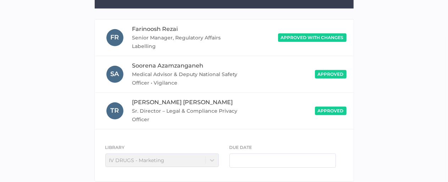
scroll to position [182, 0]
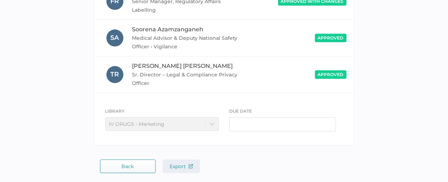
click at [192, 164] on img "button" at bounding box center [191, 166] width 4 height 4
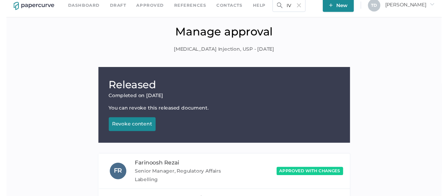
scroll to position [0, 0]
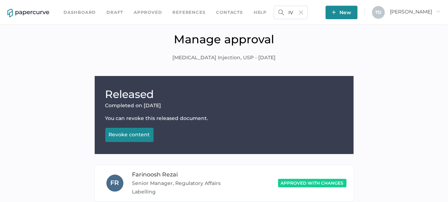
click at [303, 13] on img at bounding box center [301, 12] width 4 height 4
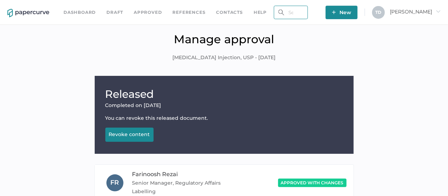
click at [308, 13] on input "text" at bounding box center [291, 12] width 34 height 13
paste input "IV-1023E-2025.05.29-2.0"
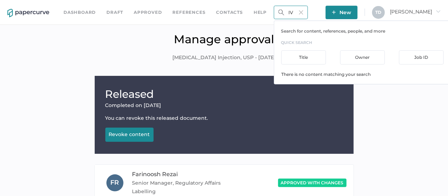
scroll to position [0, 18]
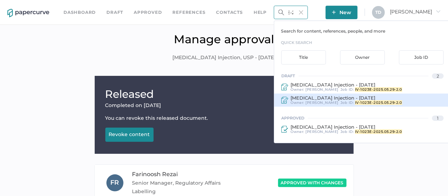
type input "IV-1023E-2025.05.29-2.0"
click at [334, 96] on span "Linezolid Injection - SEP 24, 2024" at bounding box center [332, 98] width 85 height 6
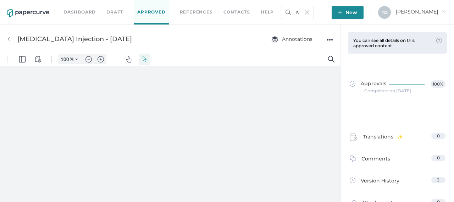
click at [331, 43] on div "●●●" at bounding box center [330, 40] width 6 height 10
type input "87"
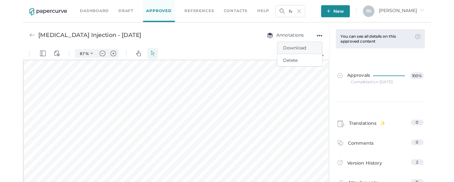
scroll to position [1, 0]
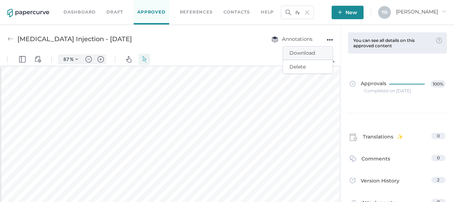
click at [311, 54] on span "Download" at bounding box center [307, 52] width 37 height 13
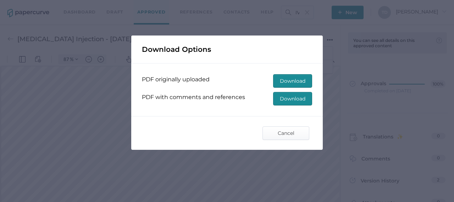
click at [296, 99] on span "Download" at bounding box center [293, 98] width 26 height 13
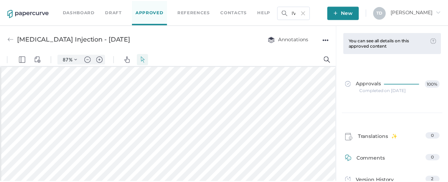
scroll to position [71, 0]
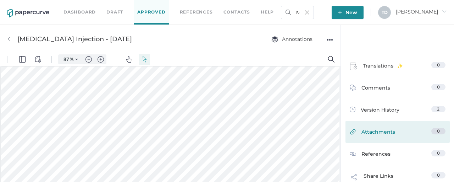
click at [379, 136] on span "Attachments" at bounding box center [378, 133] width 34 height 11
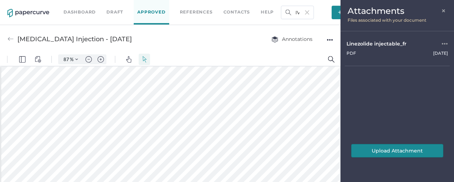
click at [443, 45] on div "●●●" at bounding box center [445, 44] width 6 height 8
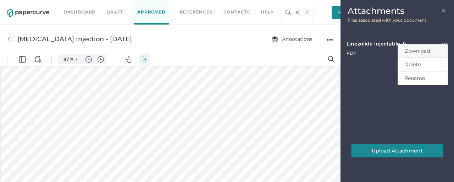
click at [418, 49] on span "Download" at bounding box center [417, 51] width 26 height 6
click at [442, 10] on span "×" at bounding box center [444, 10] width 6 height 6
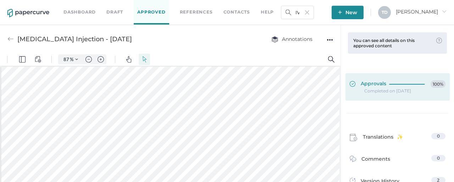
click at [382, 76] on link "Approvals 100%" at bounding box center [397, 86] width 104 height 27
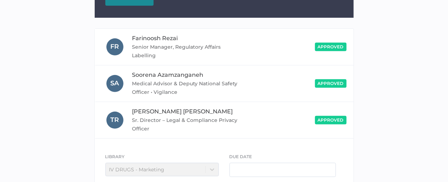
scroll to position [182, 0]
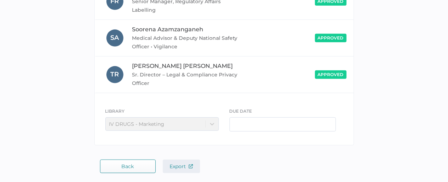
click at [180, 163] on span "Export" at bounding box center [181, 166] width 23 height 6
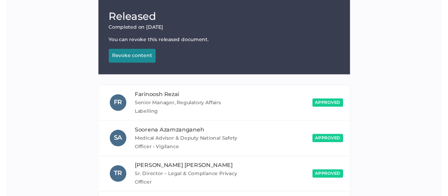
scroll to position [0, 0]
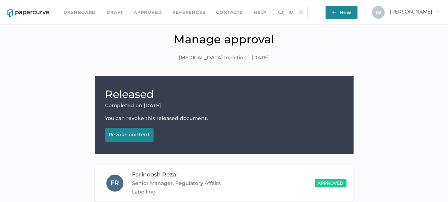
click at [303, 14] on img at bounding box center [301, 12] width 4 height 4
click at [308, 11] on input "text" at bounding box center [291, 12] width 34 height 13
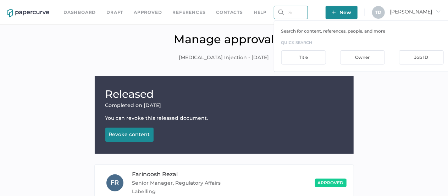
paste input "IV-1155E-2025.08.25-2.0"
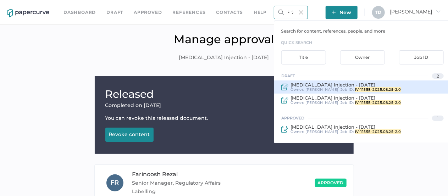
type input "IV-1155E-2025.08.25-2.0"
click at [315, 90] on span "Tania Dmytrasz" at bounding box center [322, 89] width 33 height 5
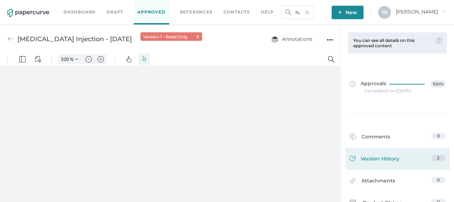
click at [379, 153] on div "Version History 2" at bounding box center [397, 159] width 104 height 22
click at [380, 157] on span "Version History" at bounding box center [380, 160] width 39 height 10
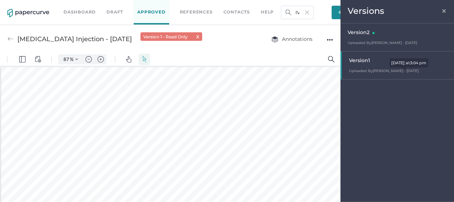
scroll to position [1, 0]
click at [377, 37] on div "Version 2" at bounding box center [399, 33] width 103 height 10
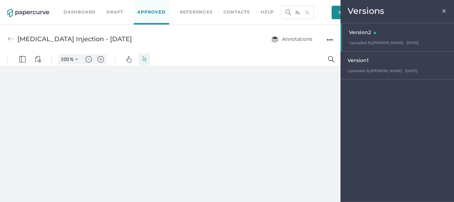
scroll to position [0, 0]
type input "87"
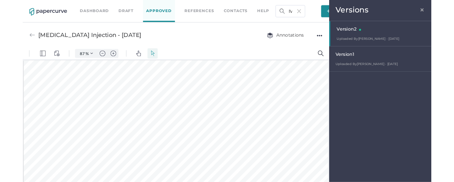
scroll to position [1, 0]
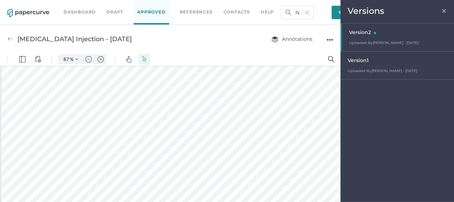
click at [331, 41] on div "●●●" at bounding box center [330, 40] width 6 height 10
click at [325, 50] on span "Download" at bounding box center [307, 52] width 37 height 13
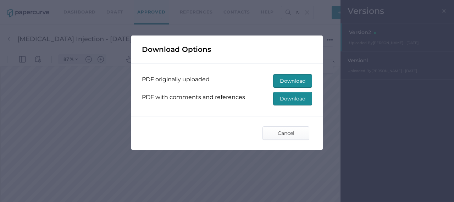
click at [301, 101] on span "Download" at bounding box center [293, 98] width 26 height 13
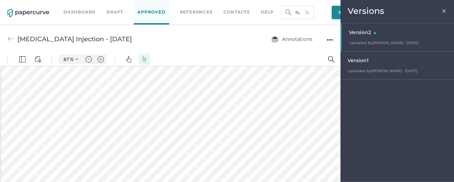
click at [444, 11] on span "×" at bounding box center [444, 10] width 6 height 6
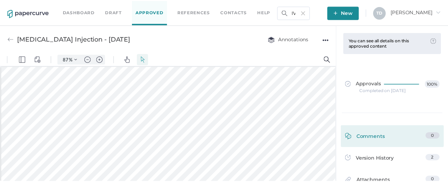
scroll to position [35, 0]
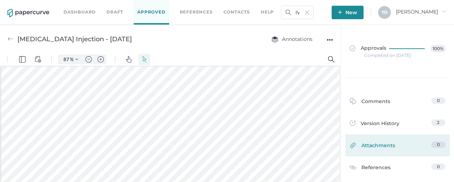
click at [380, 139] on div "Attachments 0" at bounding box center [397, 145] width 104 height 22
click at [361, 149] on span "Attachments" at bounding box center [378, 146] width 34 height 11
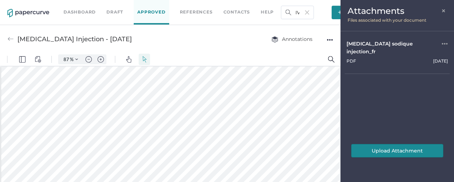
click at [442, 43] on div "●●●" at bounding box center [445, 48] width 6 height 16
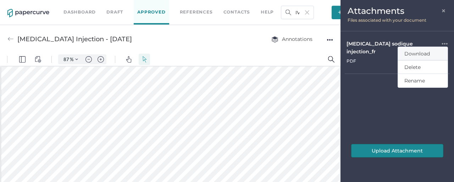
click at [425, 54] on span "Download" at bounding box center [417, 53] width 26 height 6
click at [443, 10] on span "×" at bounding box center [444, 10] width 6 height 6
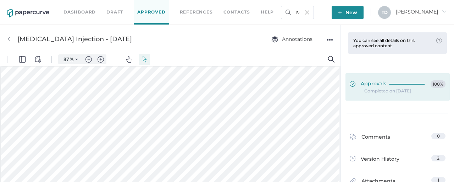
click at [399, 87] on div at bounding box center [408, 84] width 39 height 8
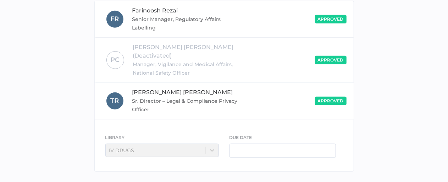
scroll to position [182, 0]
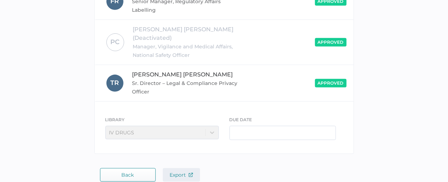
click at [176, 171] on span "Export" at bounding box center [181, 174] width 23 height 6
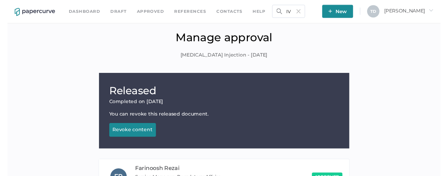
scroll to position [0, 0]
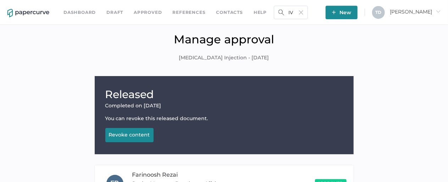
click at [303, 12] on img at bounding box center [301, 12] width 4 height 4
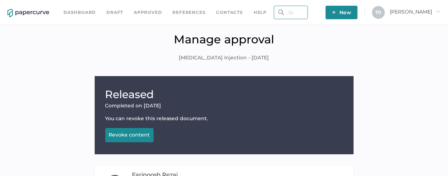
click at [308, 13] on input "text" at bounding box center [291, 12] width 34 height 13
paste input "IV-1030E-2025.05.29-2.0"
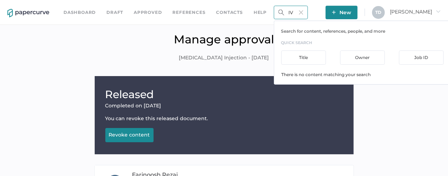
scroll to position [0, 19]
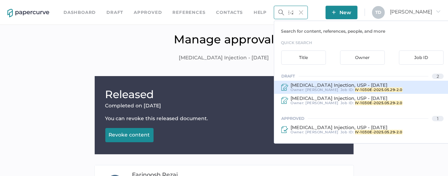
type input "IV-1030E-2025.05.29-2.0"
click at [338, 84] on span "Milrinone Lactate Injection, USP - December 16, 2019" at bounding box center [338, 85] width 97 height 6
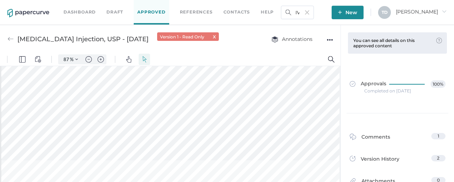
scroll to position [36, 0]
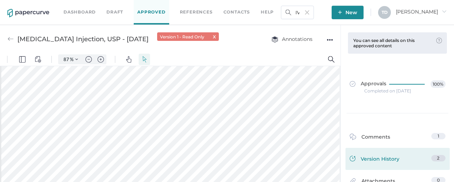
click at [392, 155] on span "Version History" at bounding box center [380, 160] width 39 height 10
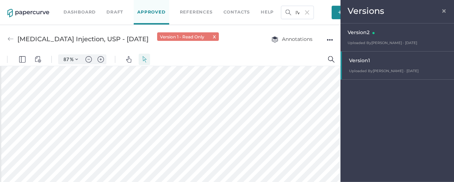
click at [384, 38] on div "Version 2" at bounding box center [399, 33] width 103 height 10
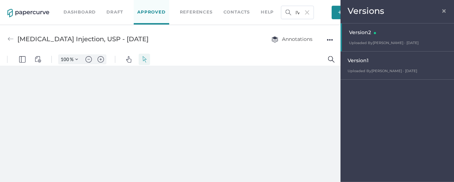
scroll to position [0, 0]
type input "87"
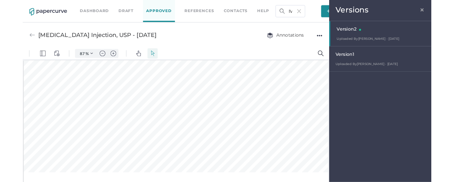
scroll to position [1, 0]
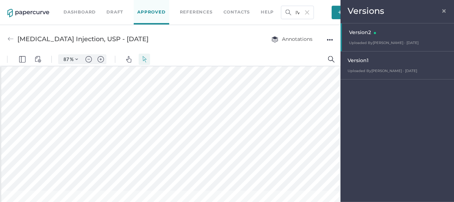
click at [445, 11] on span "×" at bounding box center [444, 10] width 6 height 6
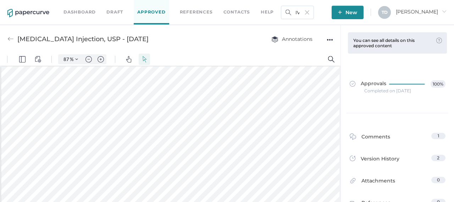
click at [327, 37] on div "●●●" at bounding box center [330, 40] width 6 height 10
click at [304, 52] on span "Download" at bounding box center [307, 52] width 37 height 13
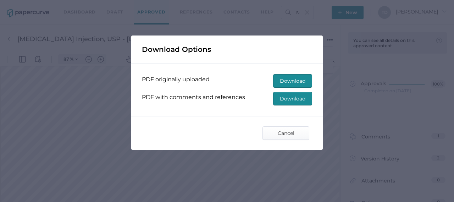
click at [289, 99] on span "Download" at bounding box center [293, 98] width 26 height 13
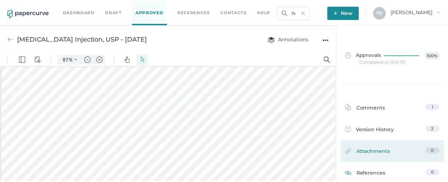
scroll to position [35, 0]
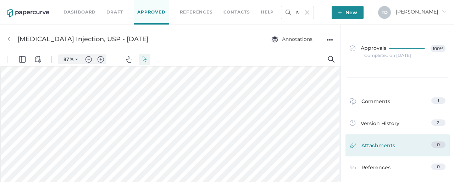
click at [390, 145] on span "Attachments" at bounding box center [378, 146] width 34 height 11
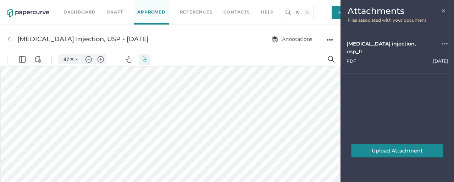
click at [445, 46] on div "●●●" at bounding box center [445, 48] width 6 height 16
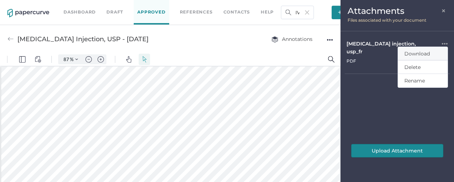
click at [421, 53] on span "Download" at bounding box center [417, 53] width 26 height 6
click at [443, 12] on span "×" at bounding box center [444, 10] width 6 height 6
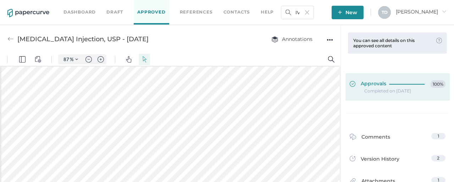
click at [379, 85] on span "Approvals" at bounding box center [368, 84] width 37 height 8
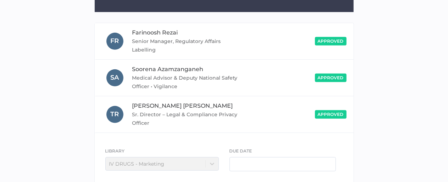
scroll to position [182, 0]
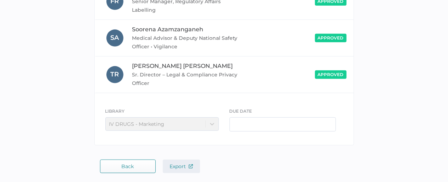
click at [177, 163] on span "Export" at bounding box center [181, 166] width 23 height 6
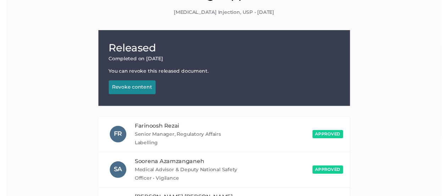
scroll to position [0, 0]
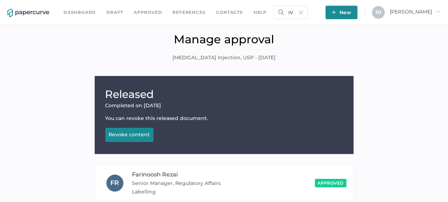
click at [303, 11] on img at bounding box center [301, 12] width 4 height 4
click at [308, 12] on input "text" at bounding box center [291, 12] width 34 height 13
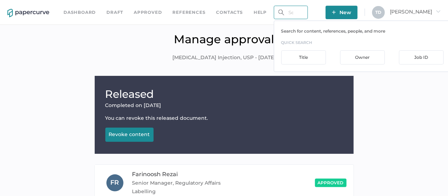
paste input "IV-1021E-2025.05.29-2.0"
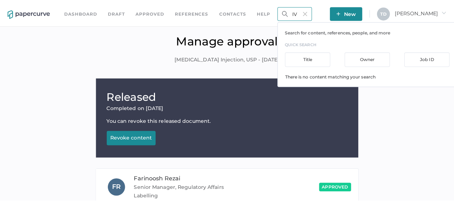
scroll to position [0, 18]
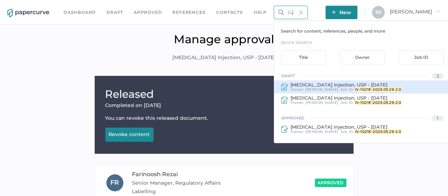
type input "IV-1021E-2025.05.29-2.0"
click at [313, 89] on span "Tania Dmytrasz" at bounding box center [322, 89] width 33 height 5
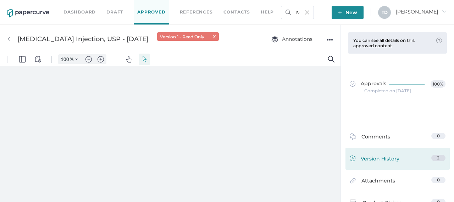
click at [373, 160] on span "Version History" at bounding box center [380, 160] width 39 height 10
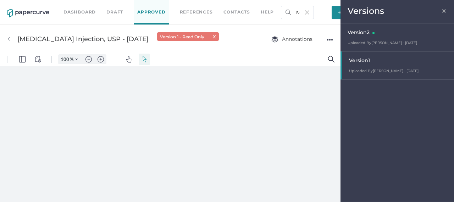
click at [386, 40] on div "Version 2 Uploaded By Tania Dmytrasz · Aug 28 August 28, 2025 at 4:13 pm" at bounding box center [396, 37] width 113 height 28
click at [335, 40] on div "Ketorolac Tromethamine Injection, USP - OCT 30, 2023 Annotations ●●●" at bounding box center [170, 39] width 340 height 28
click at [328, 41] on div "●●●" at bounding box center [330, 40] width 6 height 10
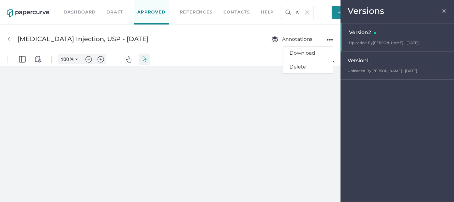
type input "87"
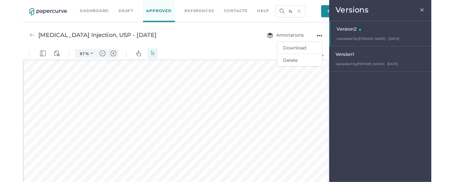
scroll to position [1, 0]
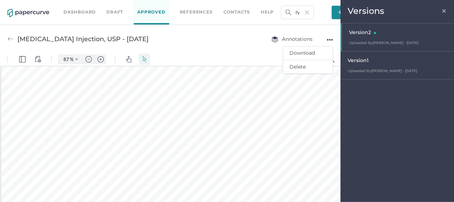
click at [446, 11] on span "×" at bounding box center [444, 10] width 6 height 6
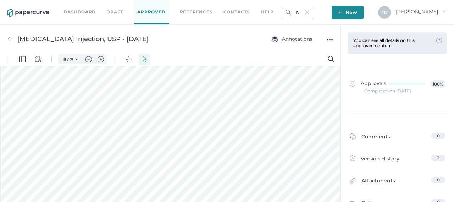
click at [332, 41] on div "●●●" at bounding box center [330, 40] width 6 height 10
click at [319, 52] on span "Download" at bounding box center [307, 52] width 37 height 13
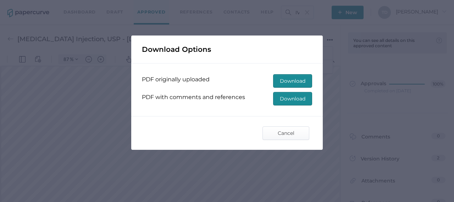
click at [307, 95] on button "Download" at bounding box center [292, 98] width 39 height 13
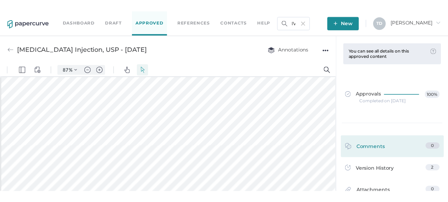
scroll to position [72, 0]
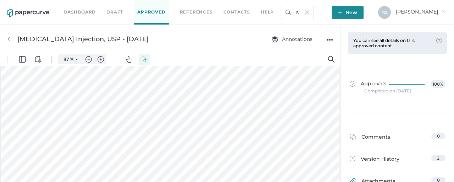
click at [373, 177] on span "Attachments" at bounding box center [378, 182] width 34 height 11
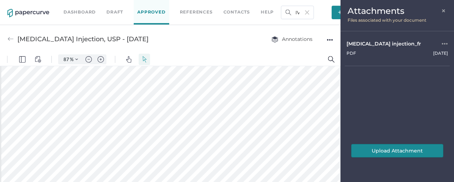
click at [446, 44] on div "●●●" at bounding box center [445, 44] width 6 height 8
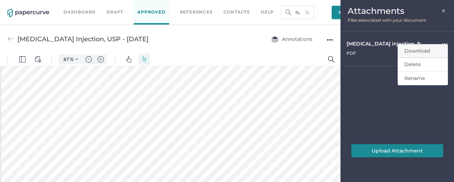
click at [427, 54] on span "Download" at bounding box center [417, 51] width 26 height 6
click at [445, 8] on span "×" at bounding box center [444, 10] width 6 height 6
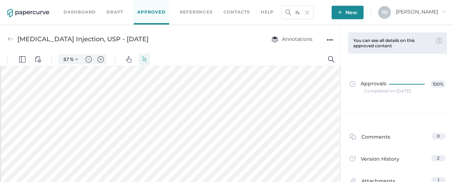
click at [330, 37] on div "●●●" at bounding box center [330, 40] width 6 height 10
click at [312, 56] on span "Download" at bounding box center [307, 52] width 37 height 13
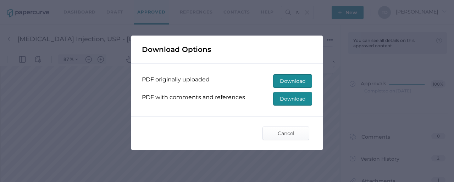
click at [288, 96] on span "Download" at bounding box center [293, 98] width 26 height 13
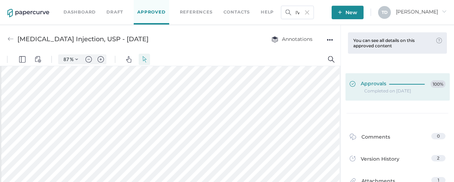
click at [389, 76] on link "Approvals 100%" at bounding box center [397, 86] width 104 height 27
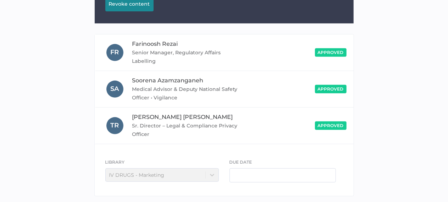
scroll to position [161, 0]
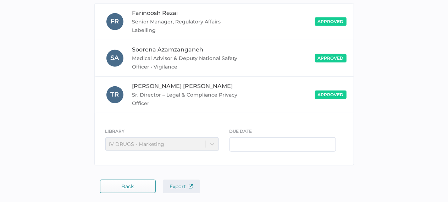
click at [180, 183] on span "Export" at bounding box center [181, 186] width 23 height 6
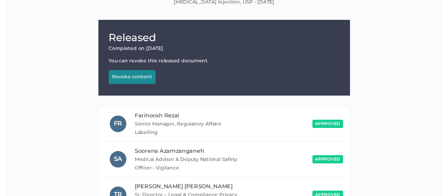
scroll to position [0, 0]
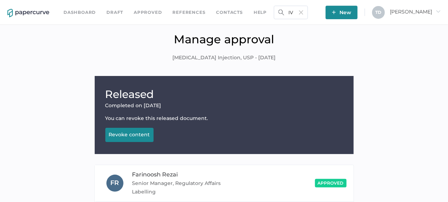
click at [303, 13] on img at bounding box center [301, 12] width 4 height 4
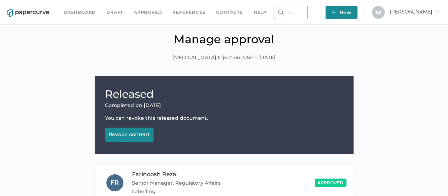
click at [308, 16] on input "text" at bounding box center [291, 12] width 34 height 13
paste input "IV-1020E-2025.05.29-2.0"
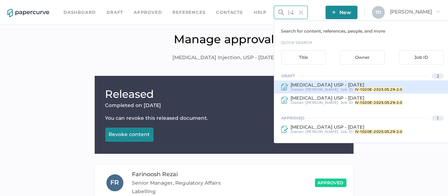
type input "IV-1020E-2025.05.29-2.0"
click at [320, 88] on span "Tania Dmytrasz" at bounding box center [322, 89] width 33 height 5
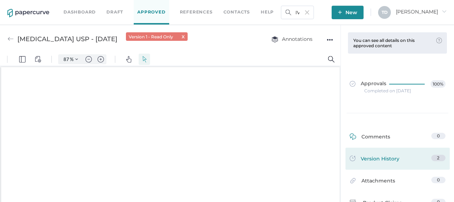
scroll to position [1, 0]
click at [381, 159] on span "Version History" at bounding box center [380, 160] width 39 height 10
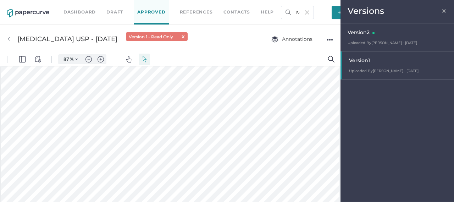
click at [384, 37] on div "Version 2" at bounding box center [399, 33] width 103 height 10
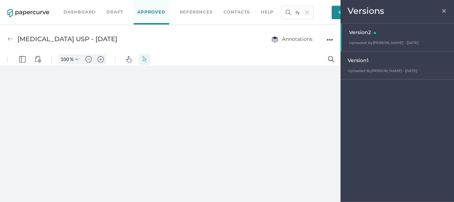
scroll to position [0, 0]
click at [446, 11] on span "×" at bounding box center [444, 10] width 6 height 6
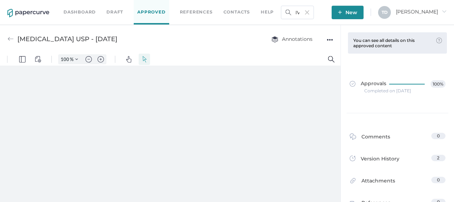
click at [331, 40] on div "●●●" at bounding box center [330, 40] width 6 height 10
type input "87"
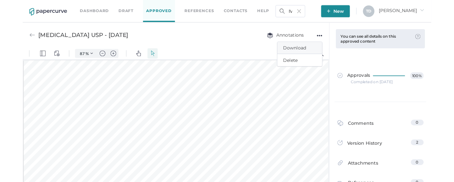
scroll to position [1, 0]
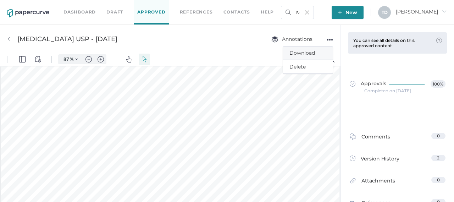
click at [315, 54] on span "Download" at bounding box center [307, 52] width 37 height 13
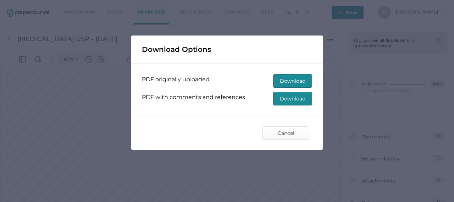
click at [292, 95] on span "Download" at bounding box center [293, 98] width 26 height 13
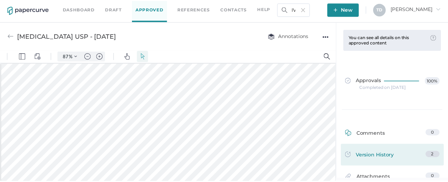
scroll to position [35, 0]
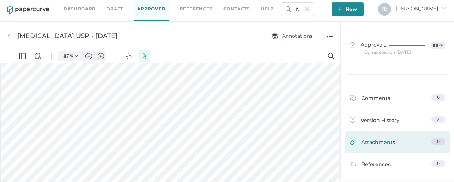
click at [380, 144] on span "Attachments" at bounding box center [378, 143] width 34 height 11
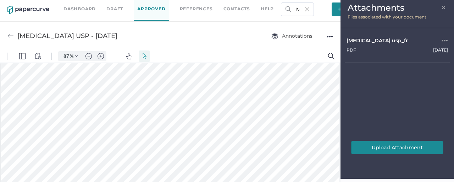
click at [442, 43] on div "●●●" at bounding box center [445, 41] width 6 height 8
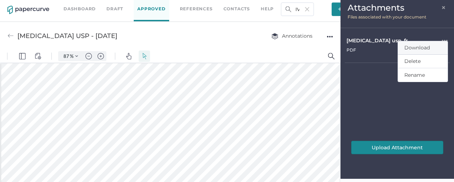
click at [414, 48] on span "Download" at bounding box center [417, 47] width 26 height 6
click at [338, 38] on div "Isoflurane USP - May 23, 2018 Annotations ●●●" at bounding box center [170, 36] width 340 height 28
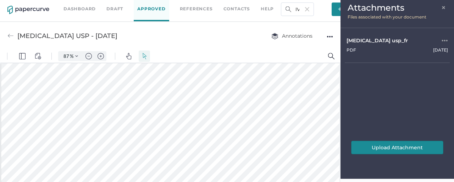
click at [333, 38] on div "Isoflurane USP - May 23, 2018 Annotations ●●●" at bounding box center [170, 36] width 340 height 28
click at [445, 6] on span "×" at bounding box center [444, 7] width 6 height 6
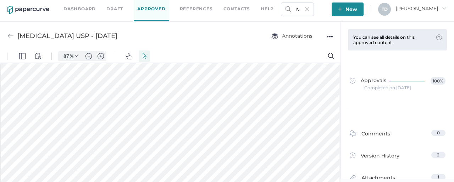
click at [333, 35] on div "Isoflurane USP - May 23, 2018 Annotations ●●●" at bounding box center [170, 36] width 340 height 28
click at [333, 38] on div "●●●" at bounding box center [330, 37] width 6 height 10
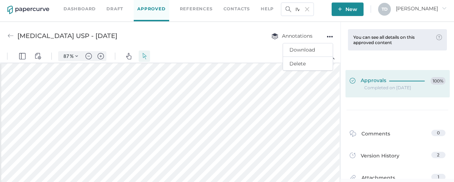
click at [389, 84] on div at bounding box center [408, 81] width 39 height 8
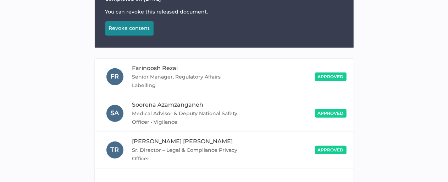
scroll to position [182, 0]
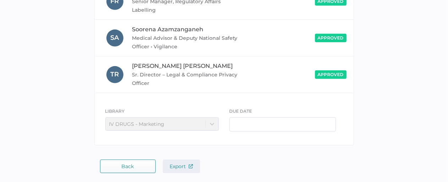
click at [176, 161] on button "Export" at bounding box center [181, 165] width 37 height 13
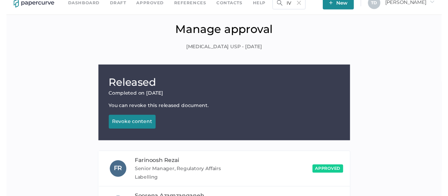
scroll to position [0, 0]
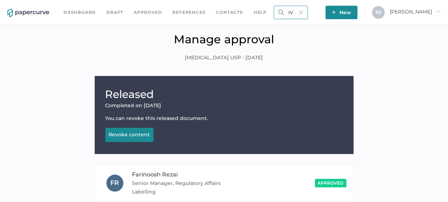
click at [308, 10] on input "IV-1020E-2025.05.29-2.0" at bounding box center [291, 12] width 34 height 13
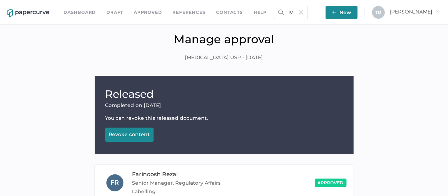
click at [303, 12] on img at bounding box center [301, 12] width 4 height 4
click at [300, 14] on input "text" at bounding box center [291, 12] width 34 height 13
paste input "IV-1018E-2025.05.29-2.0"
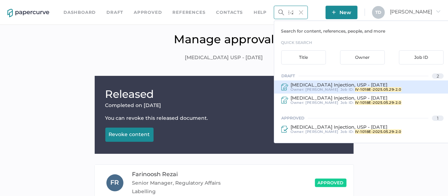
type input "IV-1018E-2025.05.29-2.0"
click at [332, 90] on span "Tania Dmytrasz" at bounding box center [322, 89] width 33 height 5
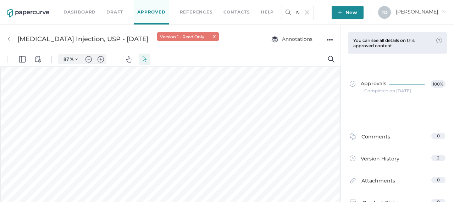
scroll to position [1, 0]
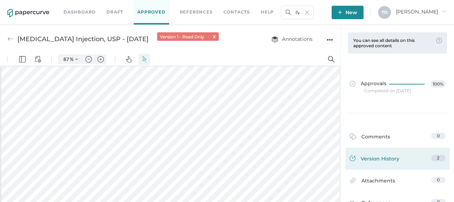
click at [415, 163] on link "Version History 2" at bounding box center [398, 160] width 96 height 10
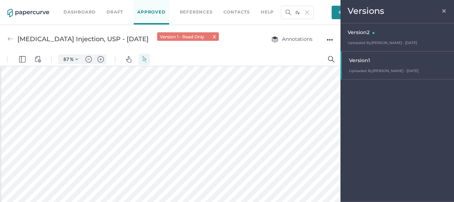
click at [393, 33] on div "Version 2" at bounding box center [399, 33] width 103 height 10
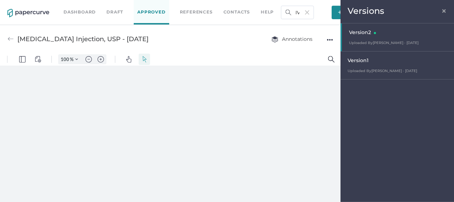
scroll to position [0, 0]
click at [330, 39] on div "●●●" at bounding box center [330, 40] width 6 height 10
click at [316, 50] on span "Download" at bounding box center [307, 52] width 37 height 13
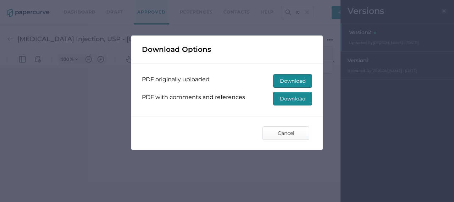
type input "87"
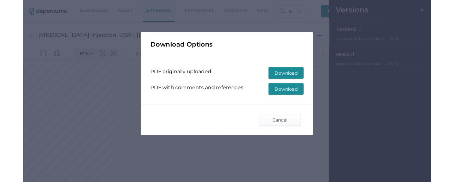
scroll to position [1, 0]
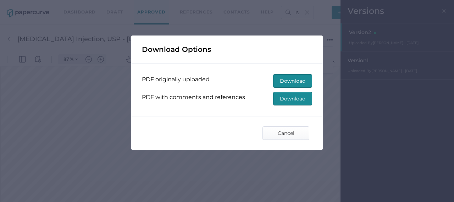
click at [299, 99] on span "Download" at bounding box center [293, 98] width 26 height 13
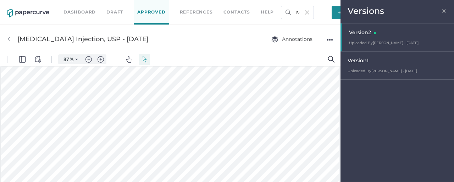
click at [442, 13] on span "×" at bounding box center [444, 10] width 6 height 6
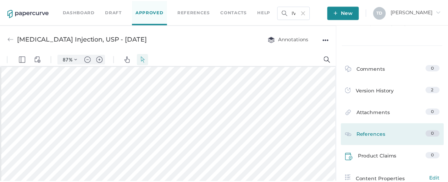
scroll to position [71, 0]
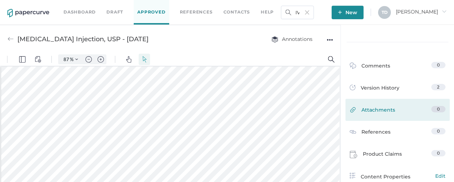
click at [374, 110] on span "Attachments" at bounding box center [378, 111] width 34 height 11
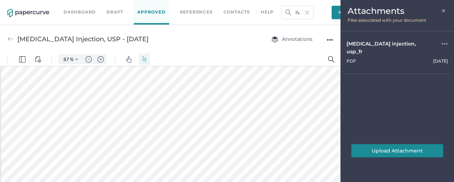
click at [446, 41] on div "●●●" at bounding box center [445, 48] width 6 height 16
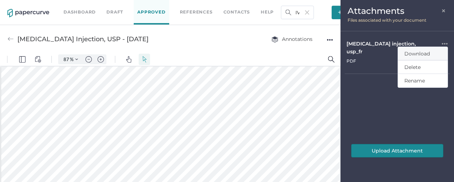
click at [427, 55] on span "Download" at bounding box center [417, 53] width 26 height 6
click at [442, 11] on span "×" at bounding box center [444, 10] width 6 height 6
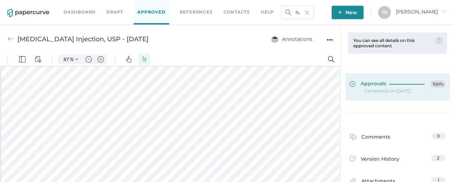
click at [389, 84] on icon at bounding box center [408, 84] width 38 height 0
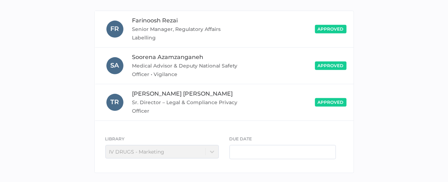
scroll to position [182, 0]
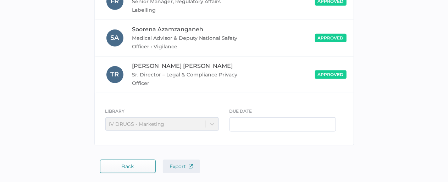
click at [185, 163] on span "Export" at bounding box center [181, 166] width 23 height 6
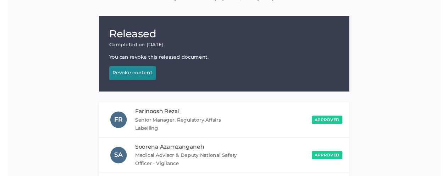
scroll to position [0, 0]
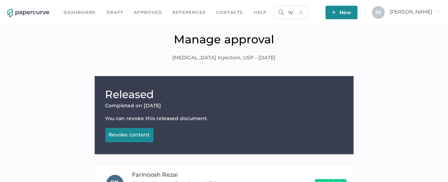
click at [303, 14] on img at bounding box center [301, 12] width 4 height 4
click at [301, 13] on input "text" at bounding box center [291, 12] width 34 height 13
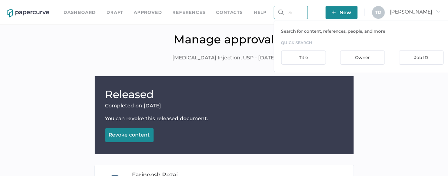
paste input "IV-1017E-2025.05.29-2.0"
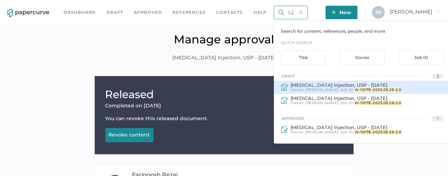
type input "IV-1017E-2025.05.29-2.0"
click at [340, 88] on div "Job ID : IV-1017E-2025.05.29-2.0" at bounding box center [370, 90] width 61 height 4
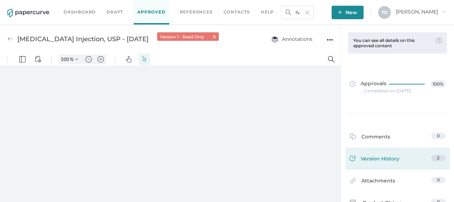
click at [382, 156] on span "Version History" at bounding box center [380, 160] width 39 height 10
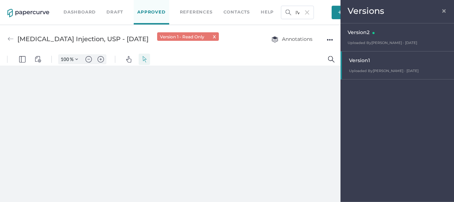
click at [386, 40] on div "Version 2 Uploaded By Tania Dmytrasz · Aug 28 August 28, 2025 at 3:45 pm" at bounding box center [396, 37] width 113 height 28
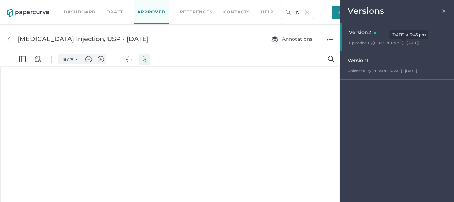
scroll to position [1, 0]
click at [444, 10] on span "×" at bounding box center [444, 10] width 6 height 6
click at [324, 40] on div "Annotations ●●●" at bounding box center [295, 38] width 76 height 13
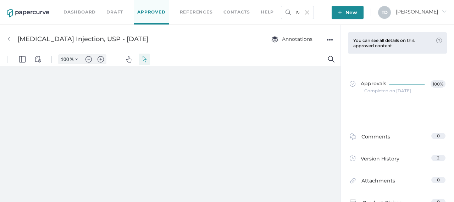
scroll to position [0, 0]
click at [329, 40] on div "●●●" at bounding box center [330, 40] width 6 height 10
type input "87"
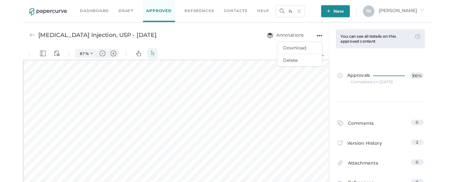
scroll to position [1, 0]
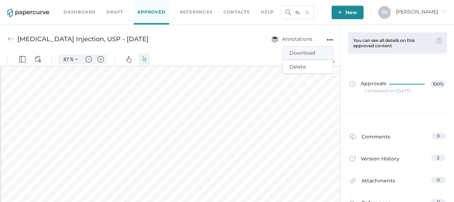
click at [315, 55] on span "Download" at bounding box center [307, 52] width 37 height 13
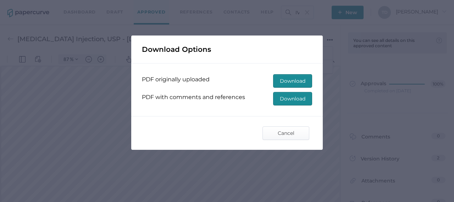
click at [294, 98] on span "Download" at bounding box center [293, 98] width 26 height 13
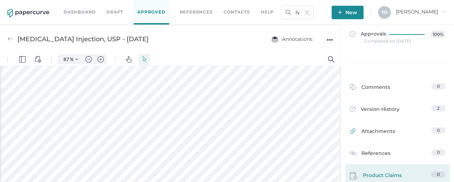
scroll to position [71, 0]
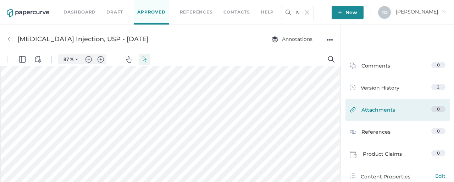
click at [368, 114] on span "Attachments" at bounding box center [378, 111] width 34 height 11
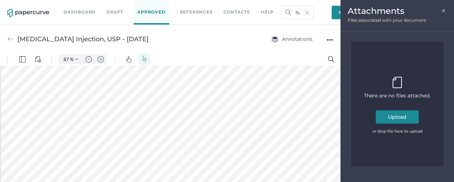
click at [394, 117] on button "Upload" at bounding box center [397, 116] width 43 height 13
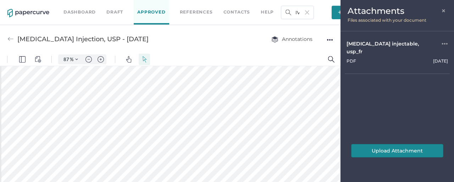
click at [446, 46] on div "●●●" at bounding box center [445, 48] width 6 height 16
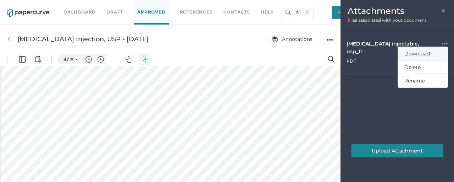
click at [419, 52] on span "Download" at bounding box center [417, 53] width 26 height 6
click at [443, 10] on span "×" at bounding box center [444, 10] width 6 height 6
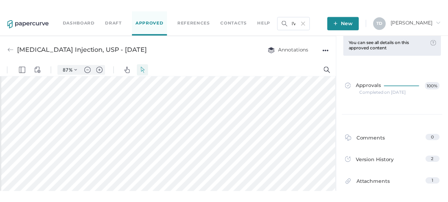
scroll to position [0, 0]
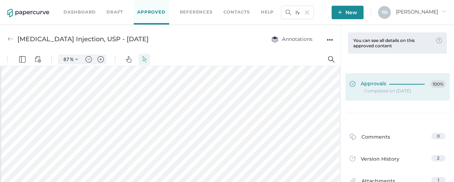
click at [384, 85] on div "Approvals 100%" at bounding box center [398, 84] width 96 height 8
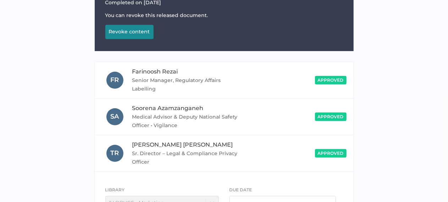
scroll to position [161, 0]
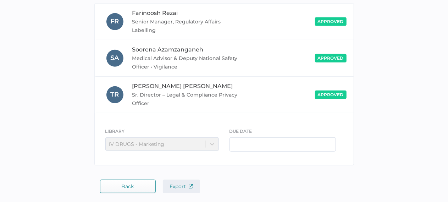
click at [192, 180] on button "Export" at bounding box center [181, 185] width 37 height 13
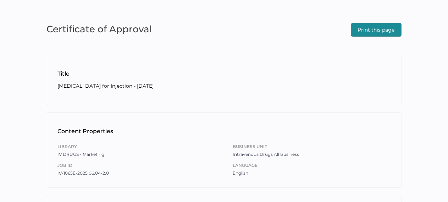
click at [374, 32] on span "Print this page" at bounding box center [376, 29] width 37 height 13
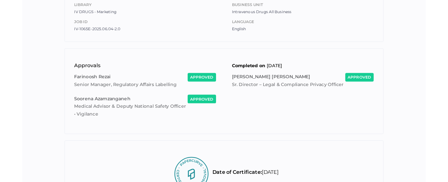
scroll to position [142, 0]
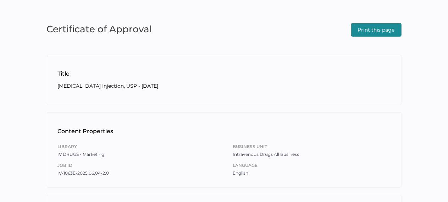
click at [372, 33] on span "Print this page" at bounding box center [376, 29] width 37 height 13
click at [372, 32] on span "Print this page" at bounding box center [376, 29] width 37 height 13
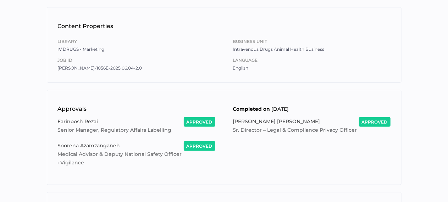
scroll to position [9, 0]
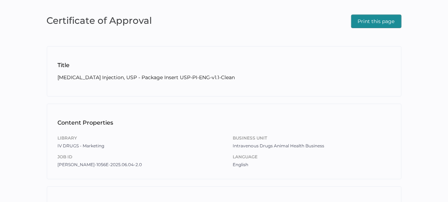
click at [374, 25] on span "Print this page" at bounding box center [376, 21] width 37 height 13
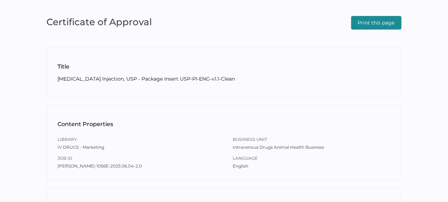
scroll to position [0, 0]
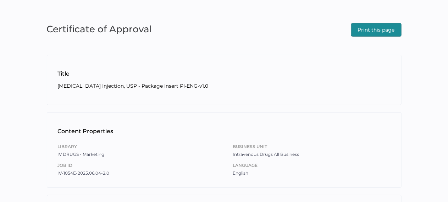
click at [377, 31] on span "Print this page" at bounding box center [376, 29] width 37 height 13
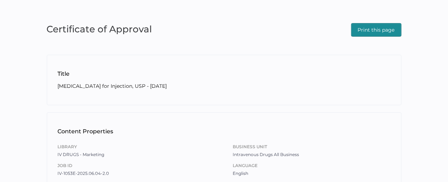
click at [376, 24] on span "Print this page" at bounding box center [376, 29] width 37 height 13
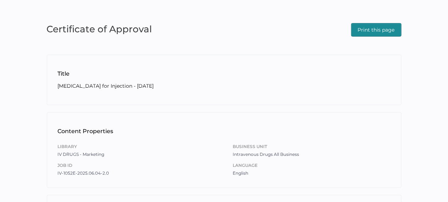
click at [386, 27] on span "Print this page" at bounding box center [376, 29] width 37 height 13
click at [360, 27] on span "Print this page" at bounding box center [376, 29] width 37 height 13
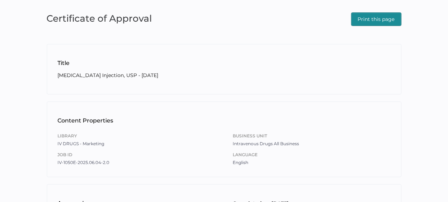
scroll to position [9, 0]
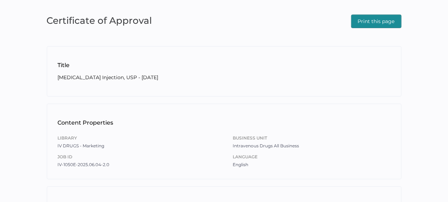
click at [368, 24] on span "Print this page" at bounding box center [376, 21] width 37 height 13
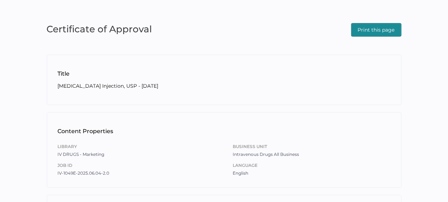
click at [393, 27] on span "Print this page" at bounding box center [376, 29] width 37 height 13
click at [374, 30] on span "Print this page" at bounding box center [376, 29] width 37 height 13
click at [372, 29] on span "Print this page" at bounding box center [376, 29] width 37 height 13
click at [374, 30] on span "Print this page" at bounding box center [376, 29] width 37 height 13
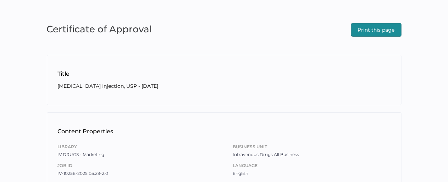
click at [365, 32] on span "Print this page" at bounding box center [376, 29] width 37 height 13
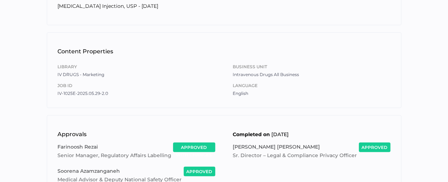
scroll to position [106, 0]
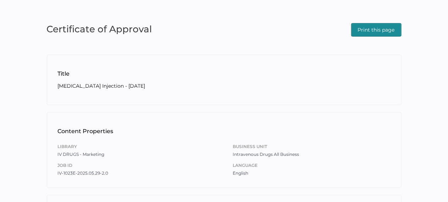
click at [370, 32] on span "Print this page" at bounding box center [376, 29] width 37 height 13
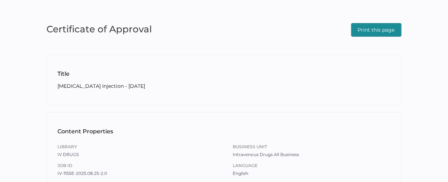
click at [379, 29] on span "Print this page" at bounding box center [376, 29] width 37 height 13
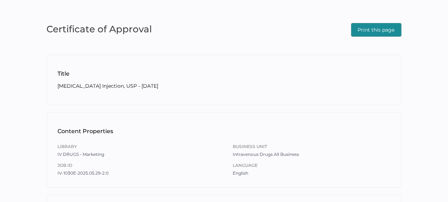
click at [378, 29] on span "Print this page" at bounding box center [376, 29] width 37 height 13
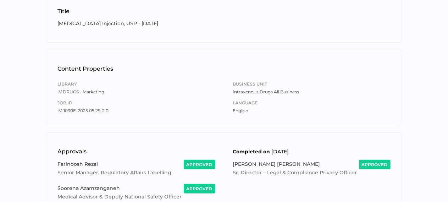
scroll to position [106, 0]
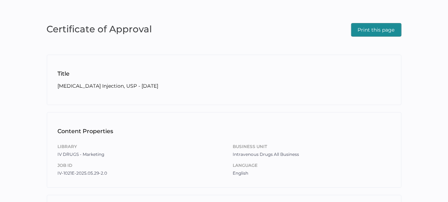
click at [384, 33] on span "Print this page" at bounding box center [376, 29] width 37 height 13
click at [377, 27] on span "Print this page" at bounding box center [376, 29] width 37 height 13
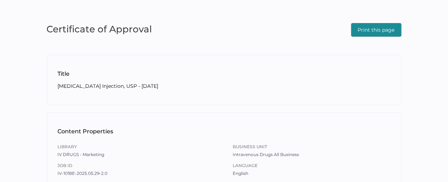
click at [384, 24] on span "Print this page" at bounding box center [376, 29] width 37 height 13
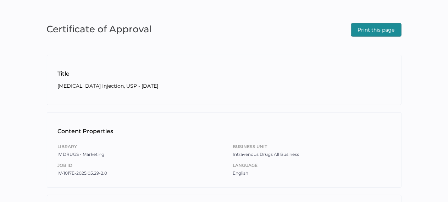
click at [379, 34] on span "Print this page" at bounding box center [376, 29] width 37 height 13
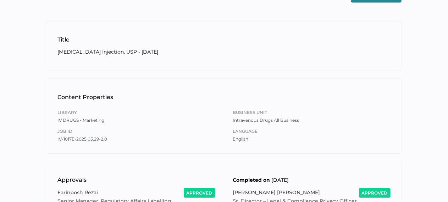
scroll to position [71, 0]
